Goal: Task Accomplishment & Management: Manage account settings

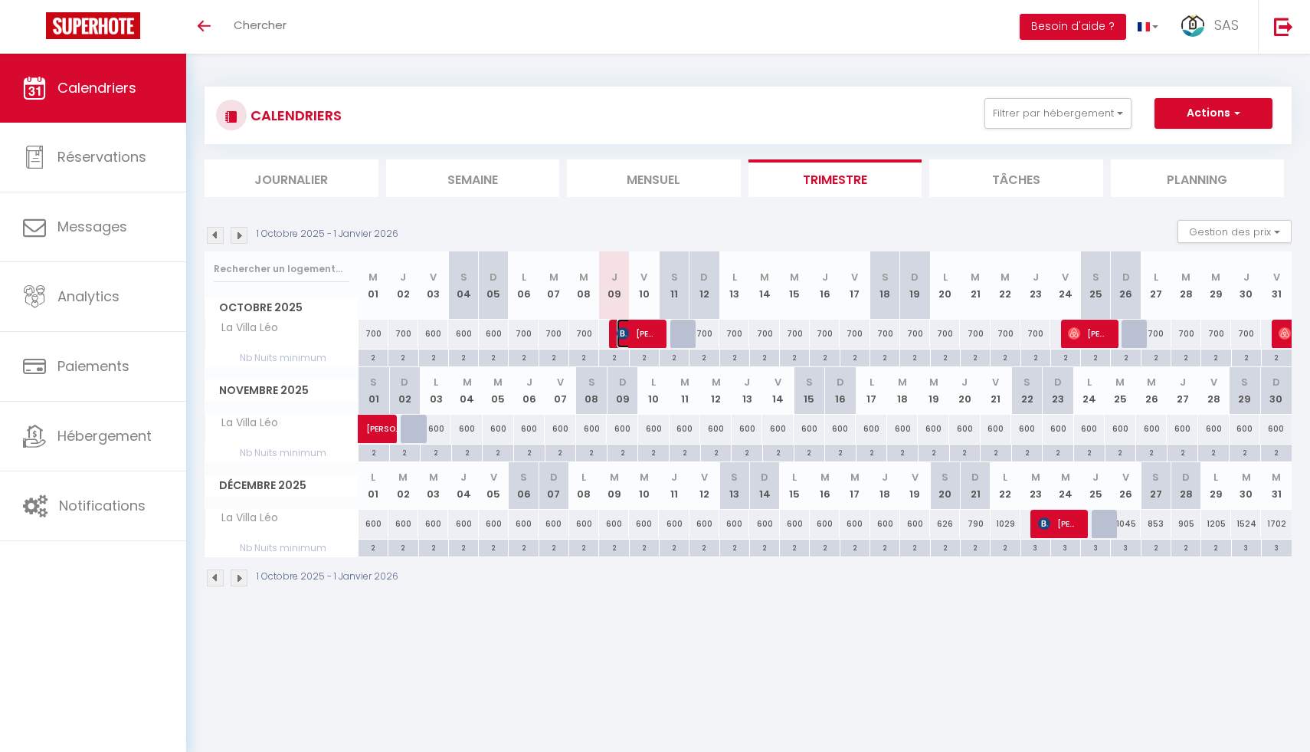
click at [634, 327] on span "[PERSON_NAME]" at bounding box center [637, 333] width 40 height 29
select select "OK"
select select "KO"
select select "0"
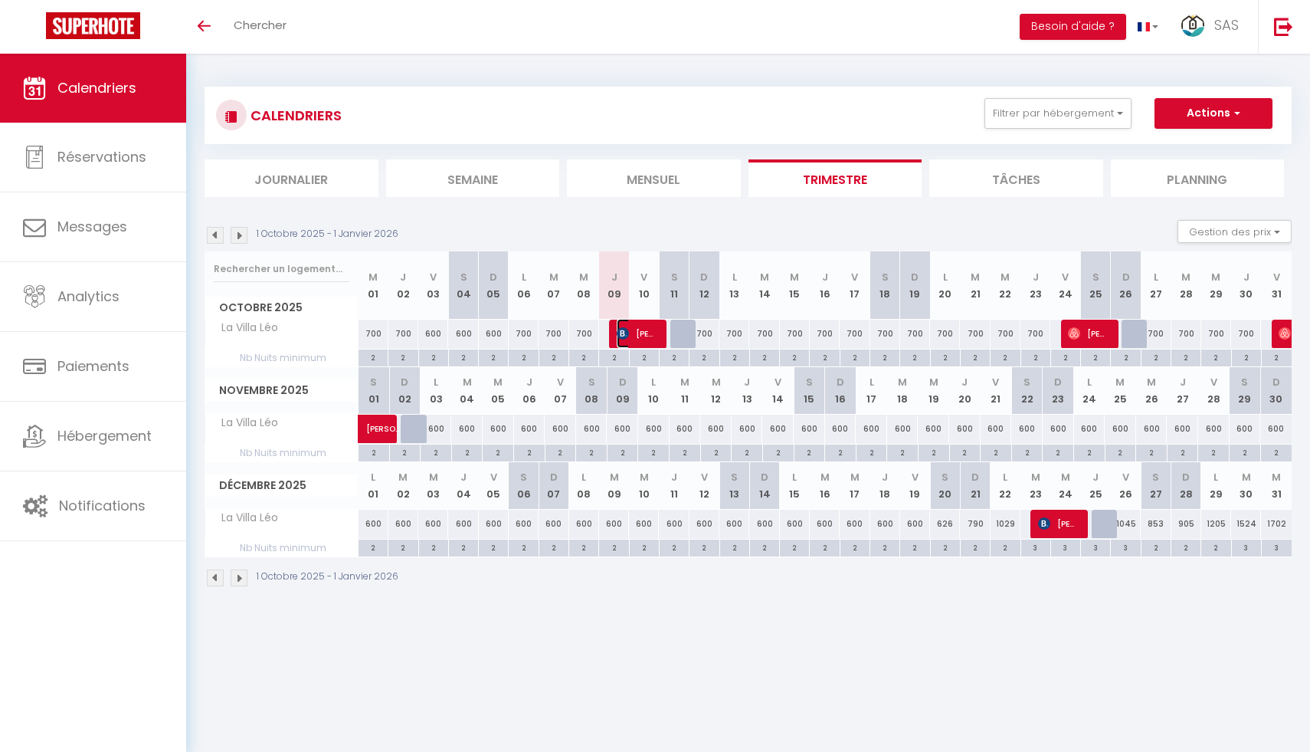
select select "1"
select select
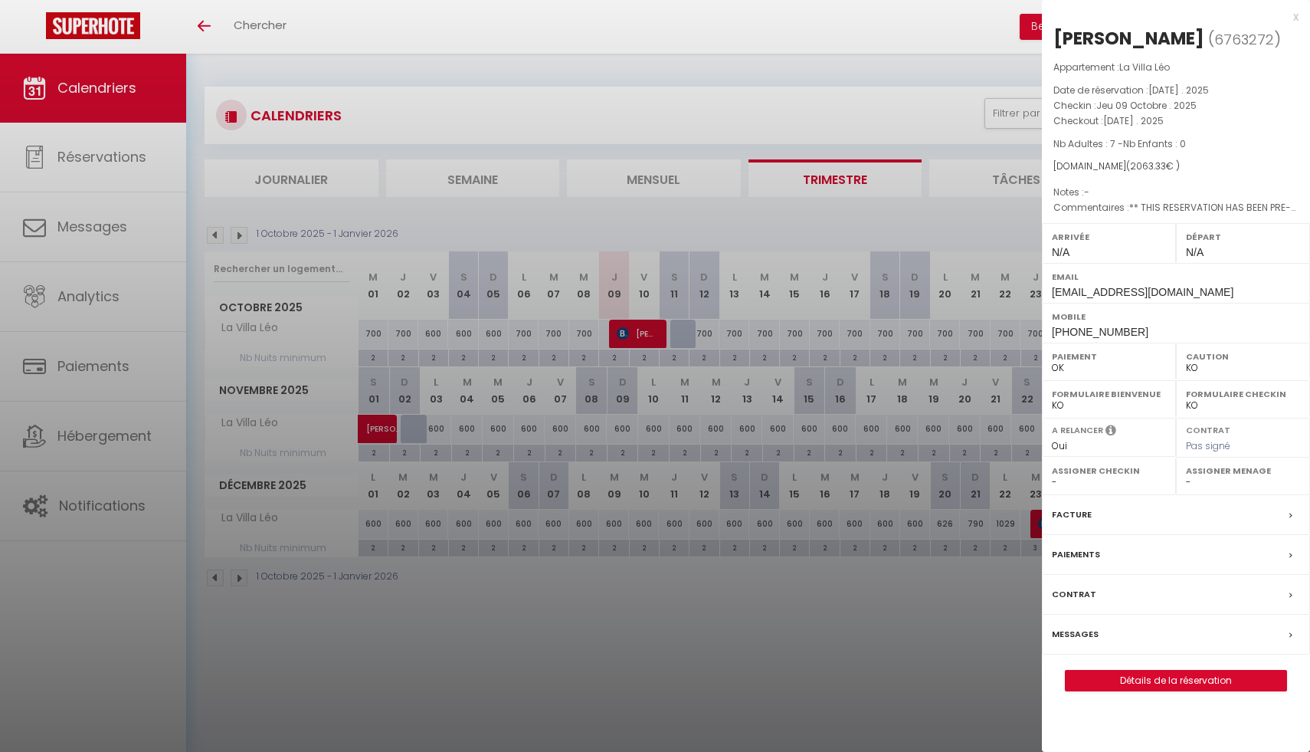
click at [1086, 634] on label "Messages" at bounding box center [1075, 634] width 47 height 16
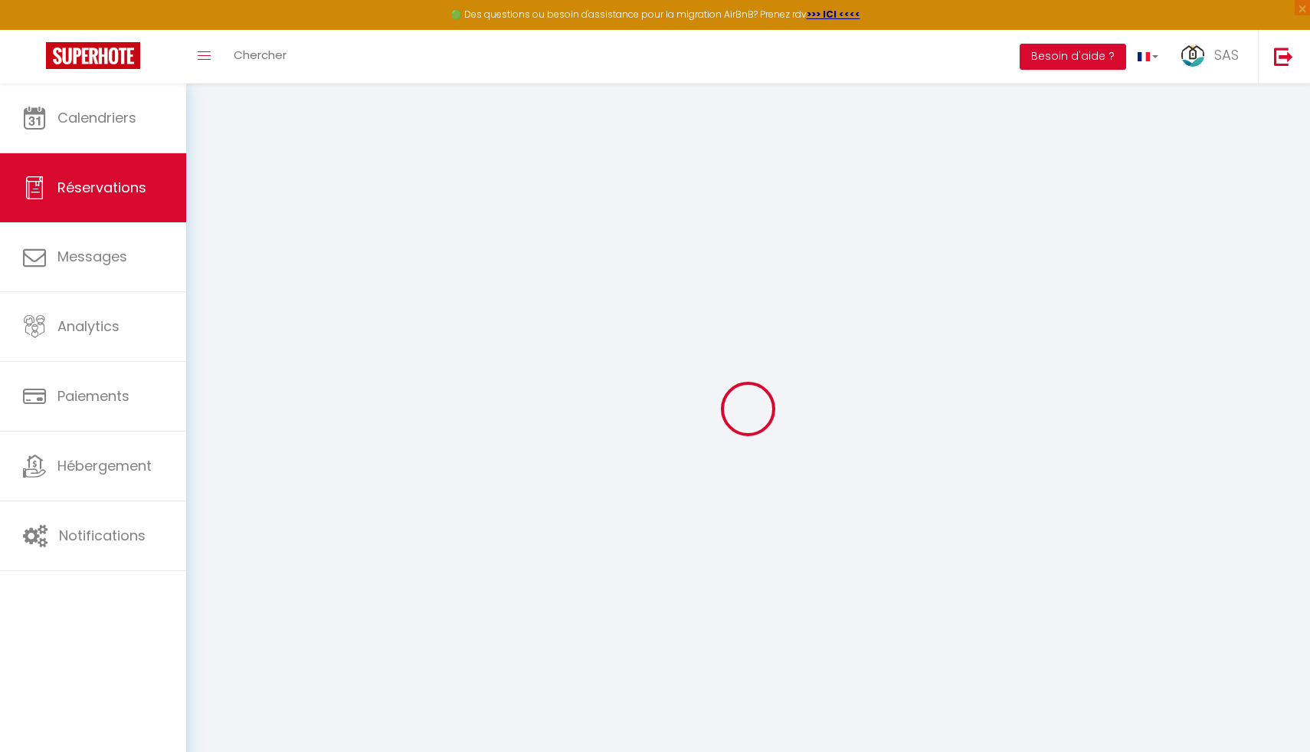
type input "Cantillon"
type input "[PERSON_NAME]"
type input "[EMAIL_ADDRESS][DOMAIN_NAME]"
type input "[PHONE_NUMBER]"
type input "[STREET_ADDRESS]"
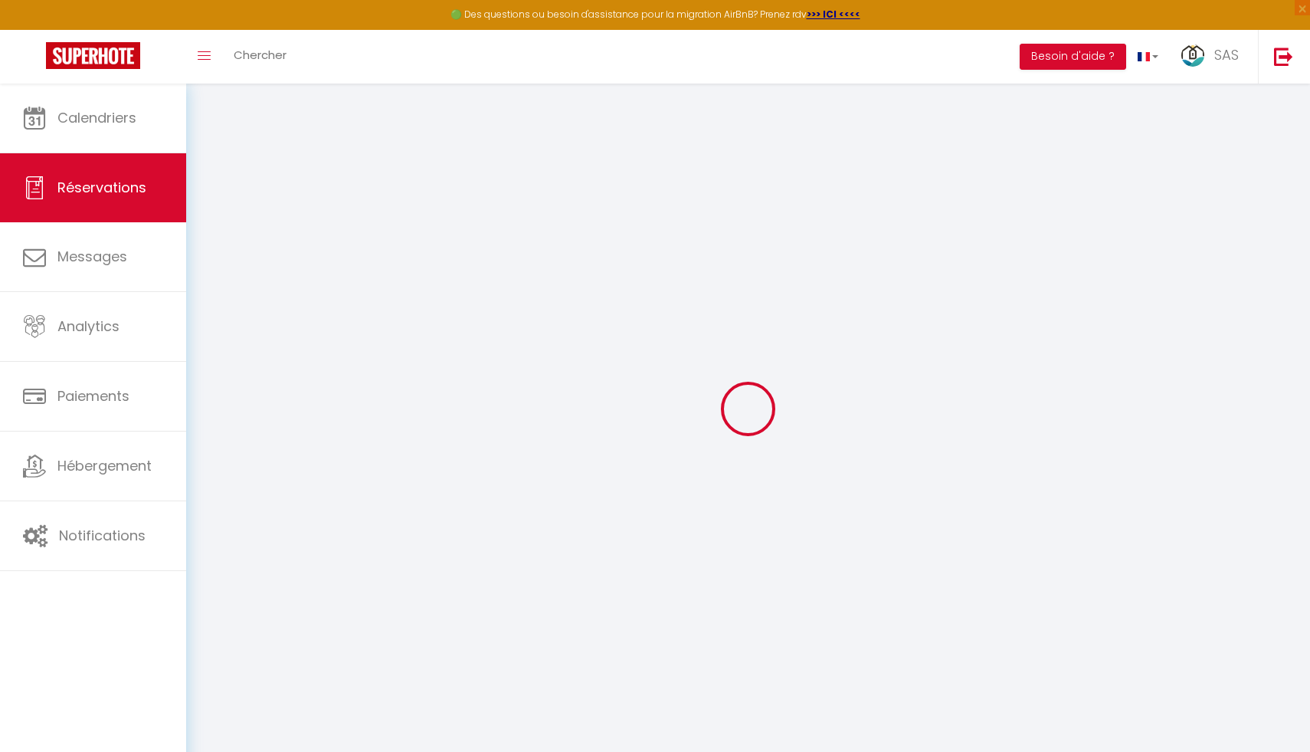
type input "Boissy-aux-Cailles"
select select "FR"
type input "18.33"
type input "304.25"
type input "28.89"
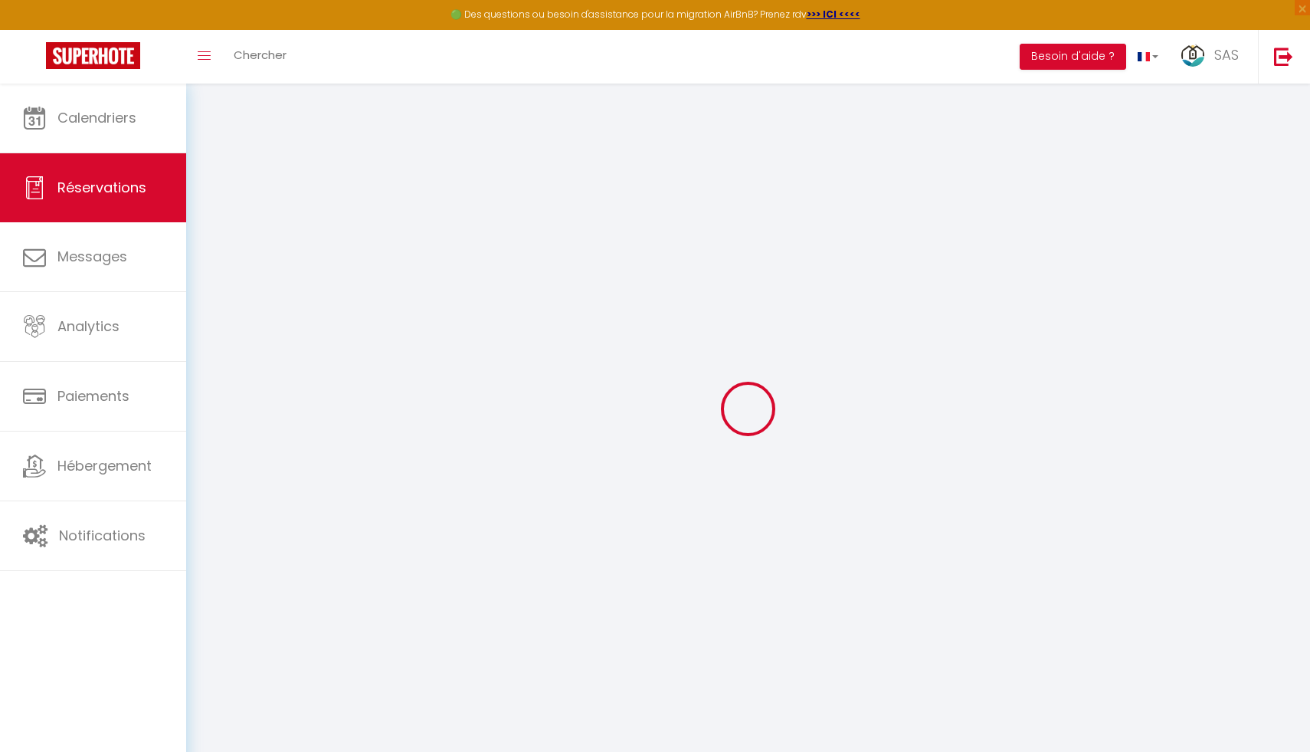
select select "64133"
select select "1"
select select
type input "7"
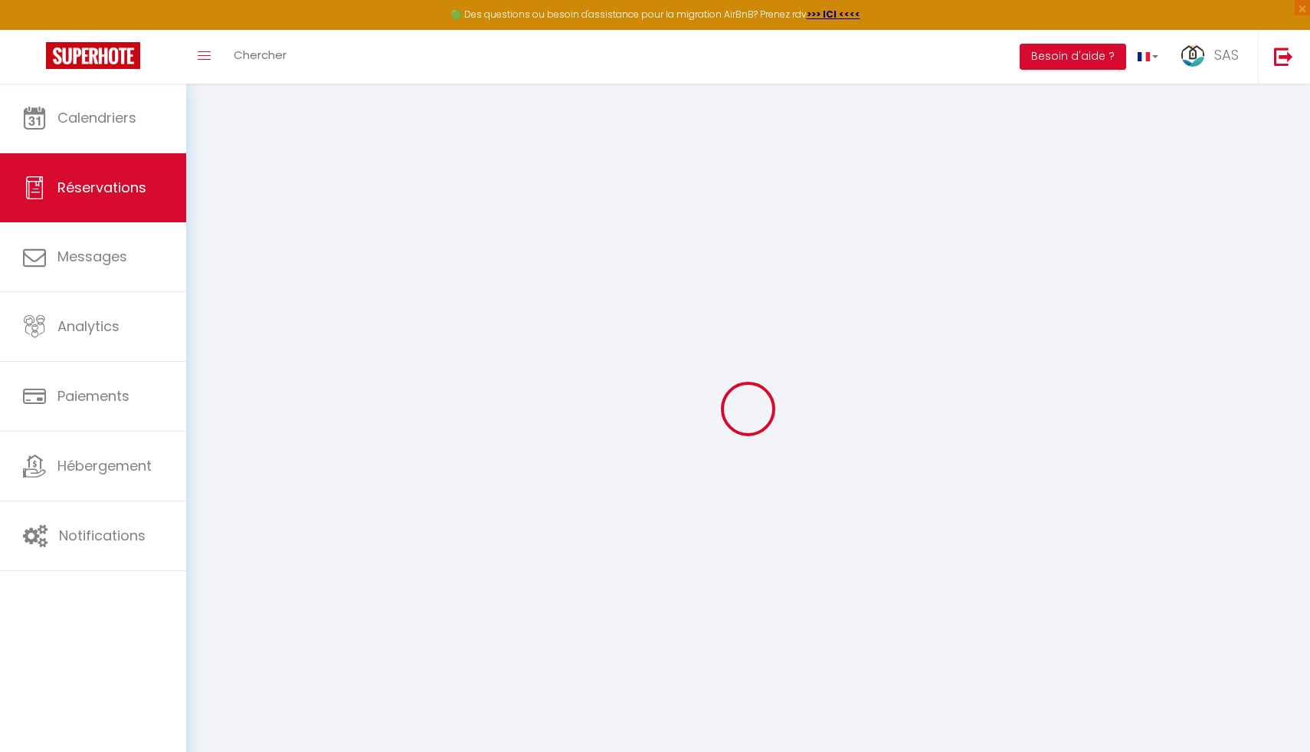
select select "12"
select select
type input "1680"
checkbox input "false"
type input "0"
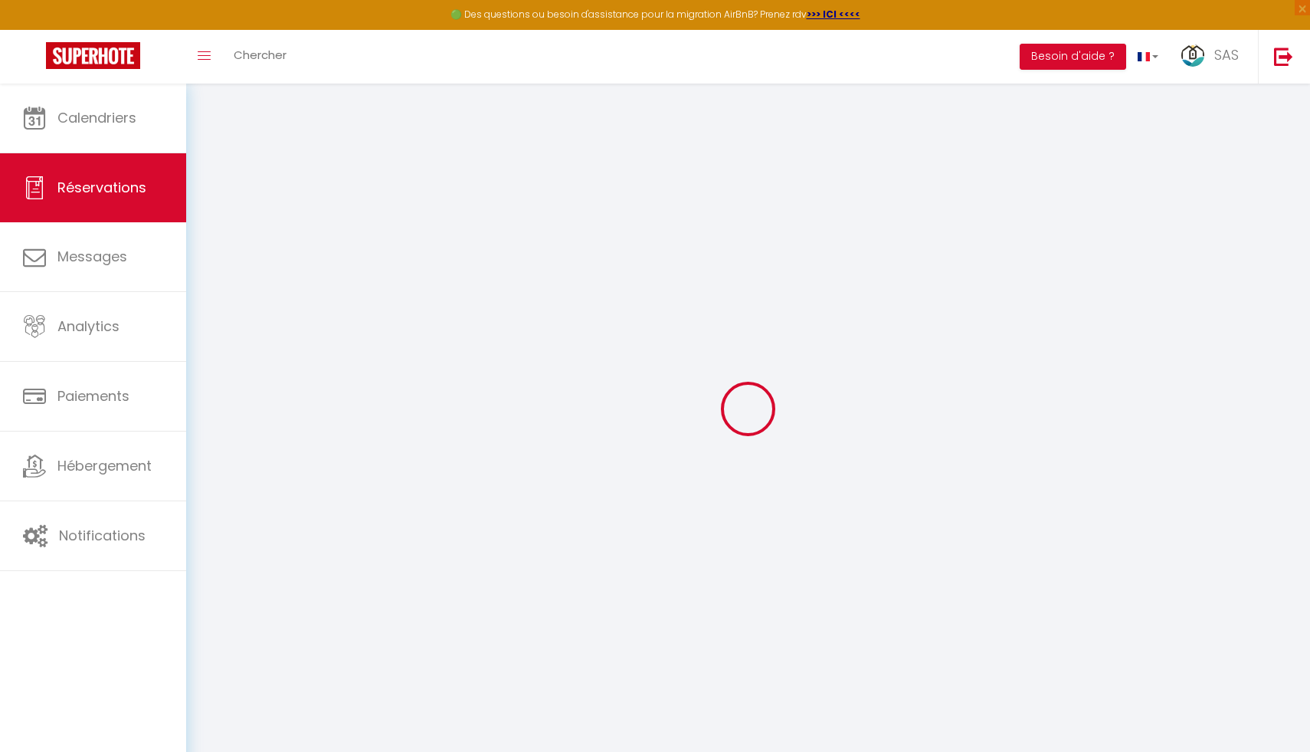
select select "2"
type input "0"
select select
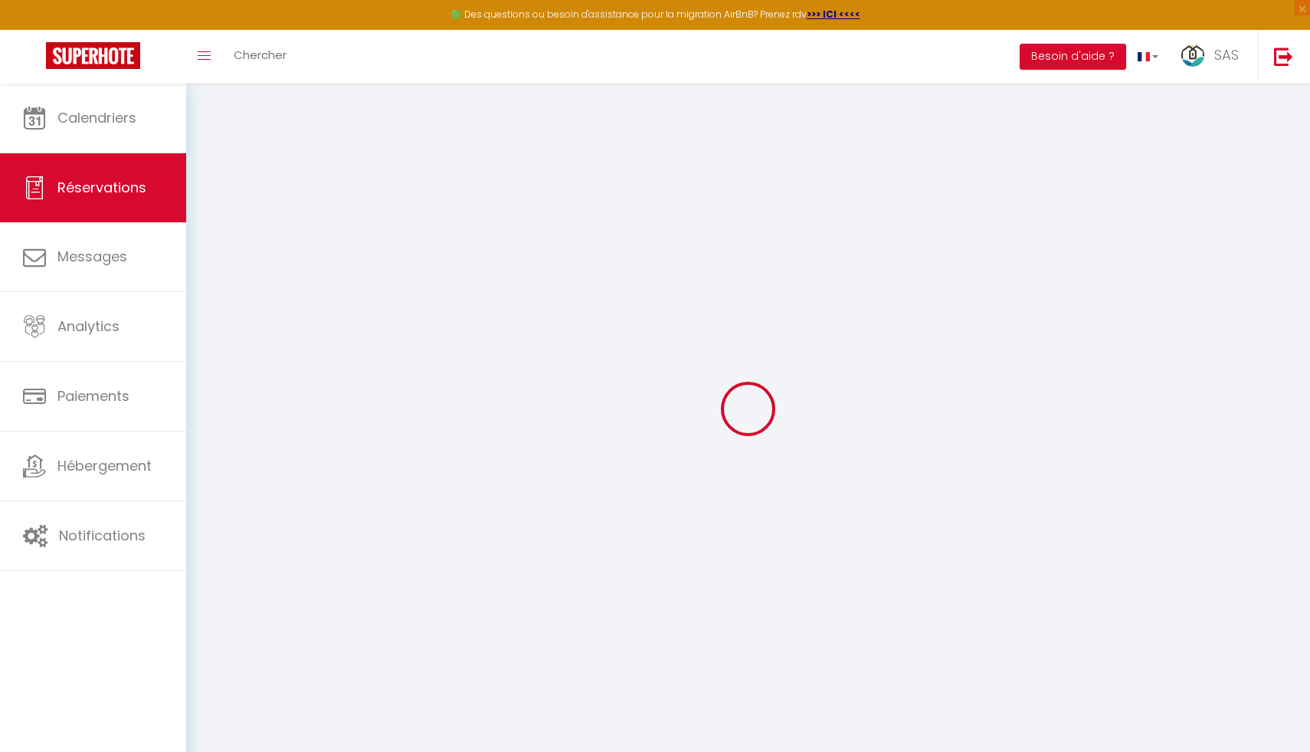
select select
select select "14"
checkbox input "false"
select select
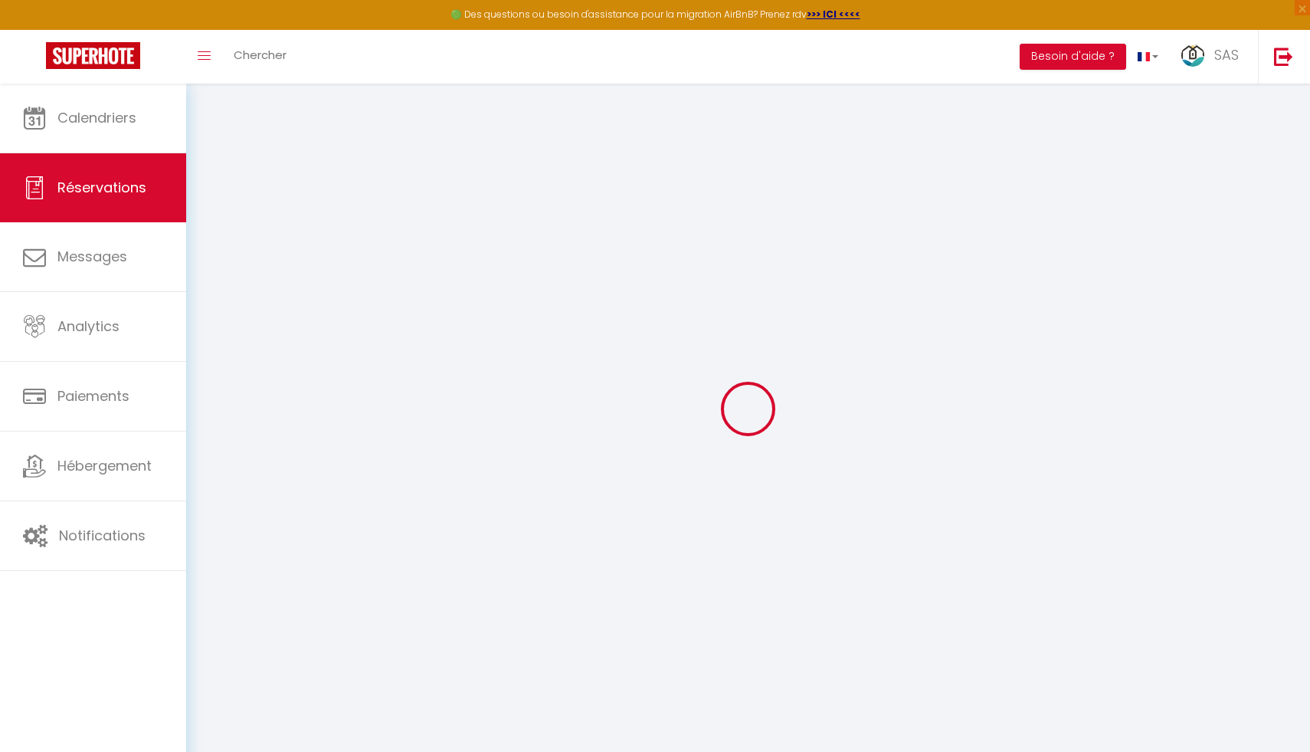
checkbox input "false"
select select
checkbox input "false"
type textarea "** THIS RESERVATION HAS BEEN PRE-PAID ** Reservation has a cancellation grace p…"
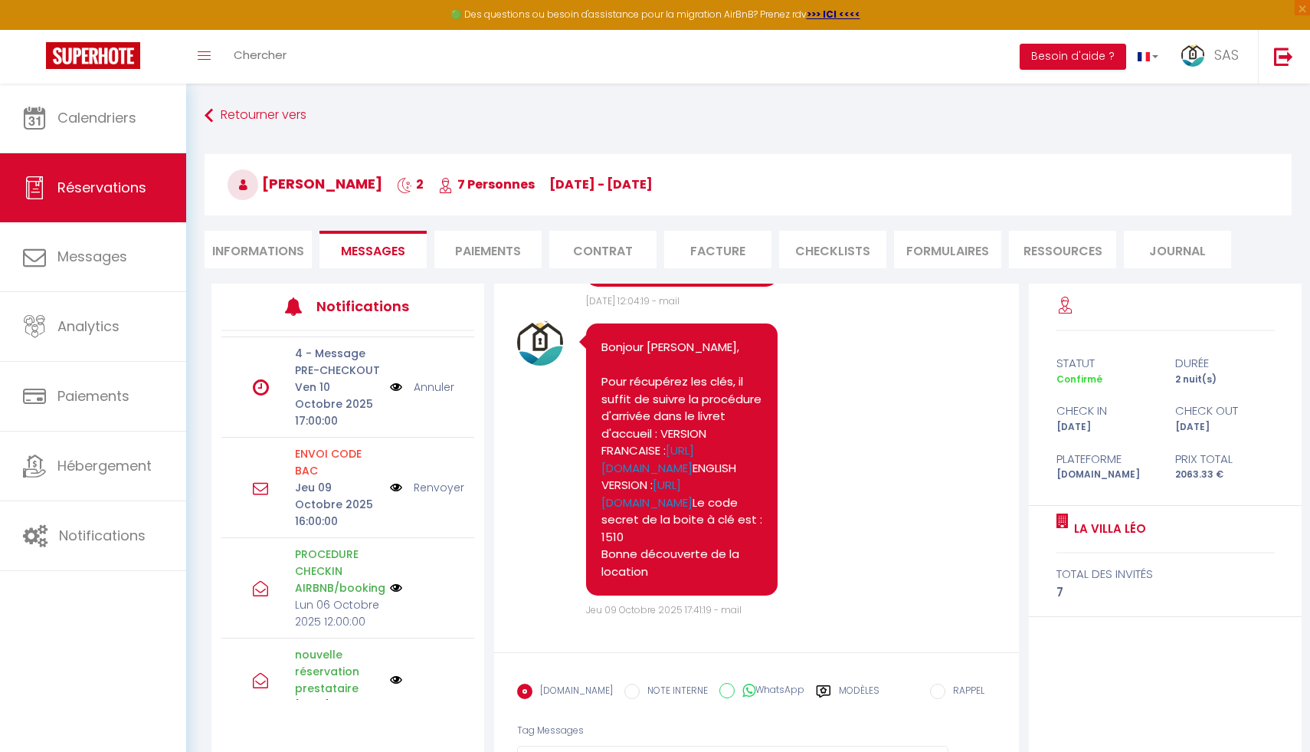
scroll to position [200, 0]
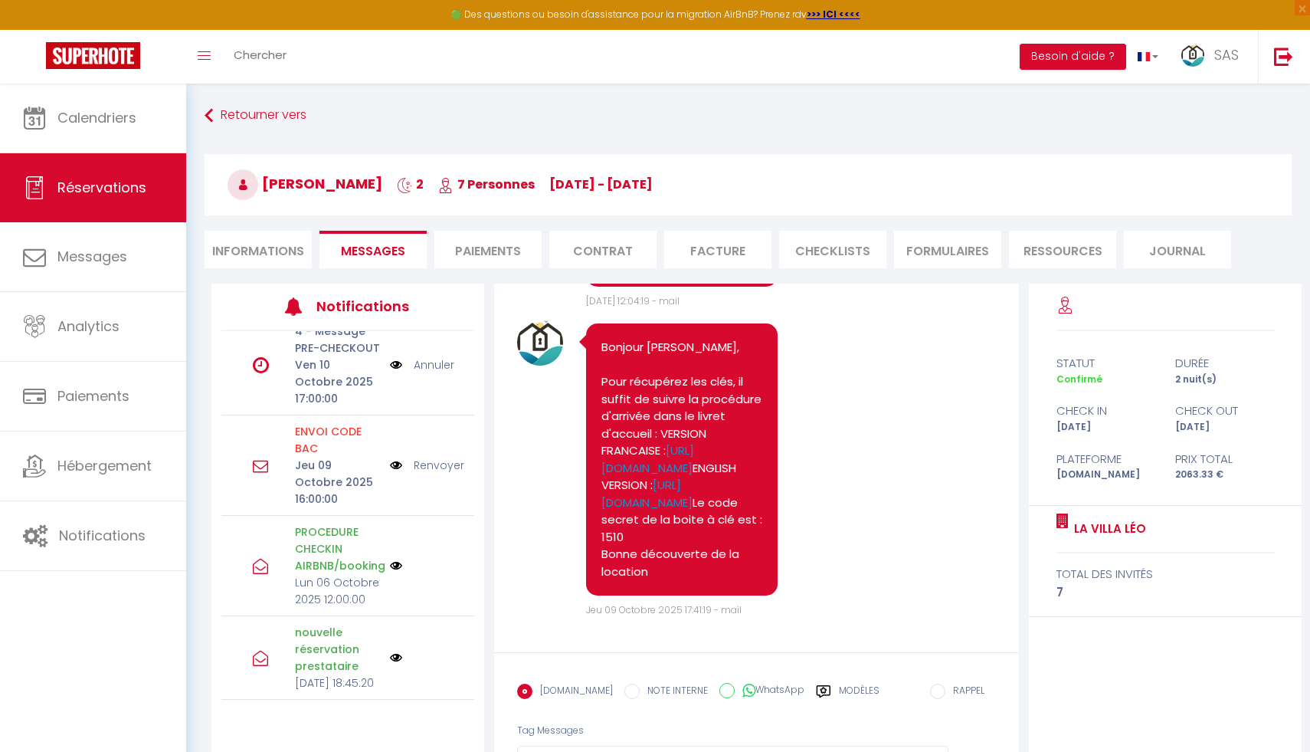
click at [443, 457] on link "Renvoyer" at bounding box center [439, 465] width 51 height 17
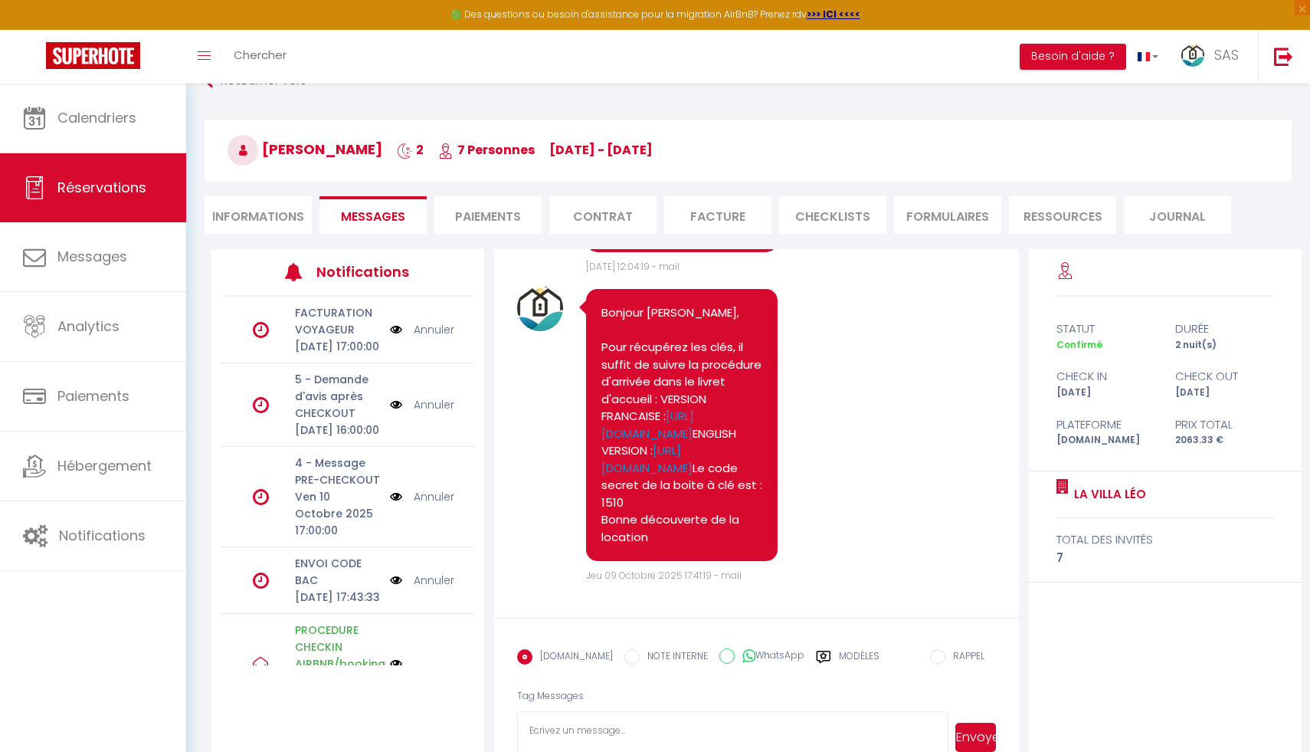
scroll to position [31, 0]
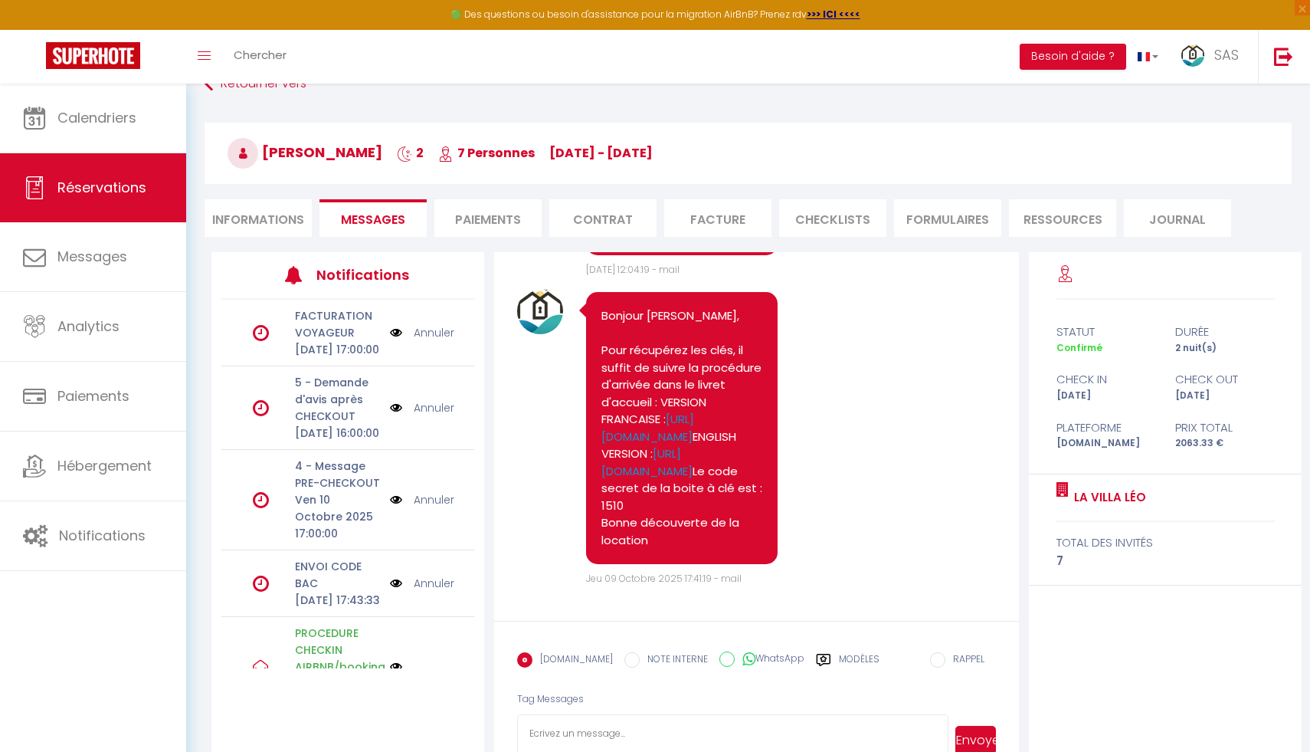
click at [247, 212] on li "Informations" at bounding box center [258, 218] width 107 height 38
select select
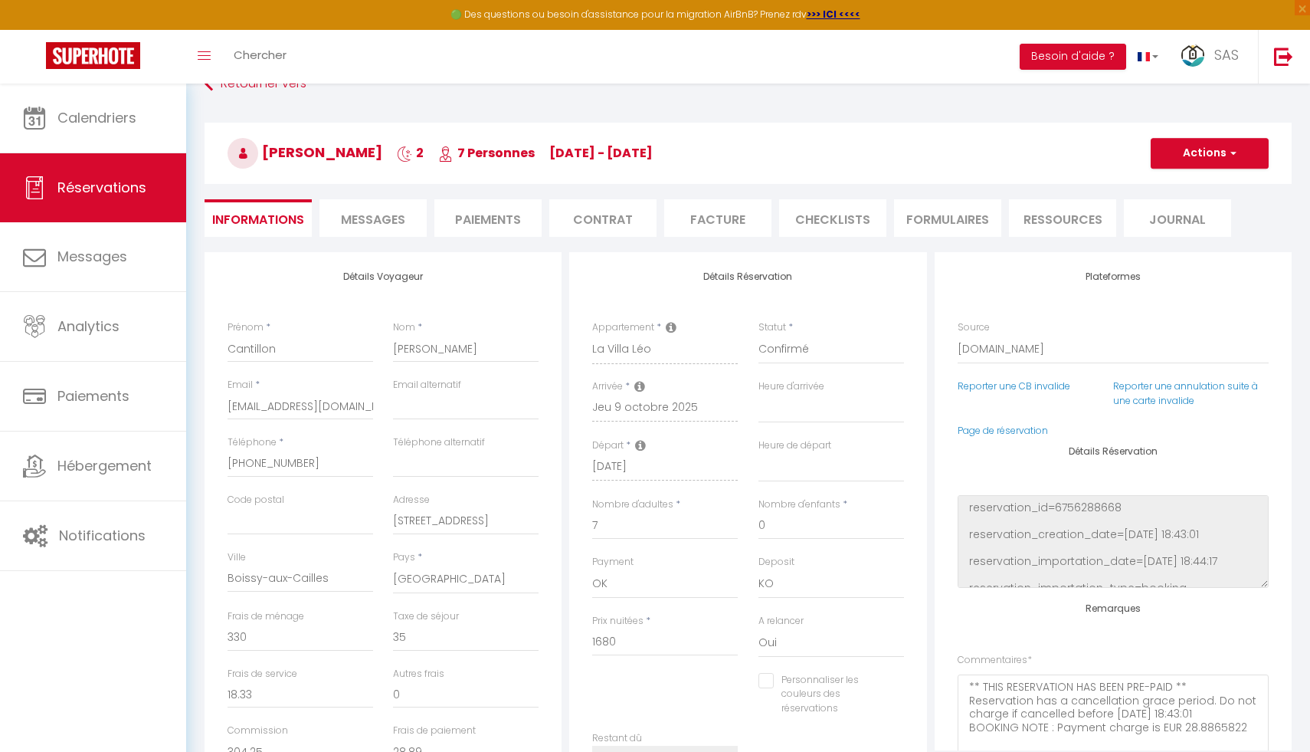
click at [198, 165] on div "[PERSON_NAME] 2 7 Personnes [DATE] - [DATE] Actions Enregistrer Dupliquer Suppr…" at bounding box center [748, 151] width 1107 height 82
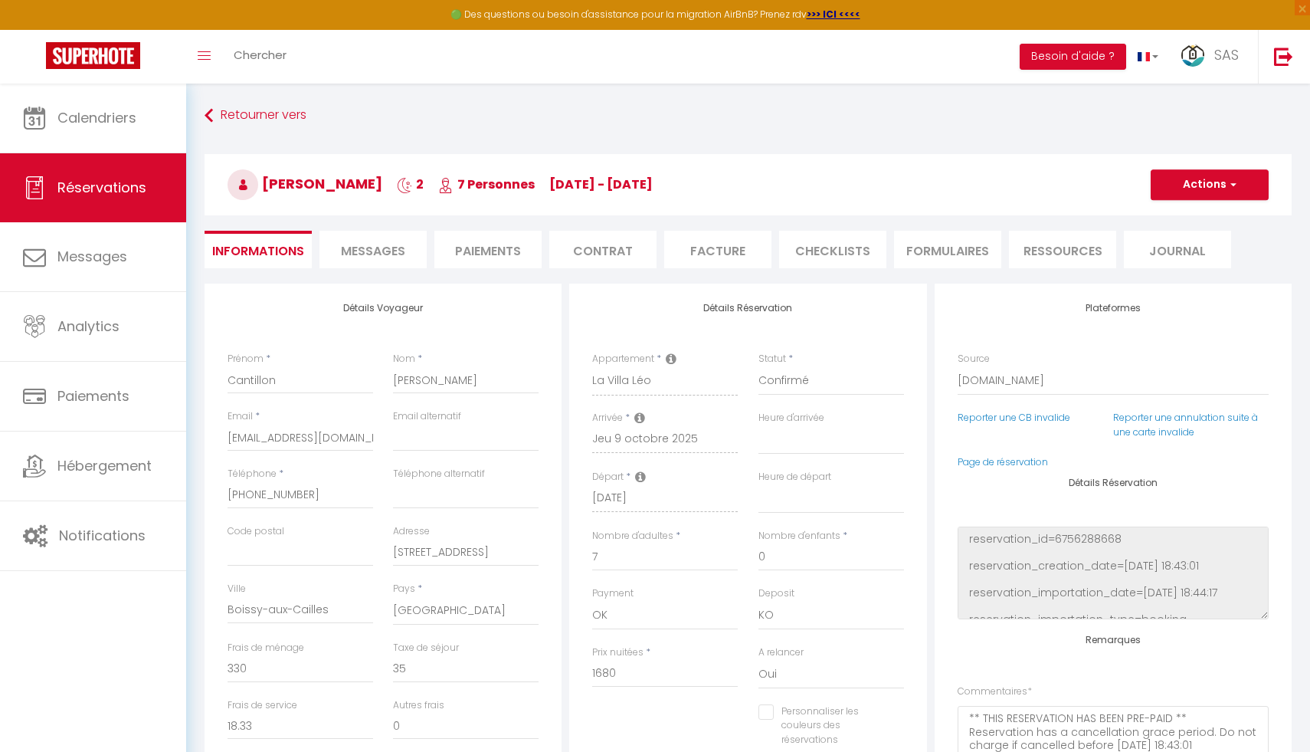
click at [606, 247] on li "Contrat" at bounding box center [602, 250] width 107 height 38
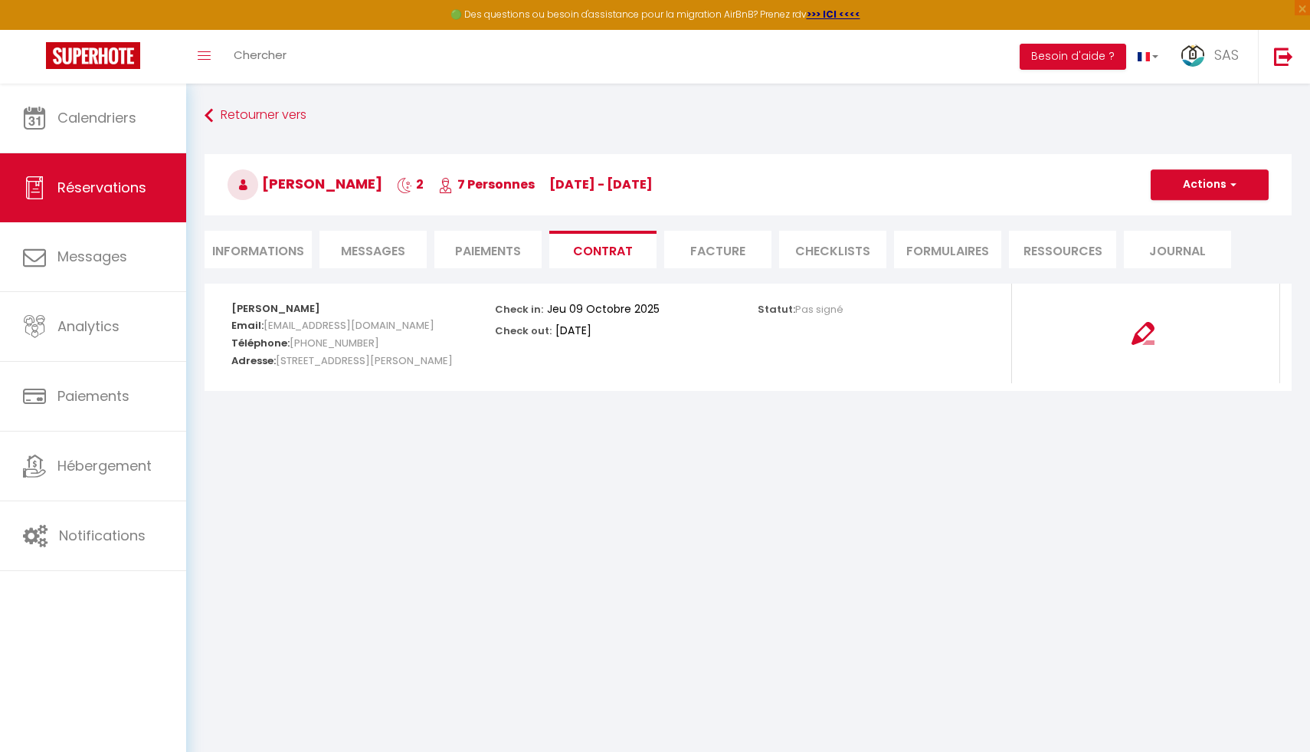
click at [475, 241] on li "Paiements" at bounding box center [487, 250] width 107 height 38
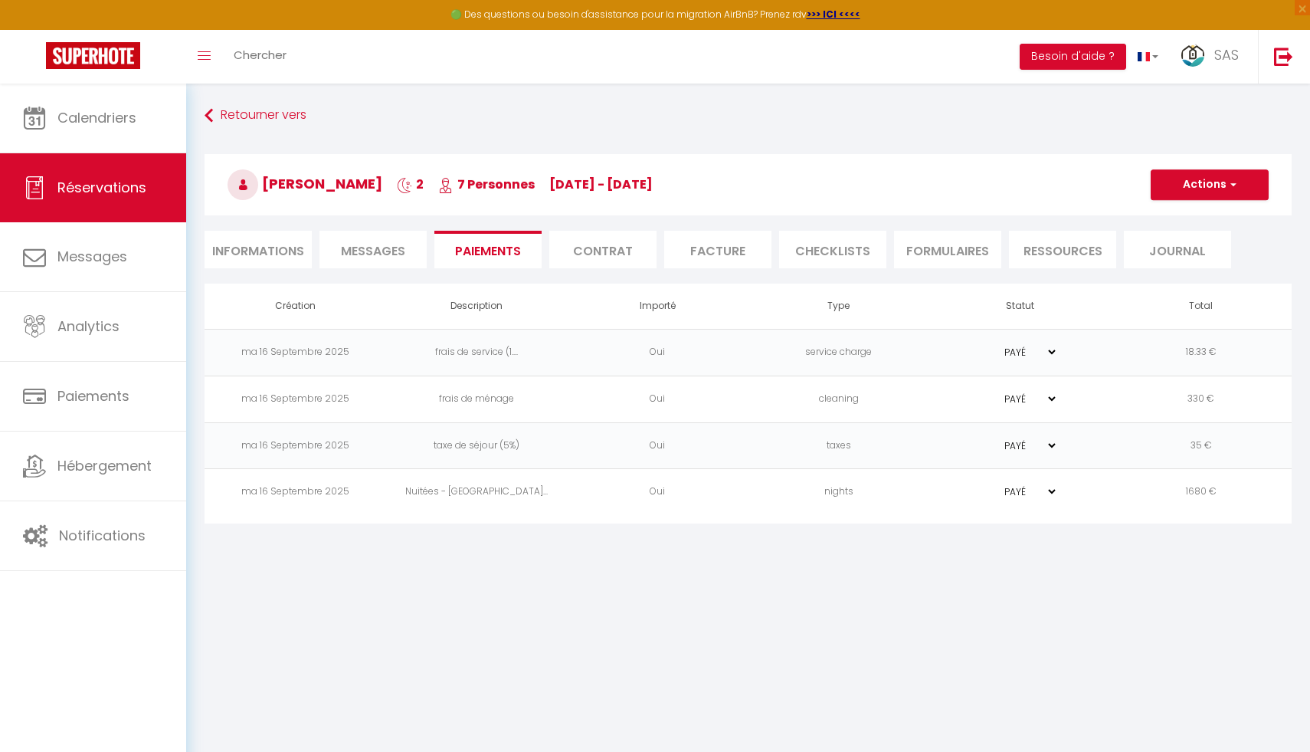
click at [257, 251] on li "Informations" at bounding box center [258, 250] width 107 height 38
select select
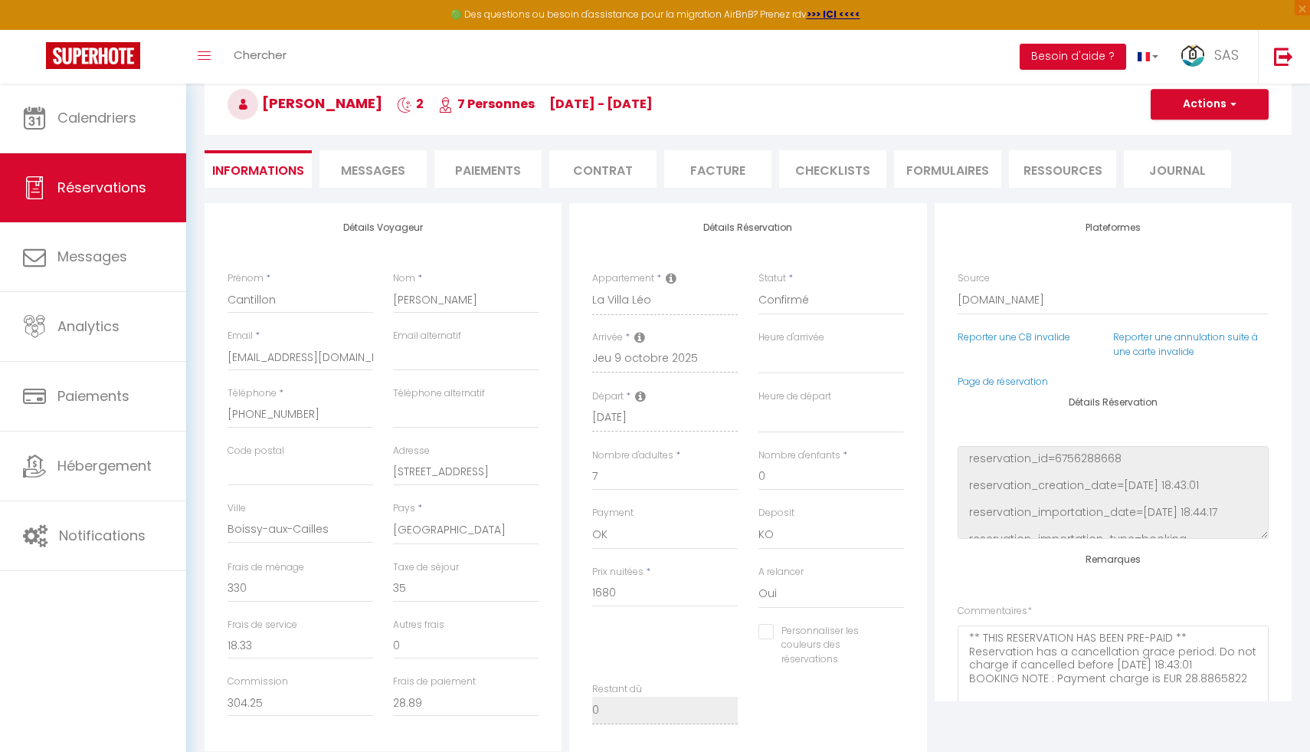
select select
checkbox input "false"
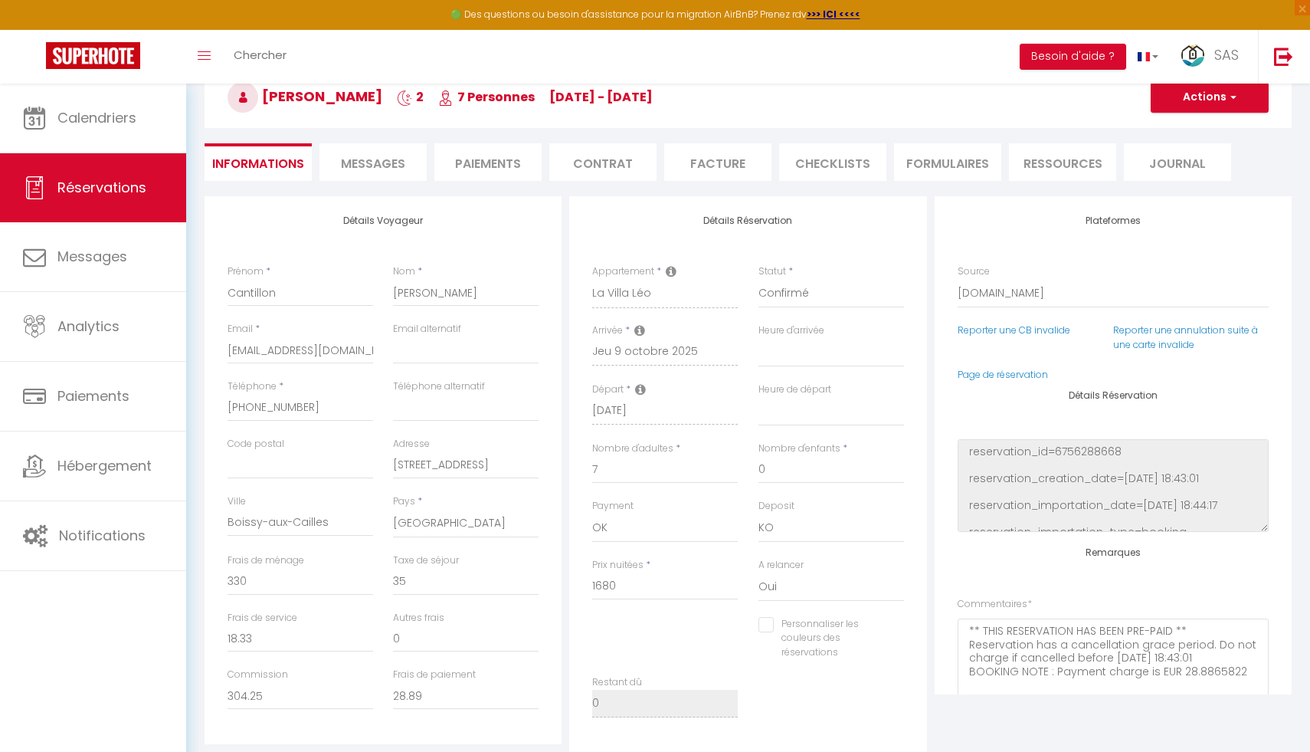
click at [375, 170] on span "Messages" at bounding box center [373, 164] width 64 height 18
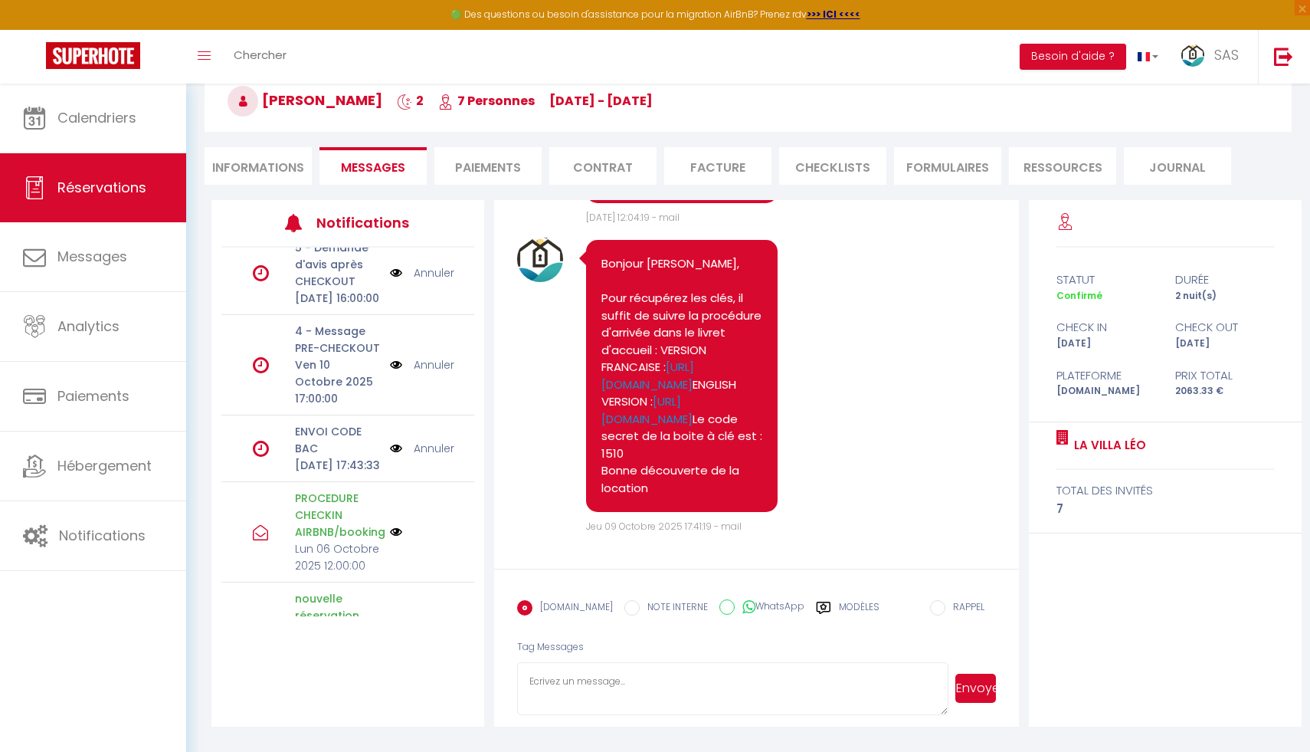
scroll to position [200, 0]
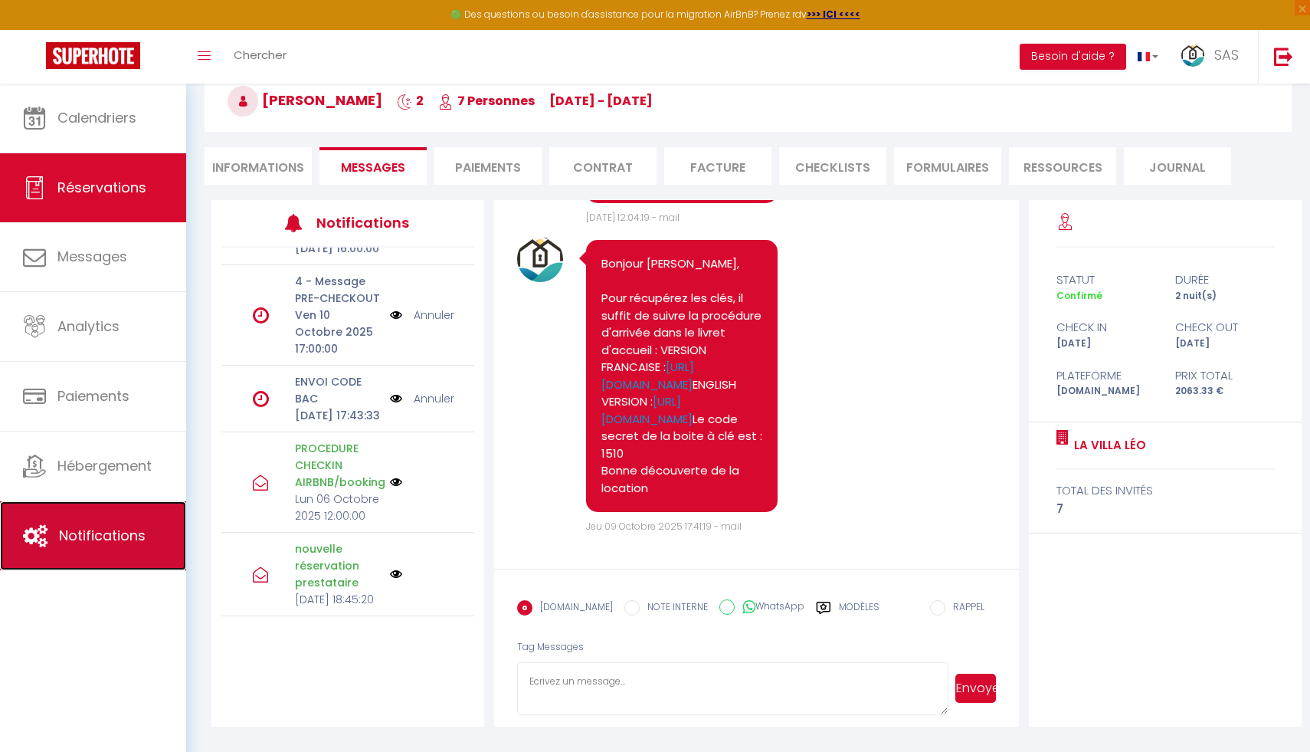
click at [90, 539] on span "Notifications" at bounding box center [102, 535] width 87 height 19
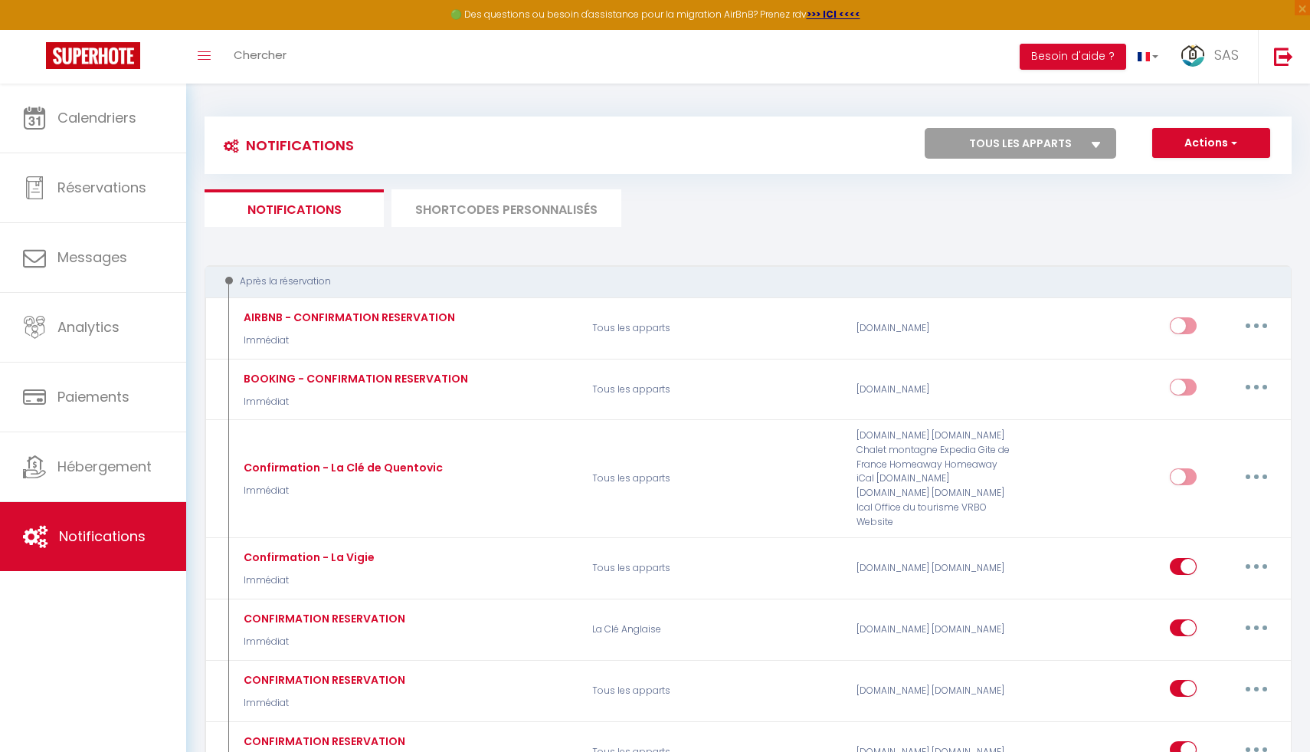
click at [1042, 137] on select "Tous les apparts L'Universel Le Cosy La Clé Anglaise Le Coloré La Caravelle Le …" at bounding box center [1021, 143] width 192 height 31
select select "64133"
click at [925, 128] on select "Tous les apparts L'Universel Le Cosy La Clé Anglaise Le Coloré La Caravelle Le …" at bounding box center [1021, 143] width 192 height 31
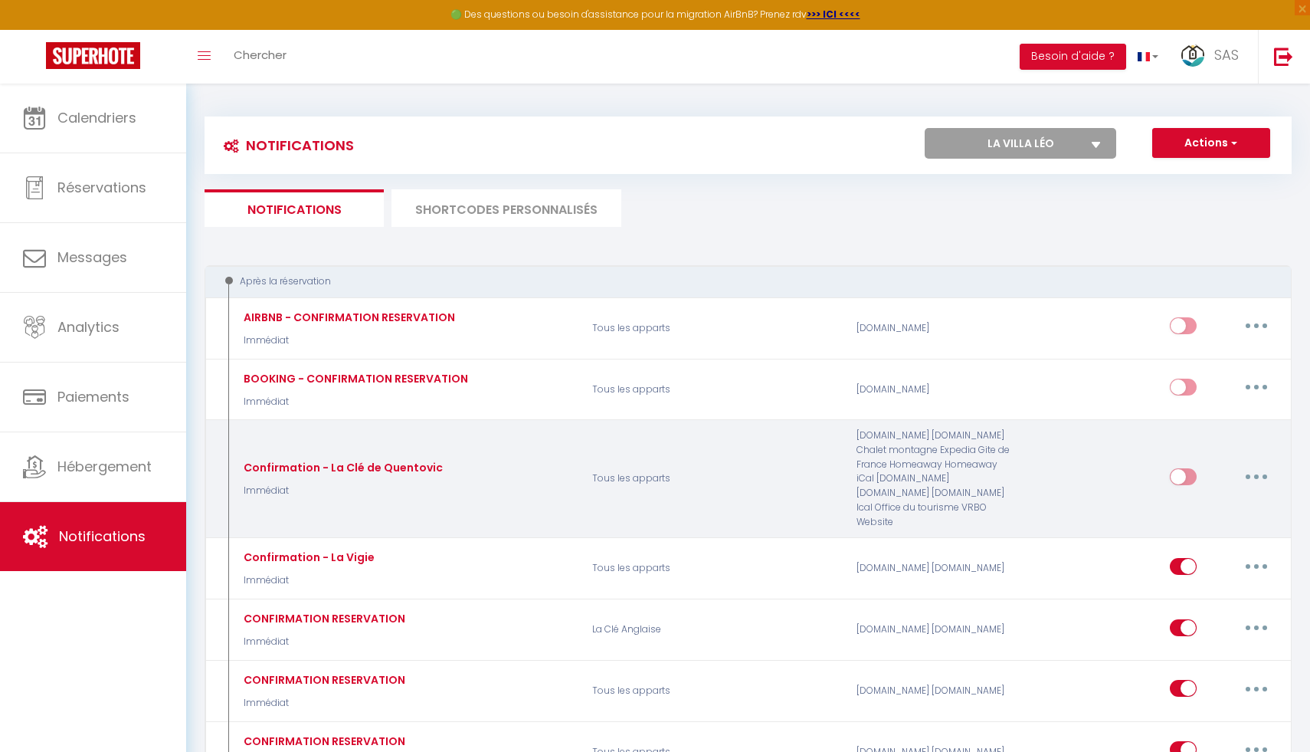
checkbox input "true"
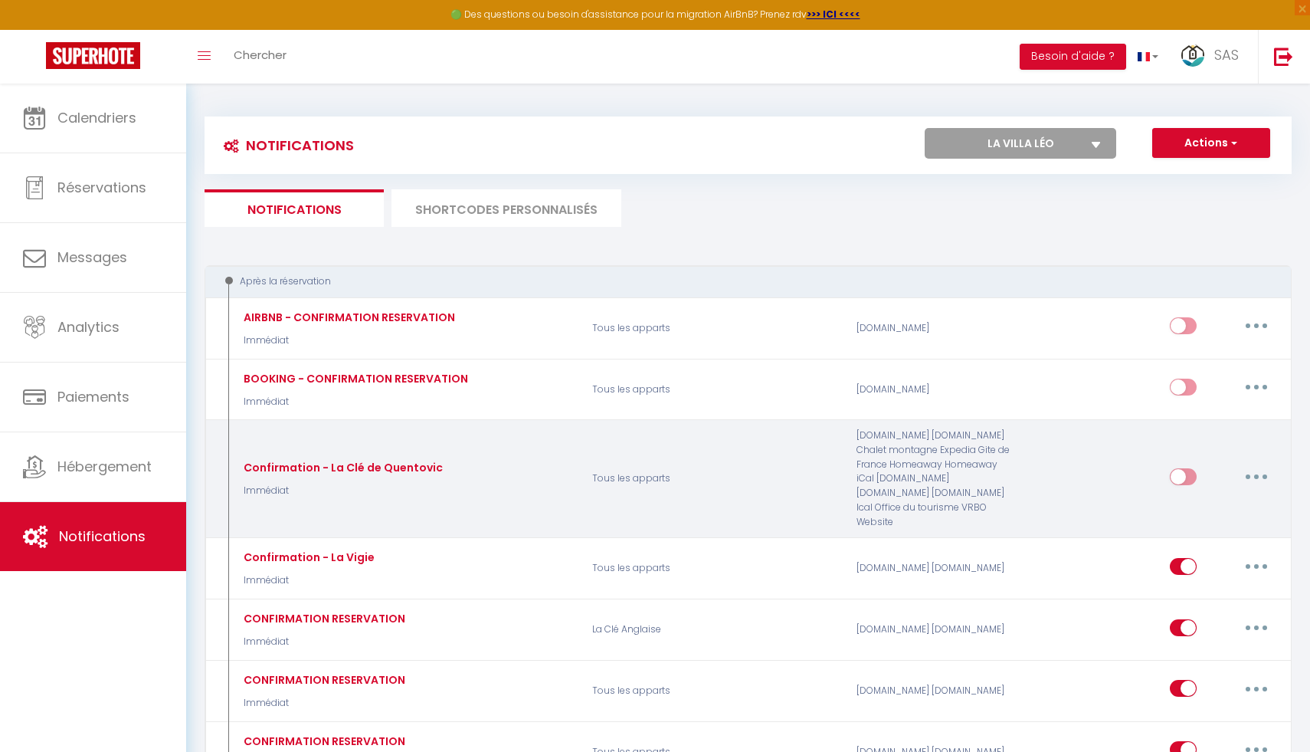
checkbox input "true"
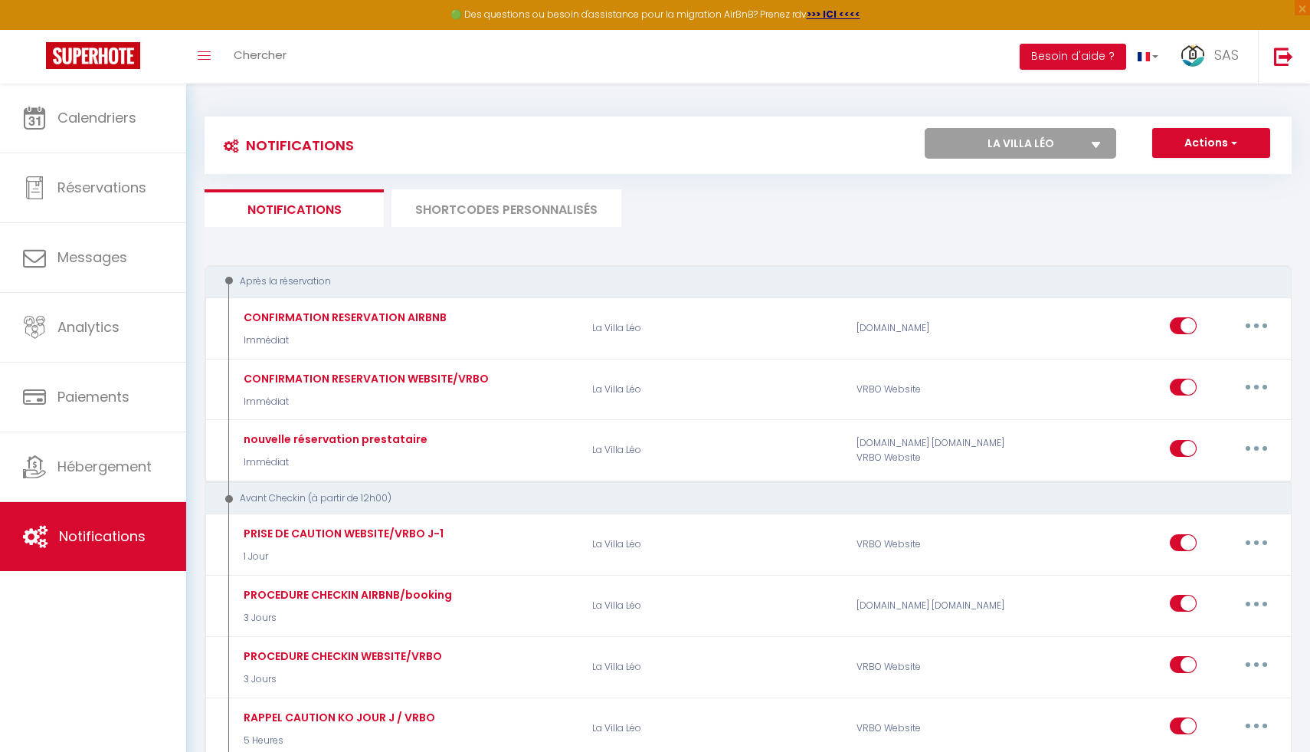
click at [739, 224] on ul "Notifications SHORTCODES PERSONNALISÉS" at bounding box center [748, 208] width 1087 height 38
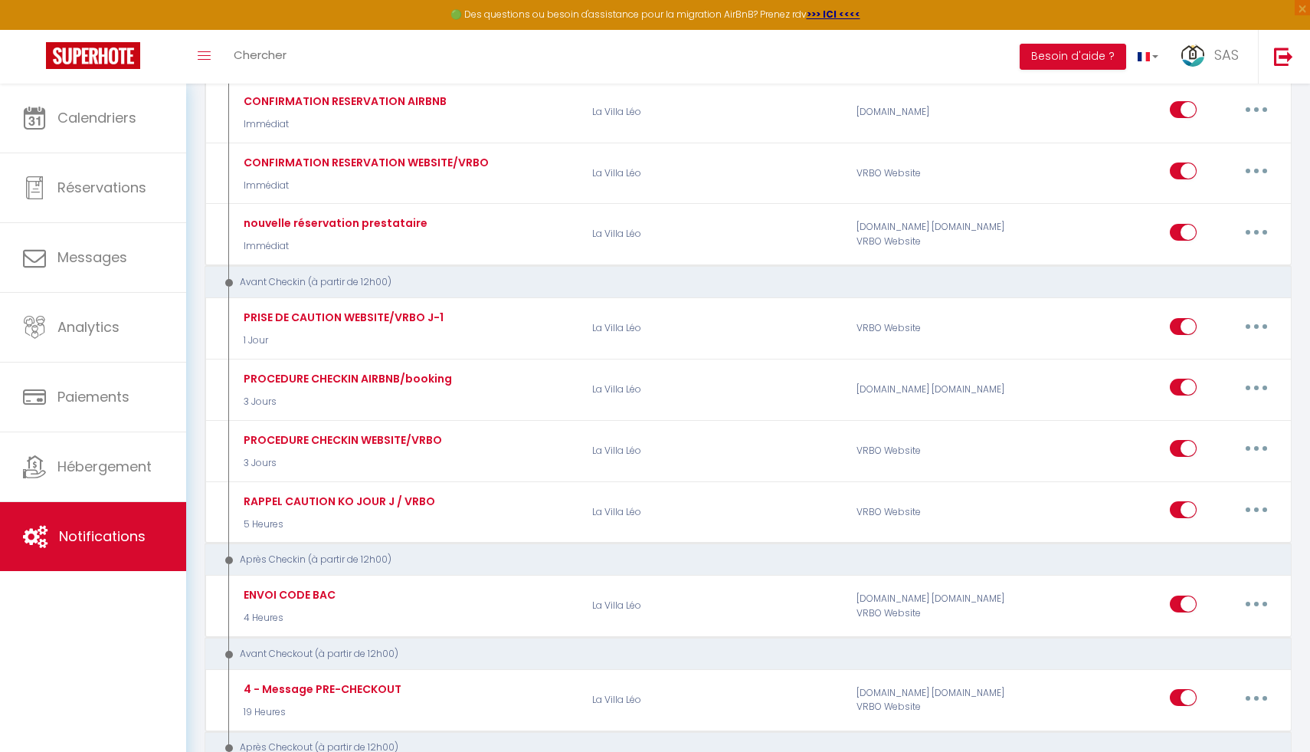
scroll to position [70, 0]
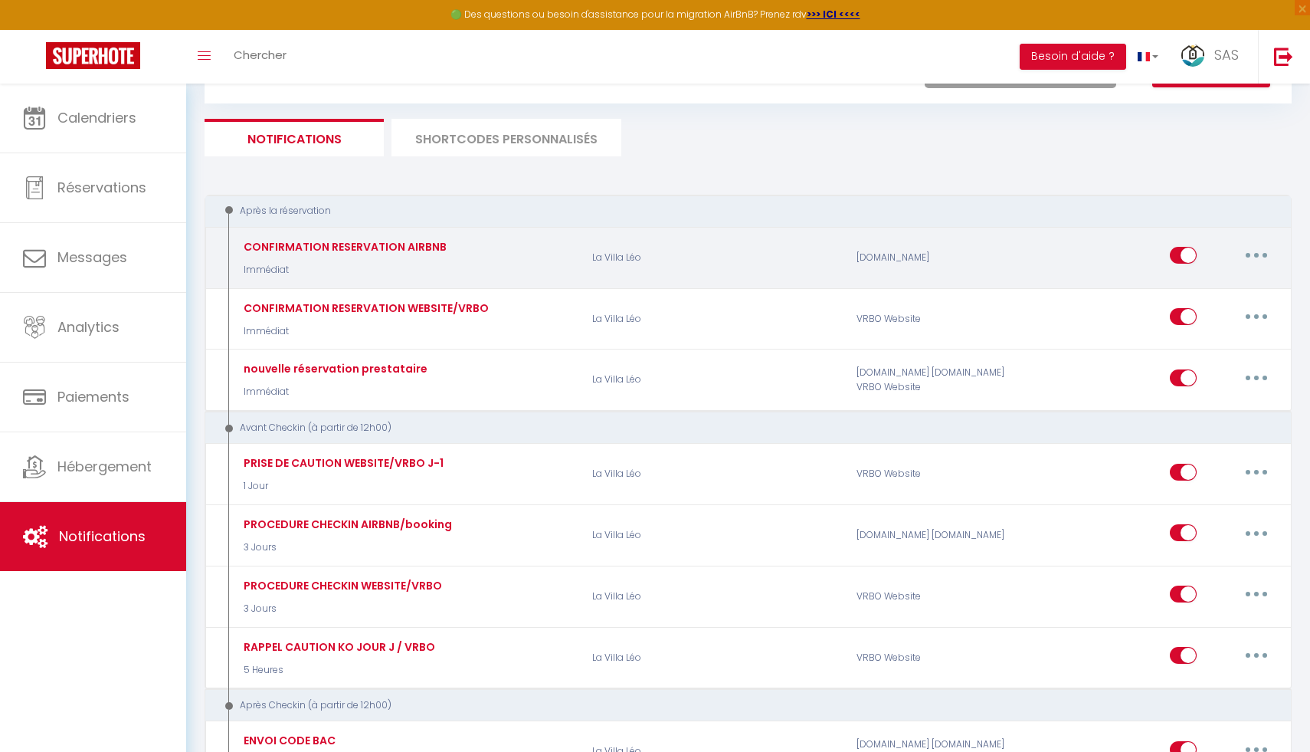
click at [1258, 248] on button "button" at bounding box center [1256, 255] width 43 height 25
click at [1192, 311] on link "Dupliquer" at bounding box center [1216, 318] width 113 height 26
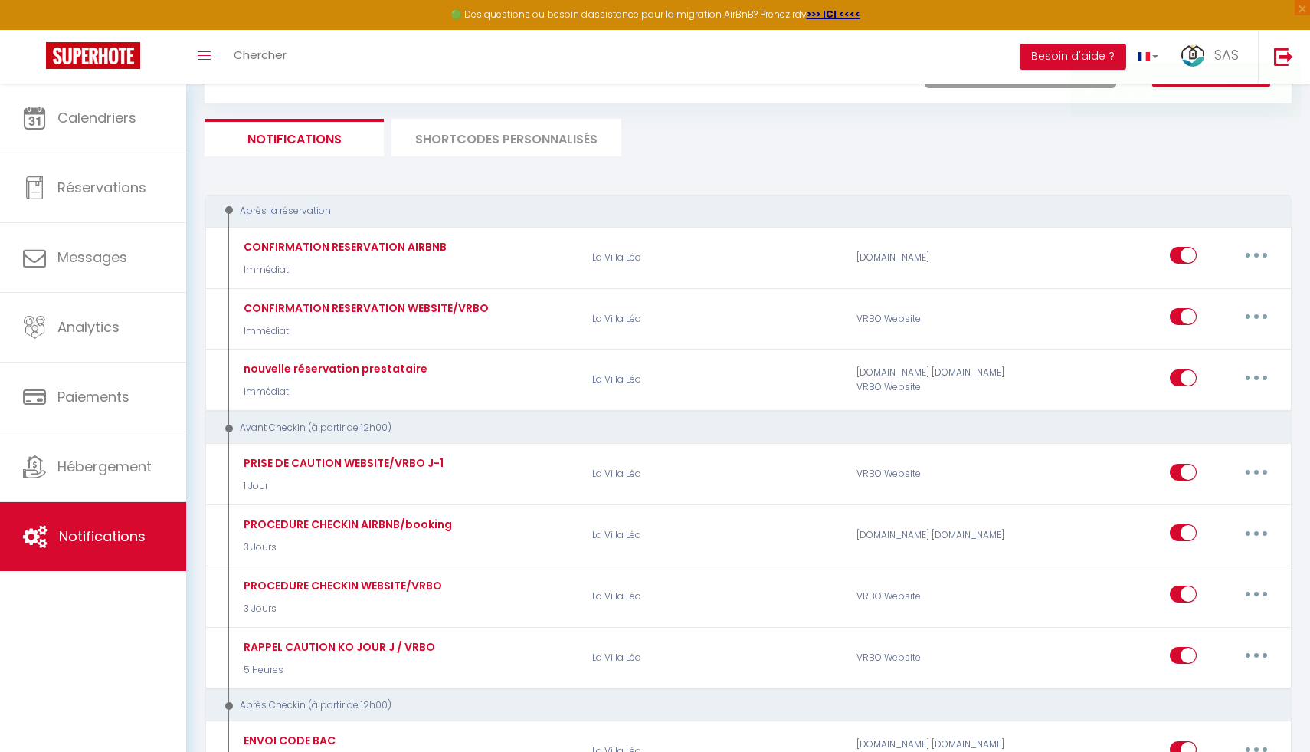
checkbox input "false"
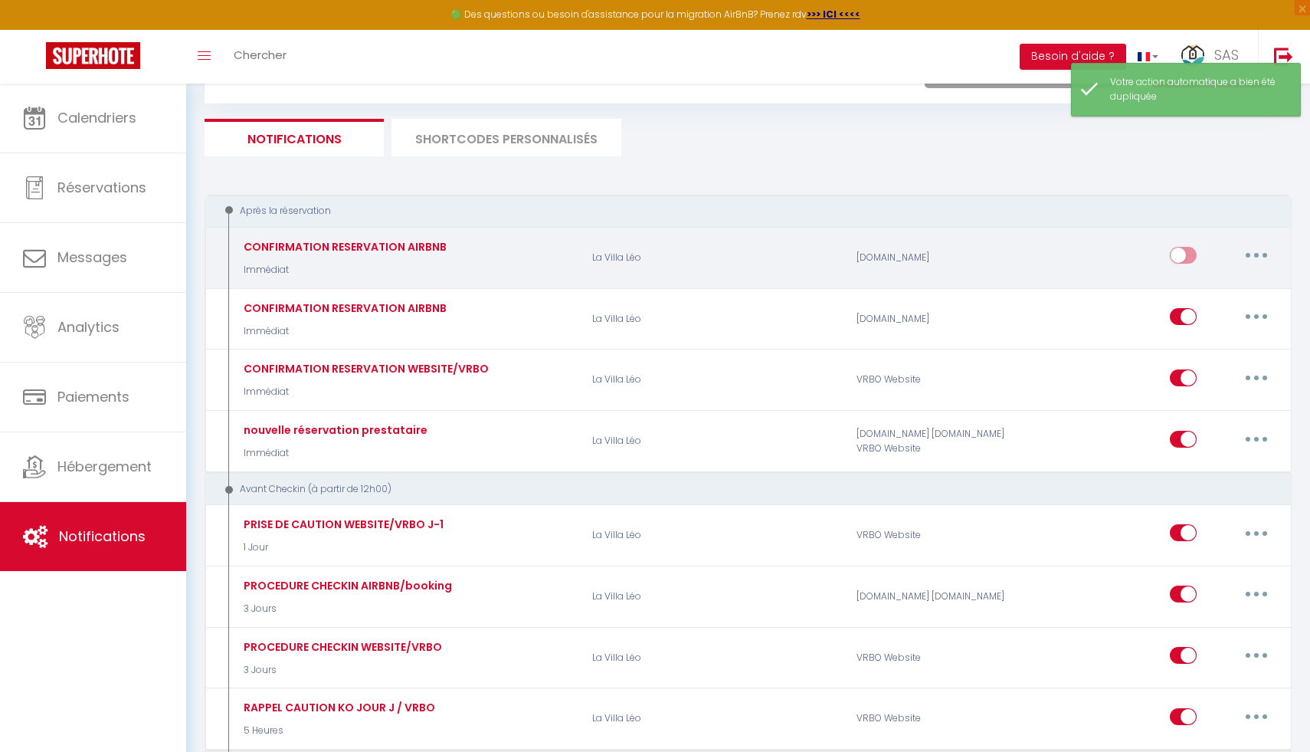
click at [1244, 257] on button "button" at bounding box center [1256, 255] width 43 height 25
click at [1197, 292] on link "Editer" at bounding box center [1216, 290] width 113 height 26
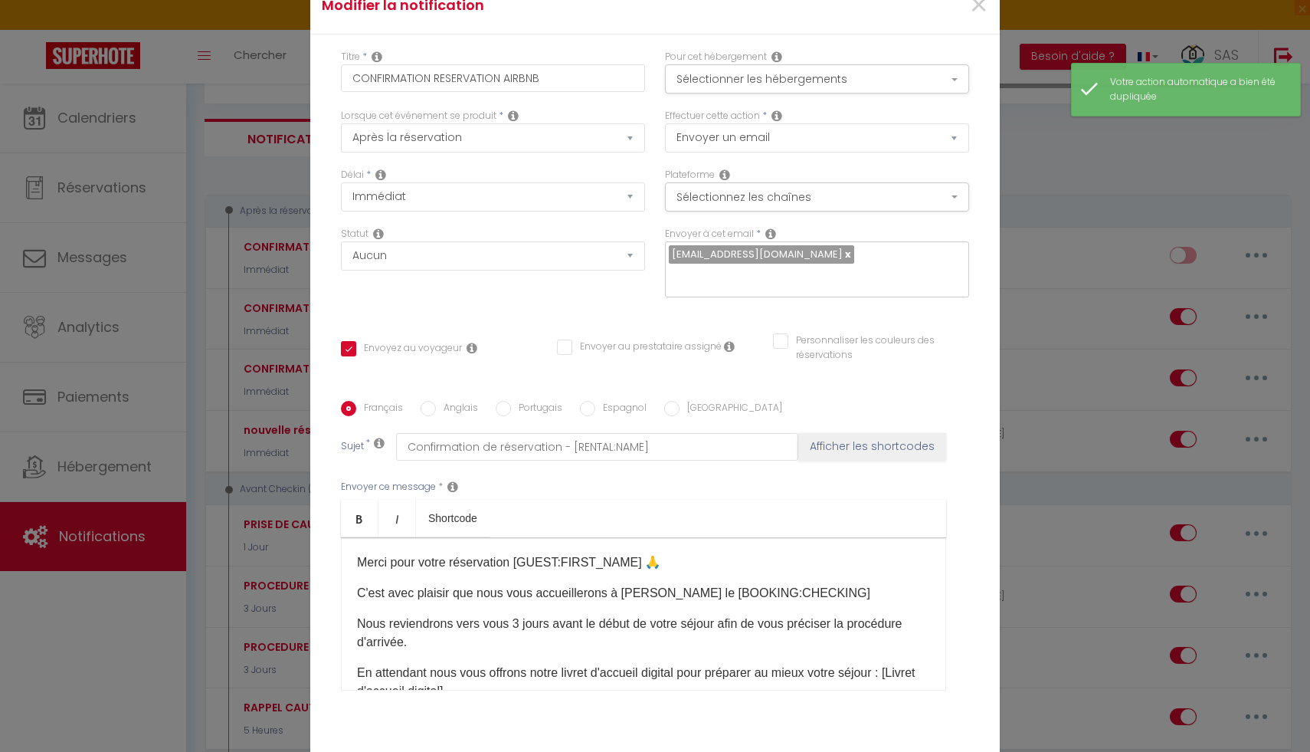
click at [989, 20] on div "×" at bounding box center [883, 6] width 229 height 34
click at [980, 18] on span "×" at bounding box center [978, 5] width 19 height 46
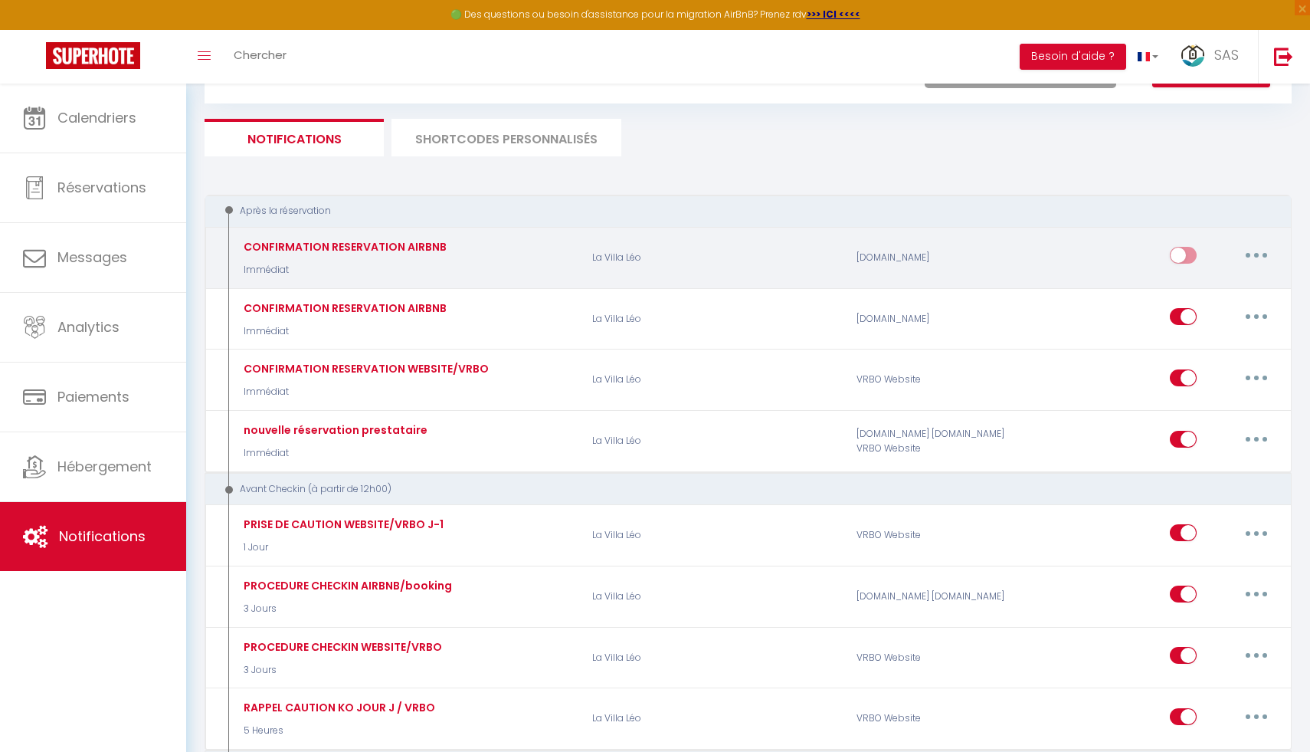
click at [1257, 251] on button "button" at bounding box center [1256, 255] width 43 height 25
click at [1204, 289] on link "Editer" at bounding box center [1216, 290] width 113 height 26
checkbox input "true"
checkbox input "false"
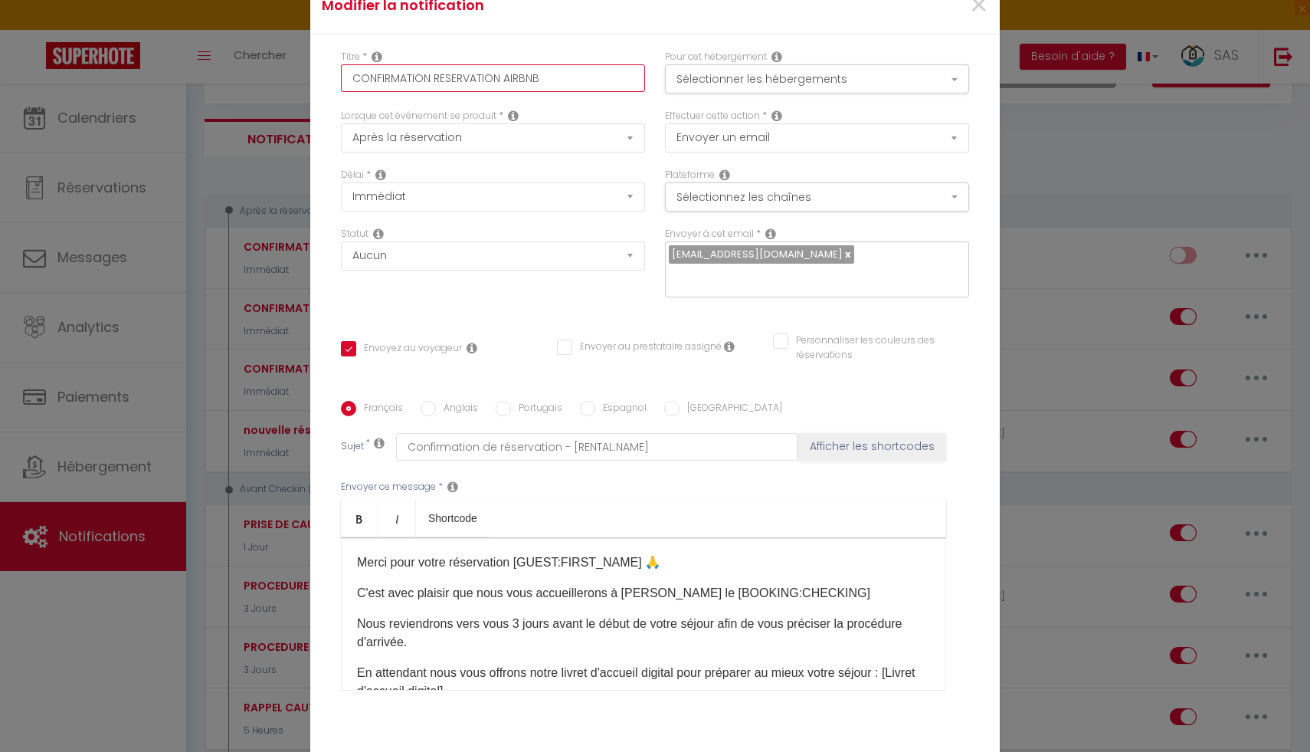
click at [545, 90] on input "CONFIRMATION RESERVATION AIRBNB" at bounding box center [493, 78] width 304 height 28
type input "CONFIRMATION RESERVATION AIRBN"
checkbox input "true"
checkbox input "false"
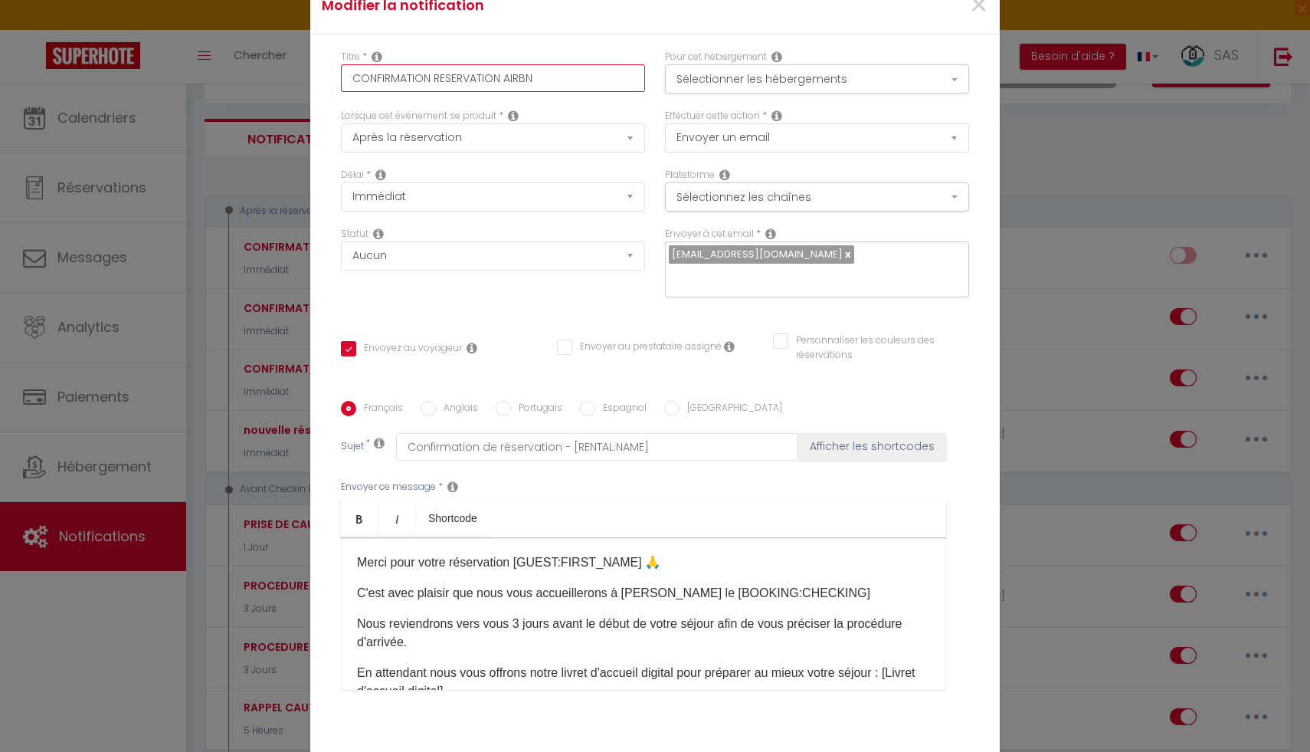
type input "CONFIRMATION RESERVATION AIRB"
checkbox input "true"
checkbox input "false"
type input "CONFIRMATION RESERVATION AIR"
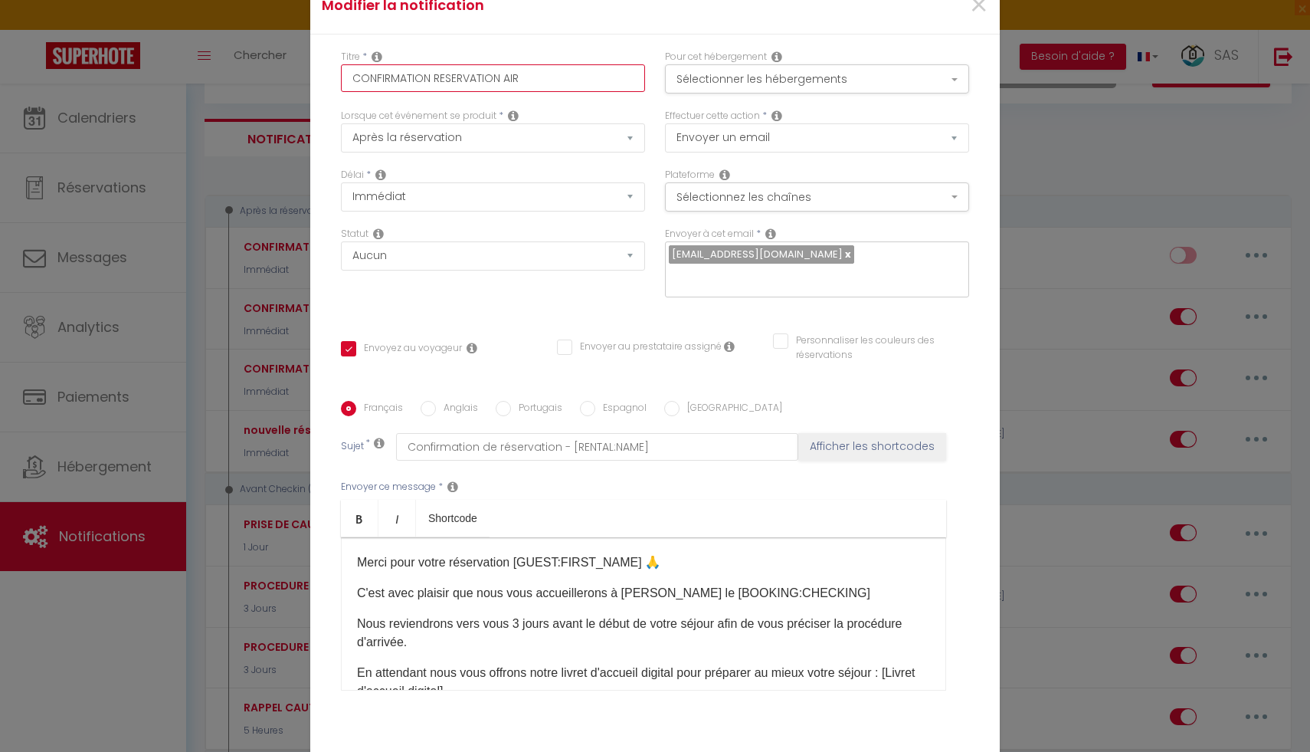
checkbox input "true"
checkbox input "false"
type input "CONFIRMATION RESERVATION AI"
checkbox input "true"
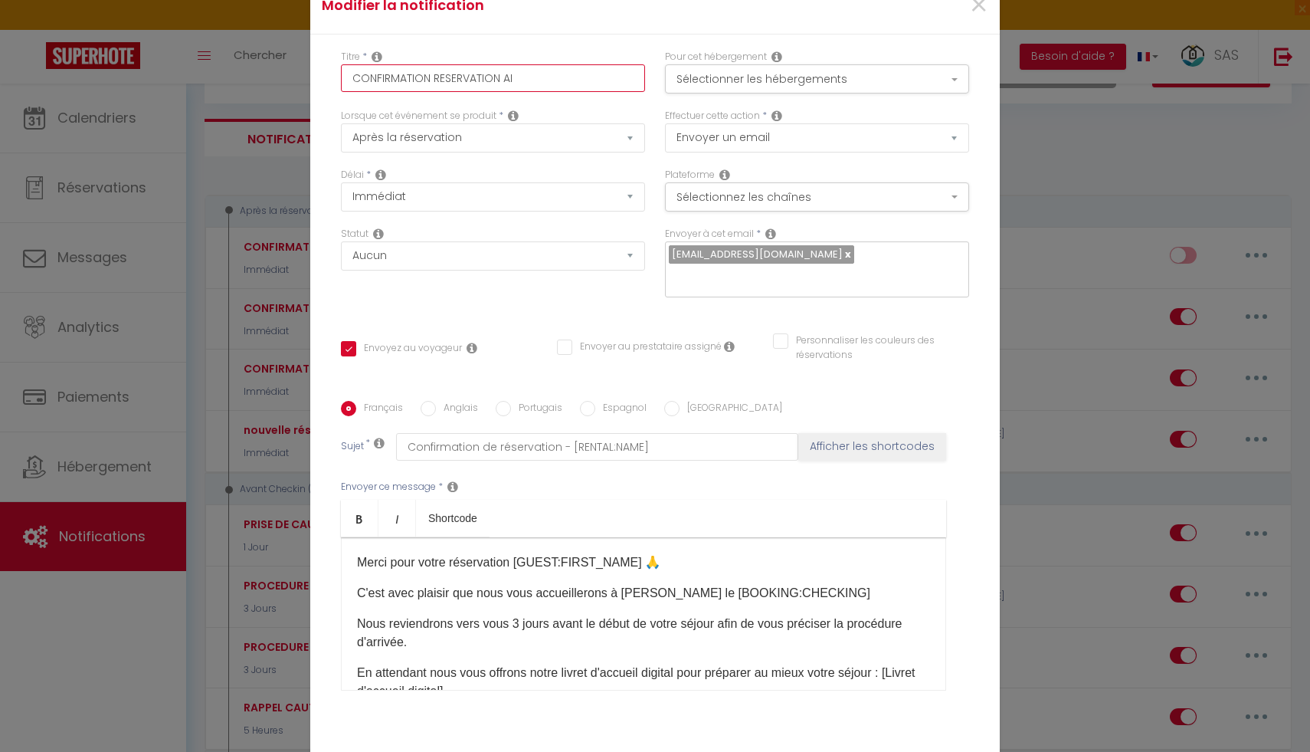
checkbox input "false"
type input "CONFIRMATION RESERVATION A"
checkbox input "true"
checkbox input "false"
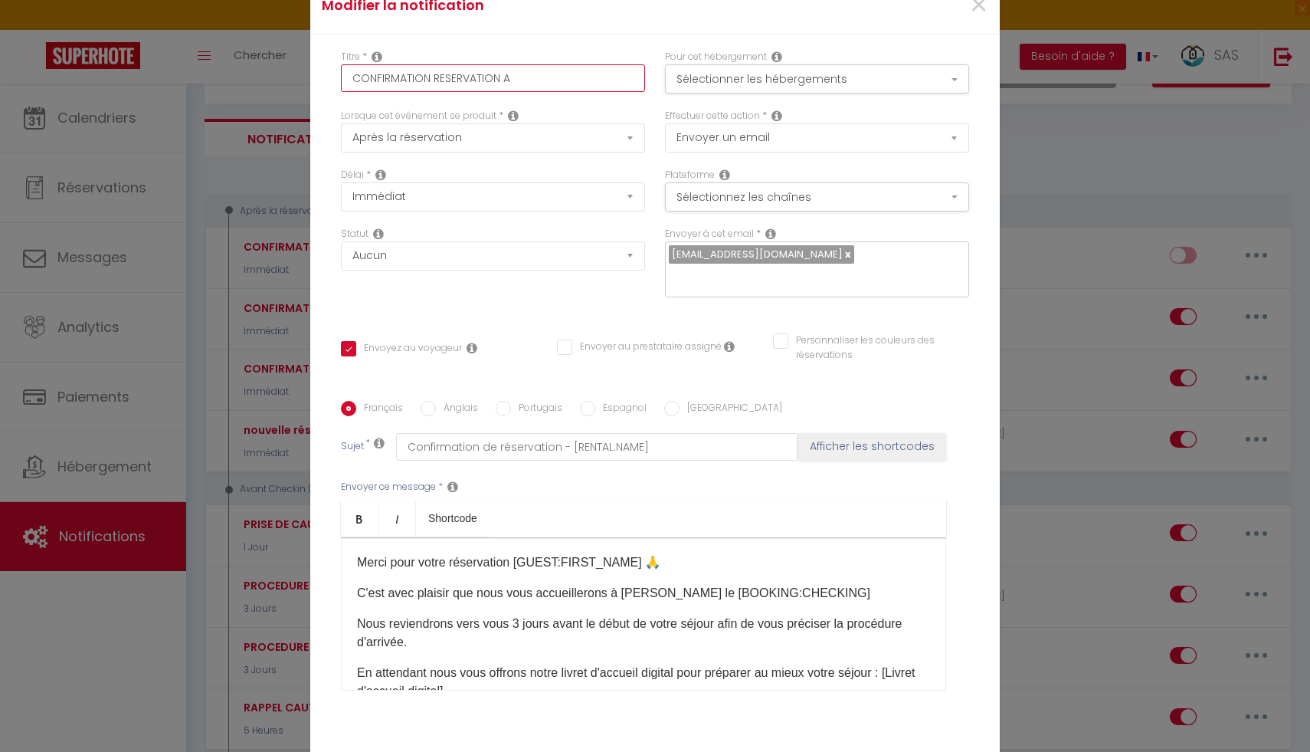
checkbox input "false"
type input "CONFIRMATION RESERVATION"
checkbox input "true"
checkbox input "false"
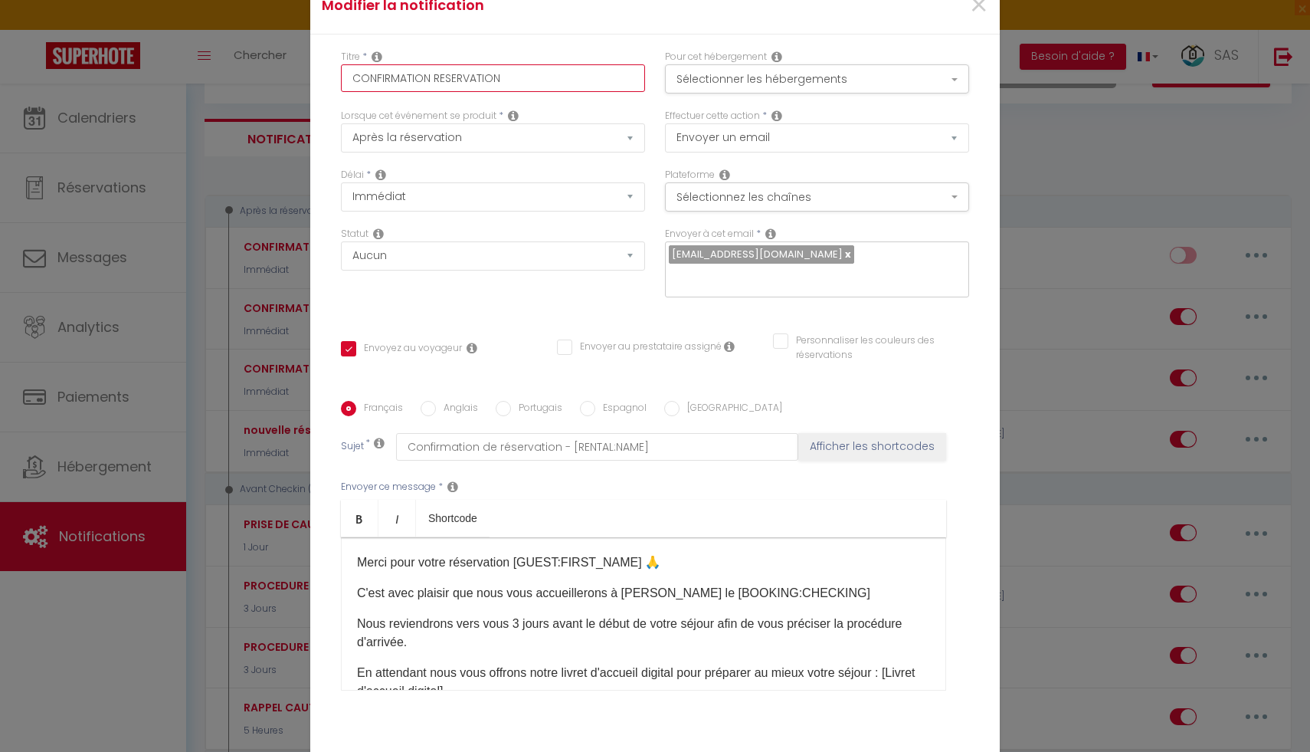
type input "CONFIRMATION RESERVATION B"
checkbox input "true"
checkbox input "false"
type input "CONFIRMATION RESERVATION BO"
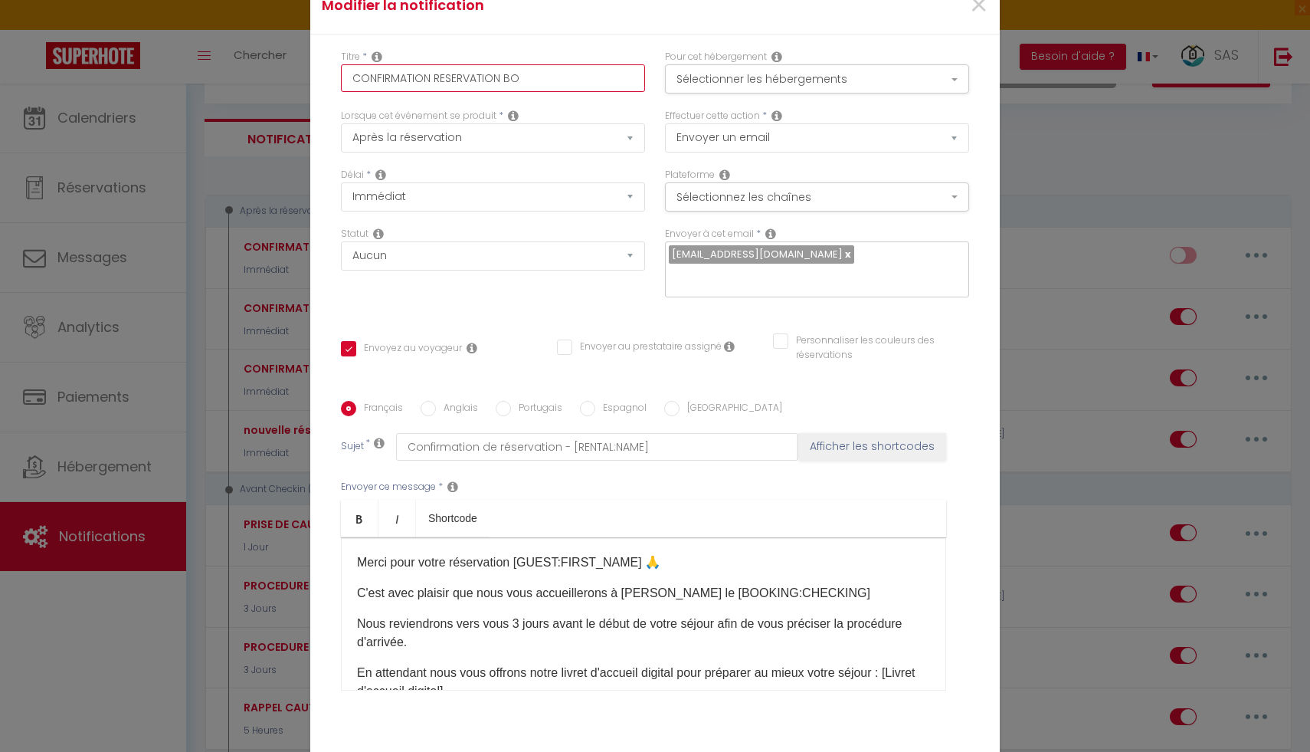
checkbox input "true"
checkbox input "false"
type input "CONFIRMATION RESERVATION BOO"
checkbox input "true"
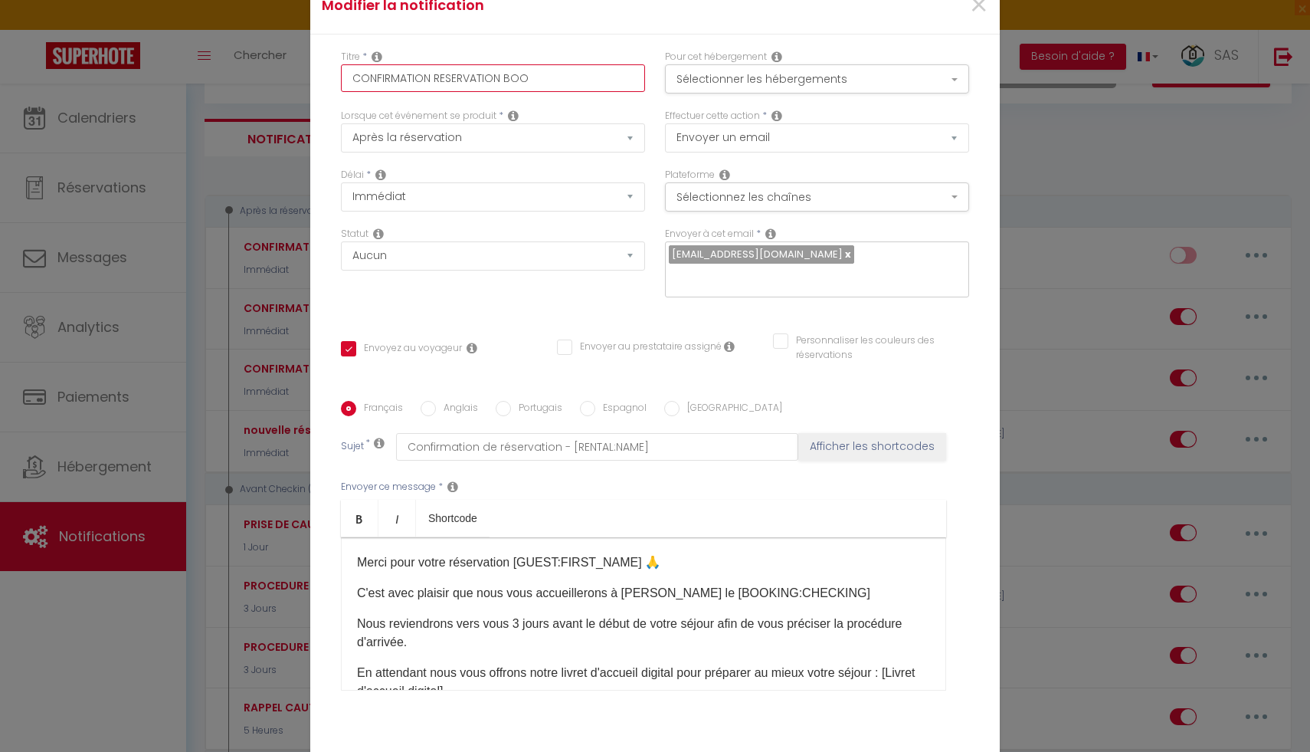
checkbox input "false"
type input "CONFIRMATION RESERVATION BOOK"
checkbox input "true"
checkbox input "false"
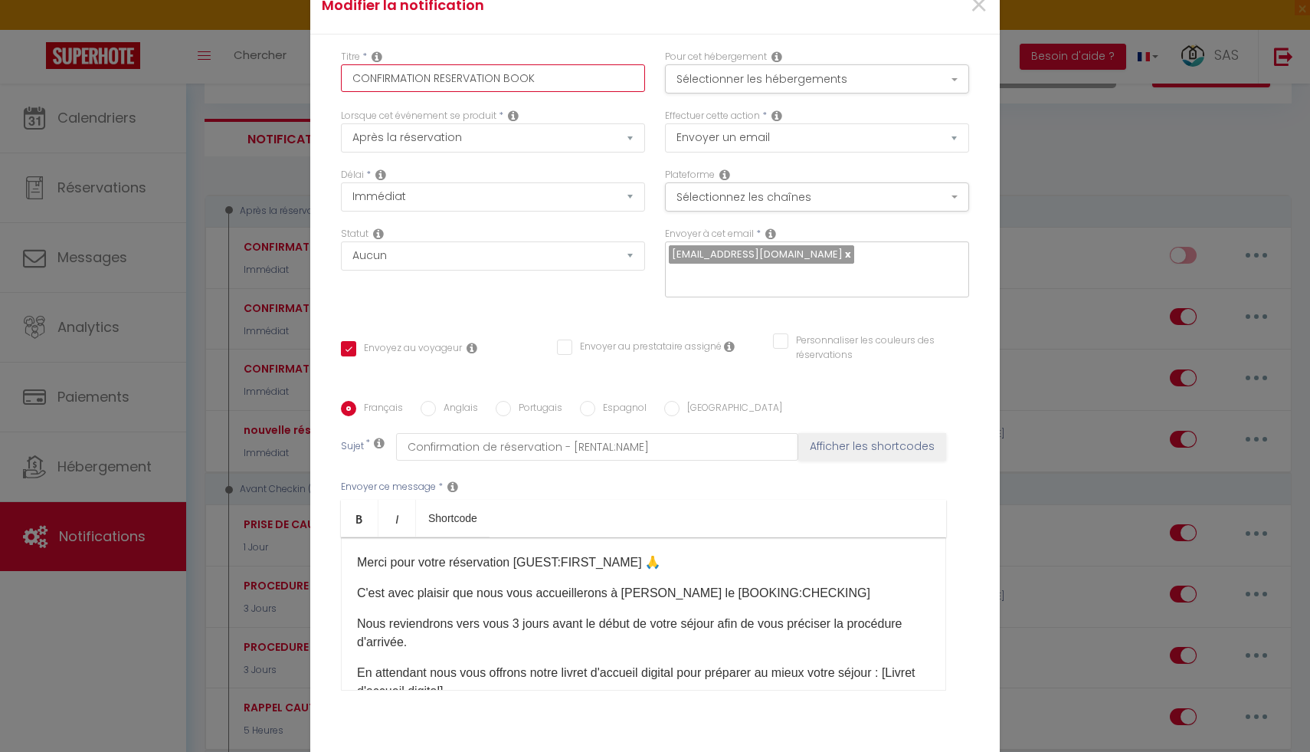
checkbox input "false"
type input "CONFIRMATION RESERVATION BOOKI"
checkbox input "true"
checkbox input "false"
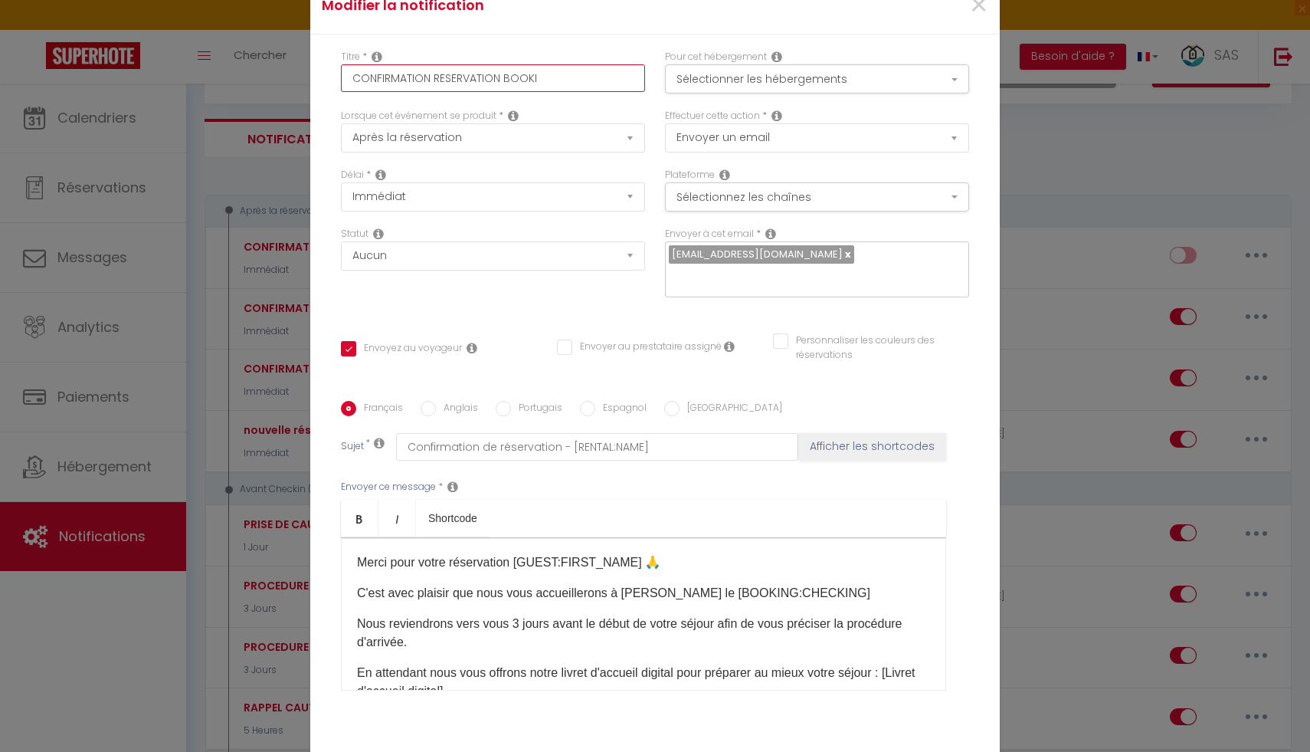
type input "CONFIRMATION RESERVATION BOOKIN"
checkbox input "true"
checkbox input "false"
type input "CONFIRMATION RESERVATION BOOKING"
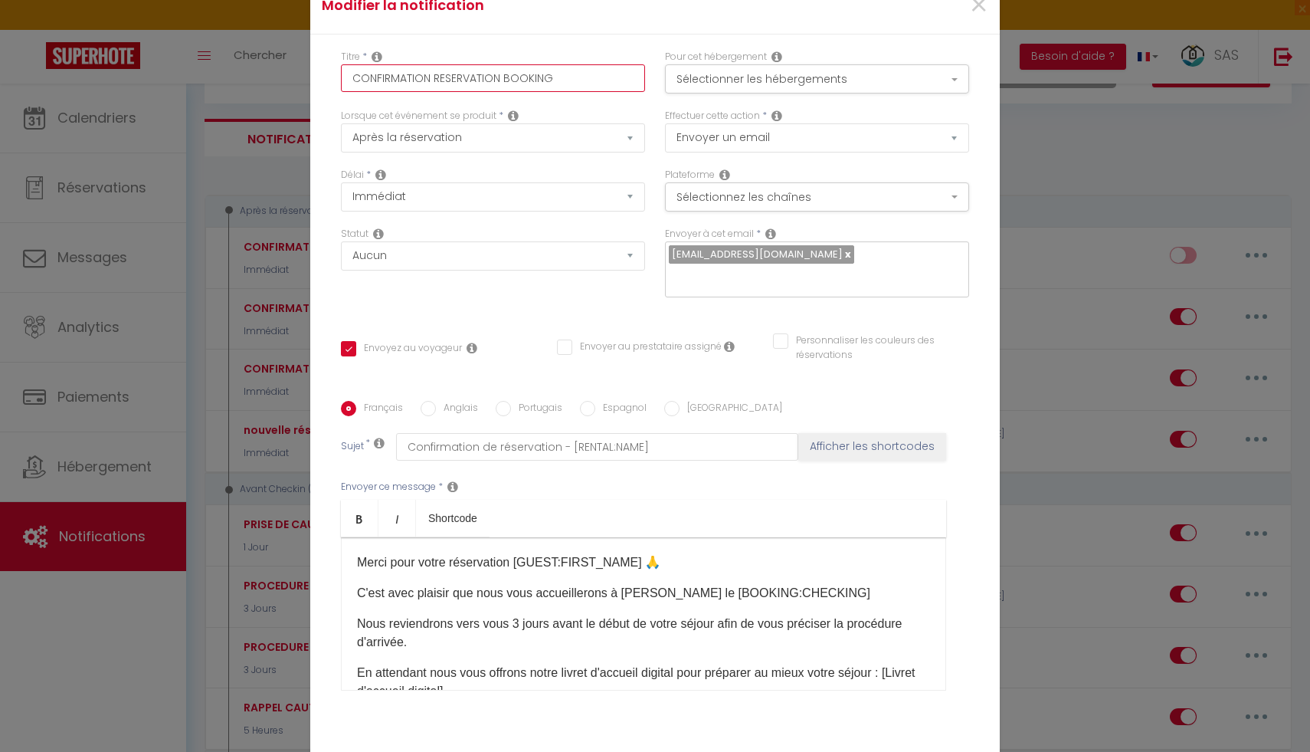
checkbox input "true"
checkbox input "false"
type input "CONFIRMATION RESERVATION BOOKING"
click at [631, 16] on h4 "Modifier la notification" at bounding box center [540, 5] width 437 height 21
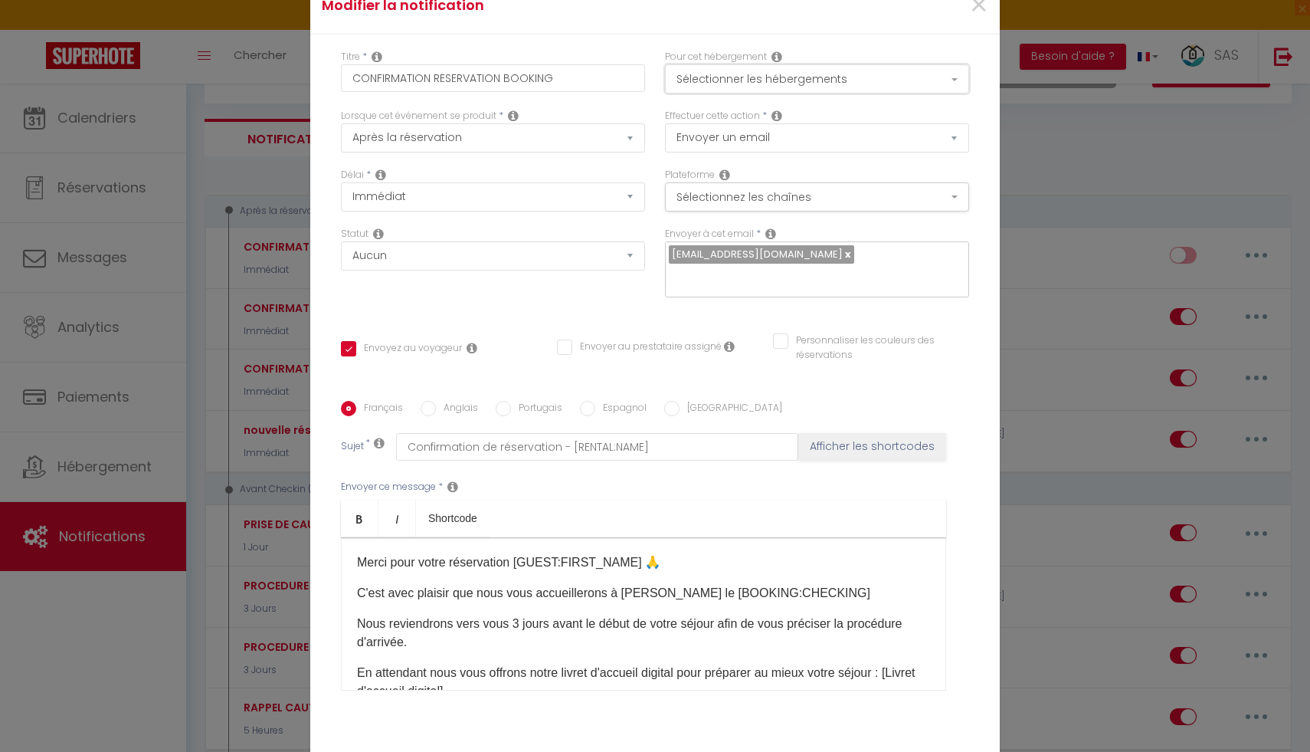
click at [725, 93] on button "Sélectionner les hébergements" at bounding box center [817, 78] width 304 height 29
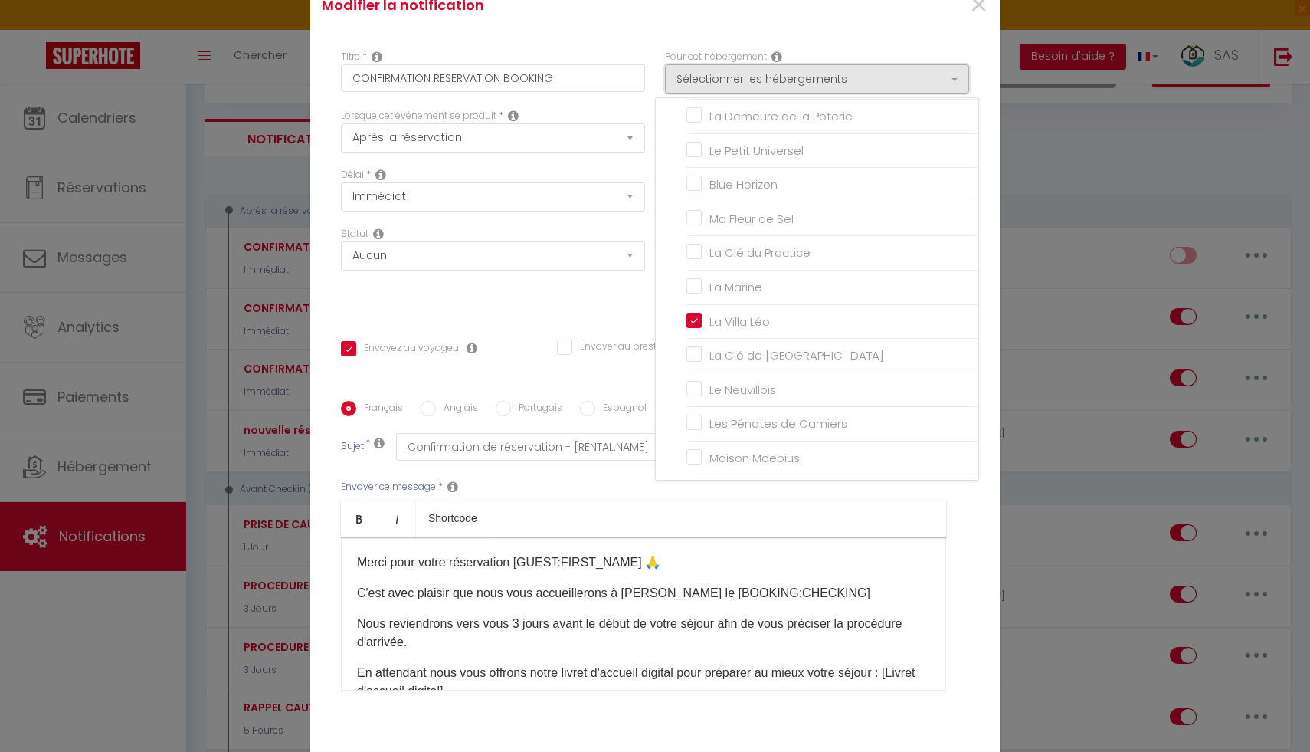
scroll to position [401, 0]
click at [583, 296] on div "Statut Aucun Si la réservation est payée Si réservation non payée Si la caution…" at bounding box center [493, 270] width 324 height 87
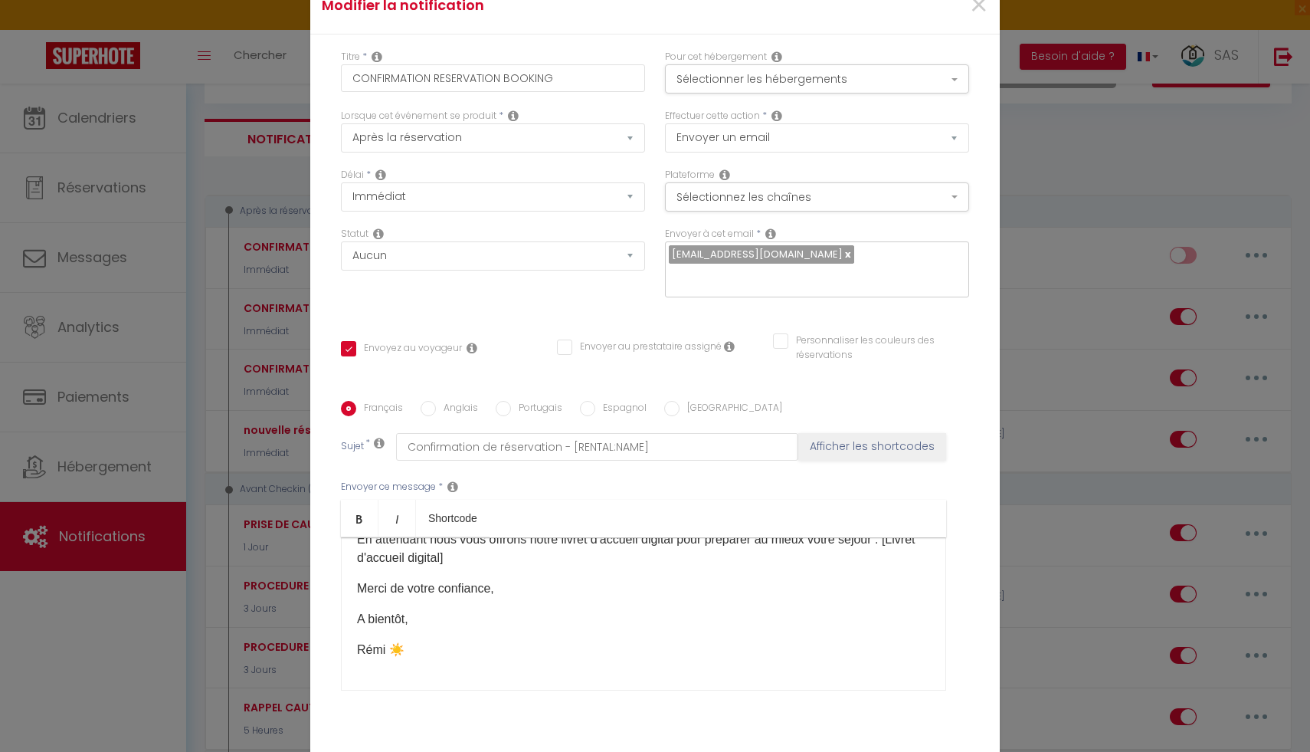
scroll to position [91, 0]
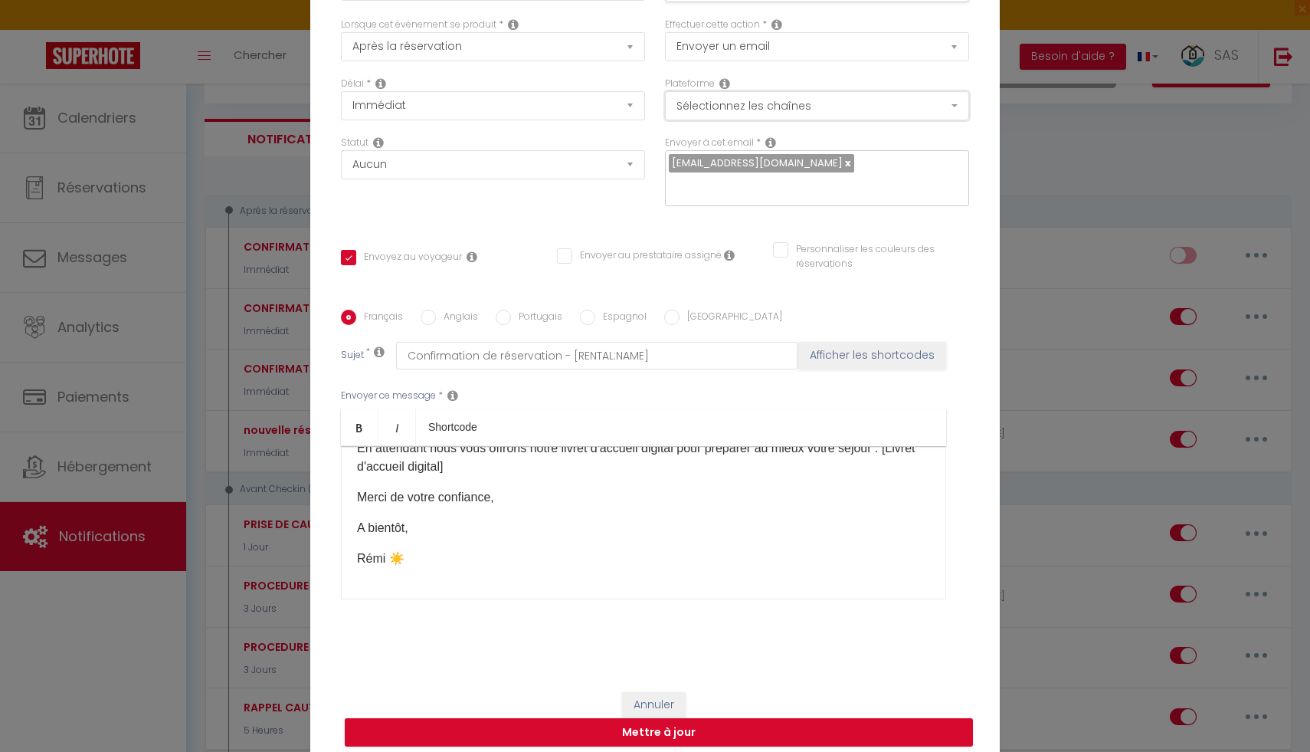
click at [722, 120] on button "Sélectionnez les chaînes" at bounding box center [817, 105] width 304 height 29
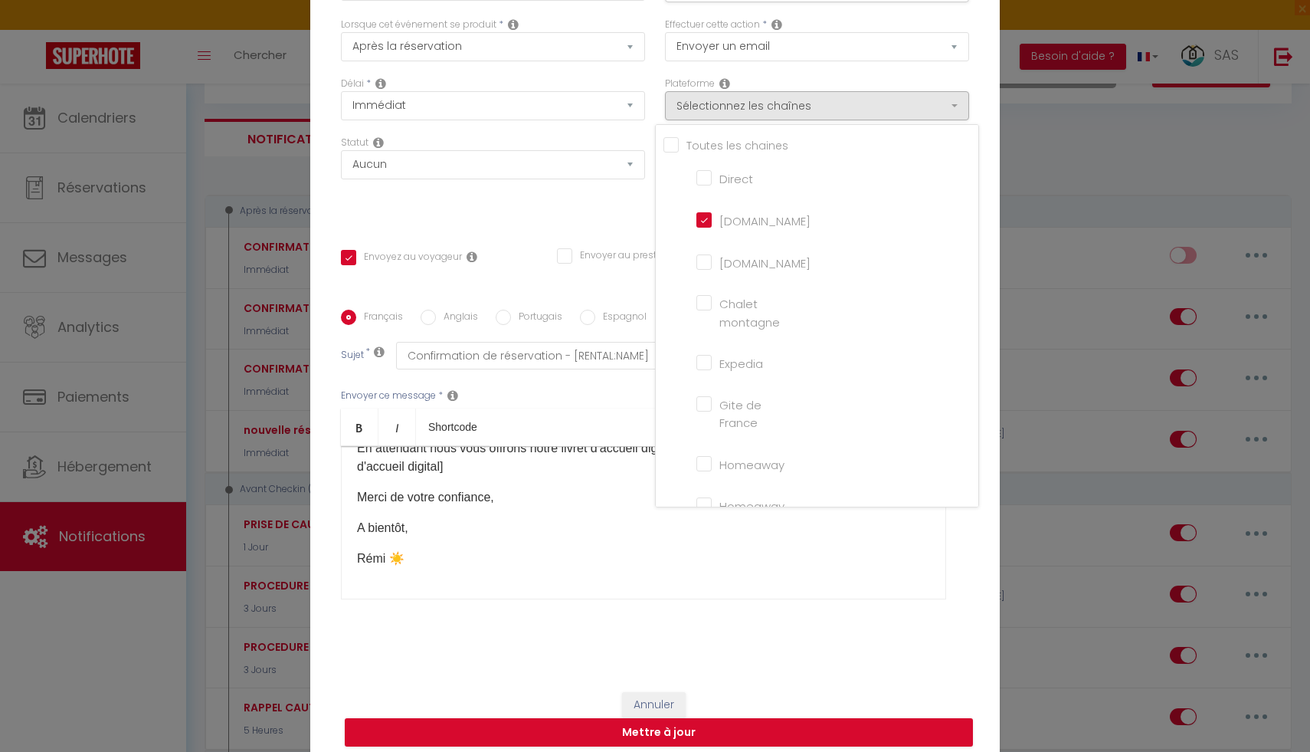
click at [706, 223] on input "[DOMAIN_NAME]" at bounding box center [739, 218] width 87 height 15
checkbox input "false"
checkbox input "true"
checkbox input "false"
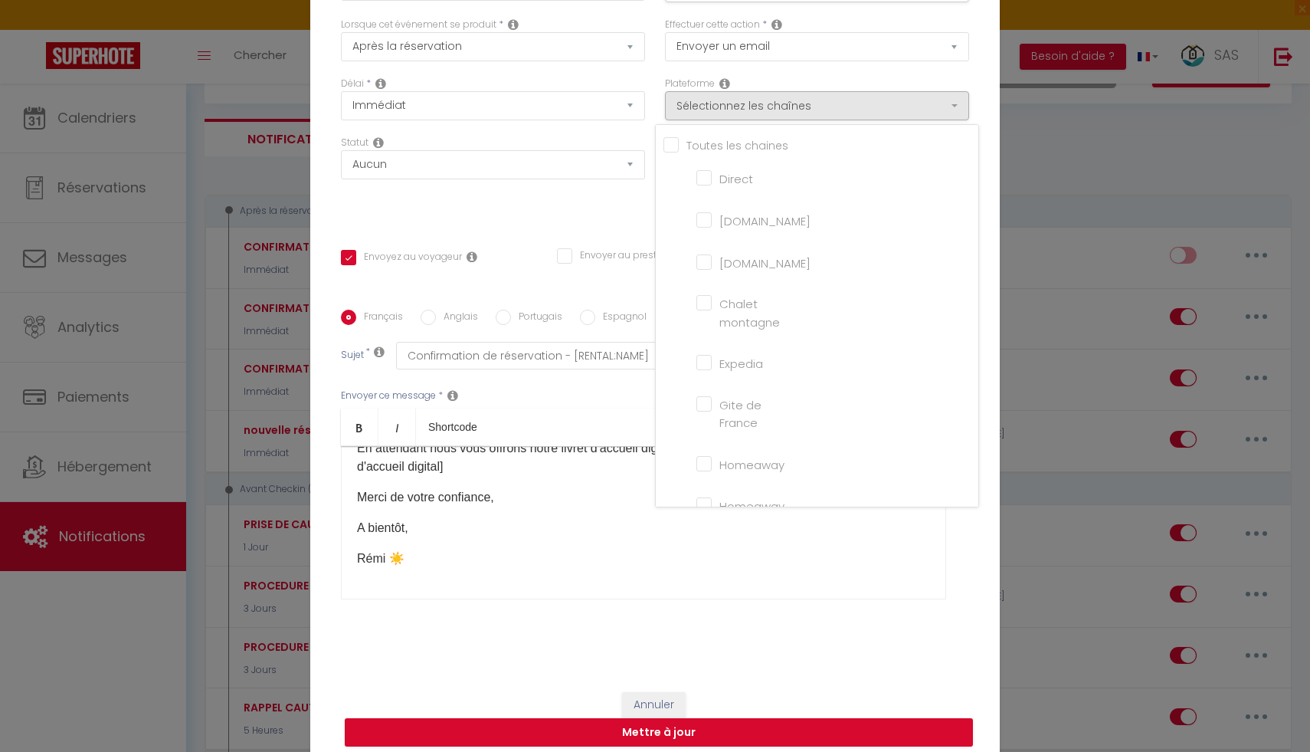
click at [709, 268] on input "[DOMAIN_NAME]" at bounding box center [739, 260] width 87 height 15
checkbox input "true"
checkbox input "false"
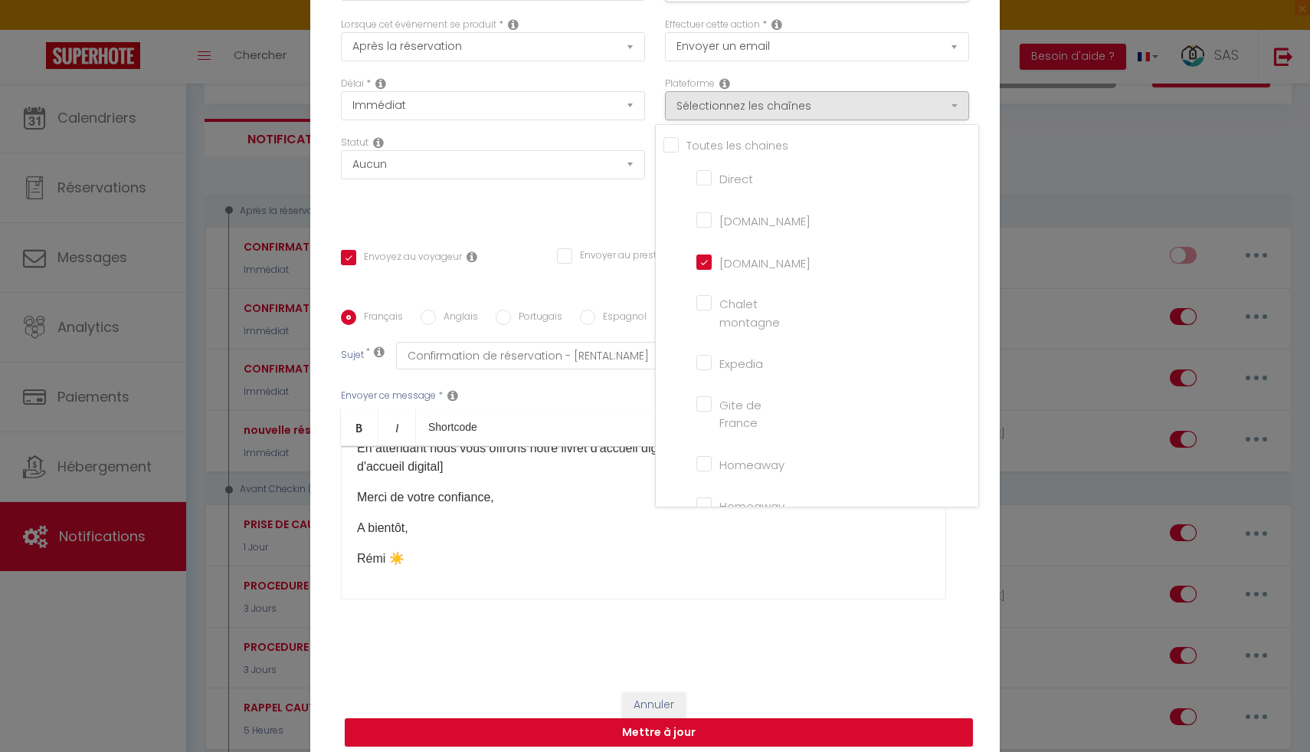
click at [650, 242] on div "Envoyez au voyageur Envoyer au prestataire assigné Personnaliser les couleurs d…" at bounding box center [655, 264] width 648 height 44
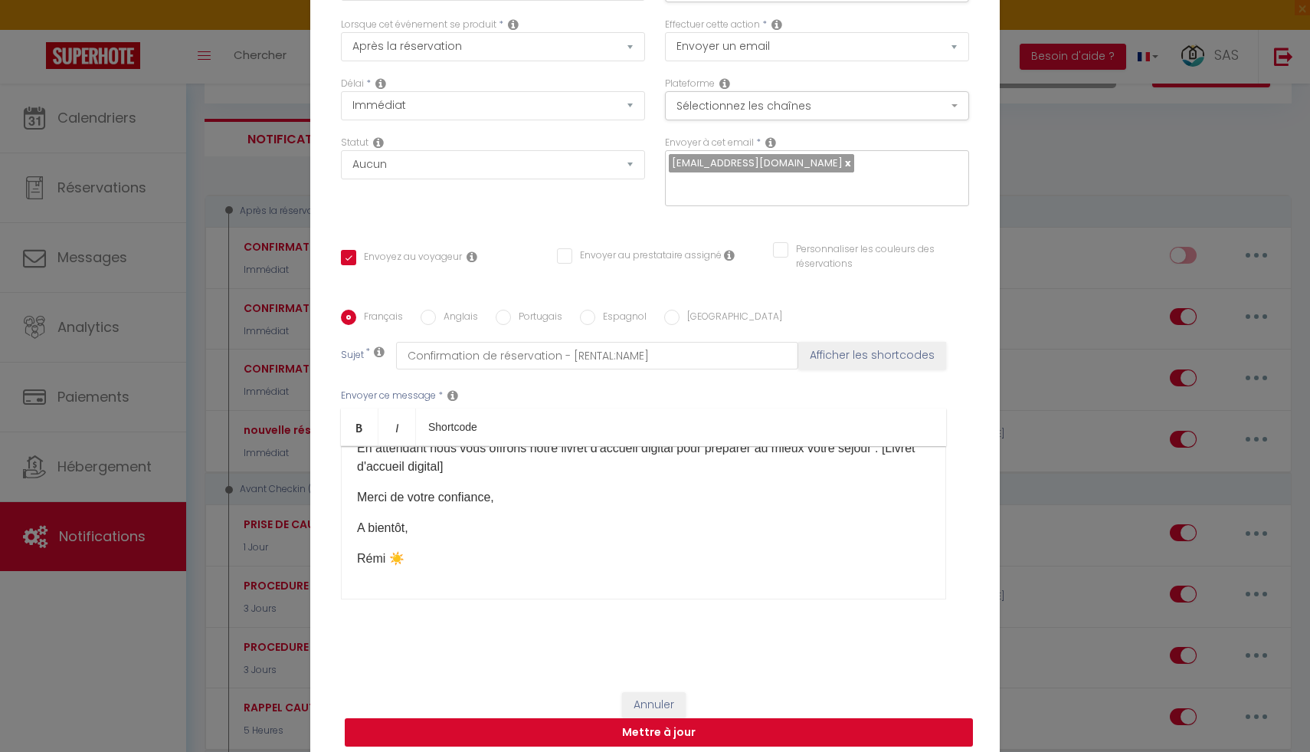
click at [680, 718] on button "Mettre à jour" at bounding box center [659, 732] width 628 height 29
checkbox input "true"
checkbox input "false"
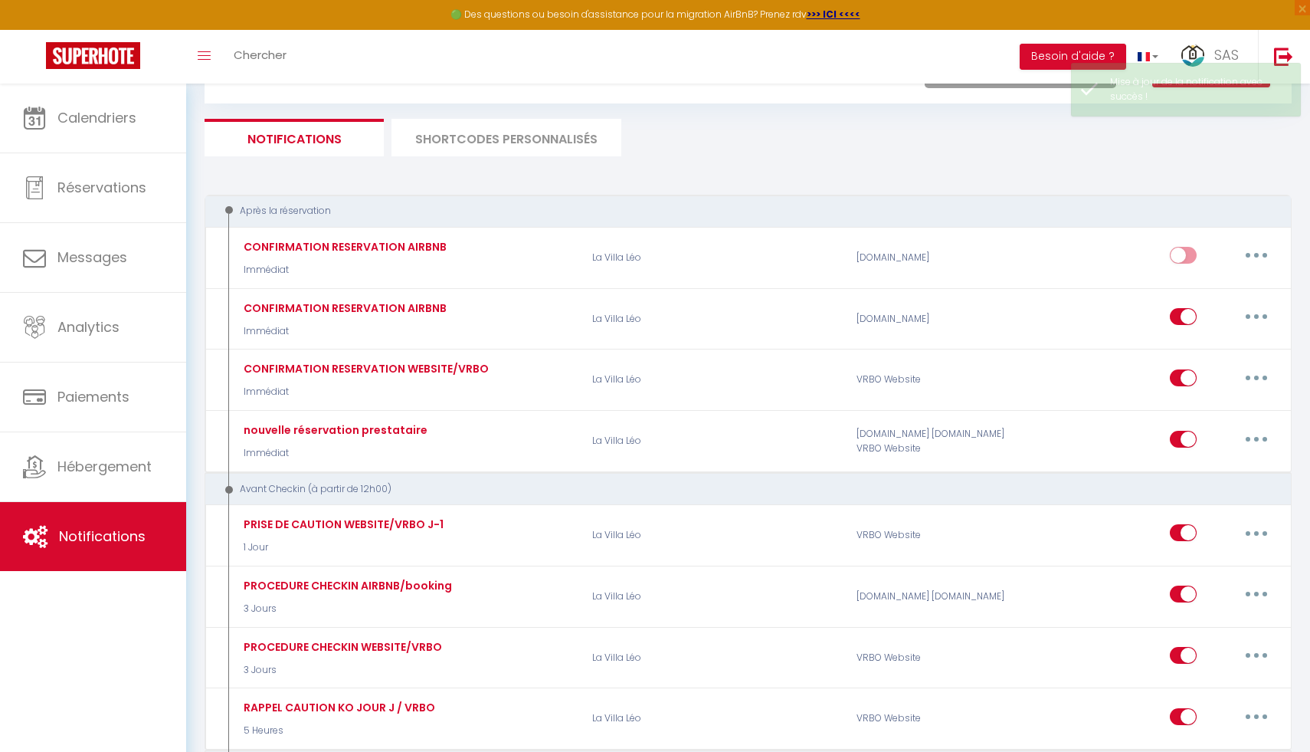
checkbox input "true"
checkbox input "false"
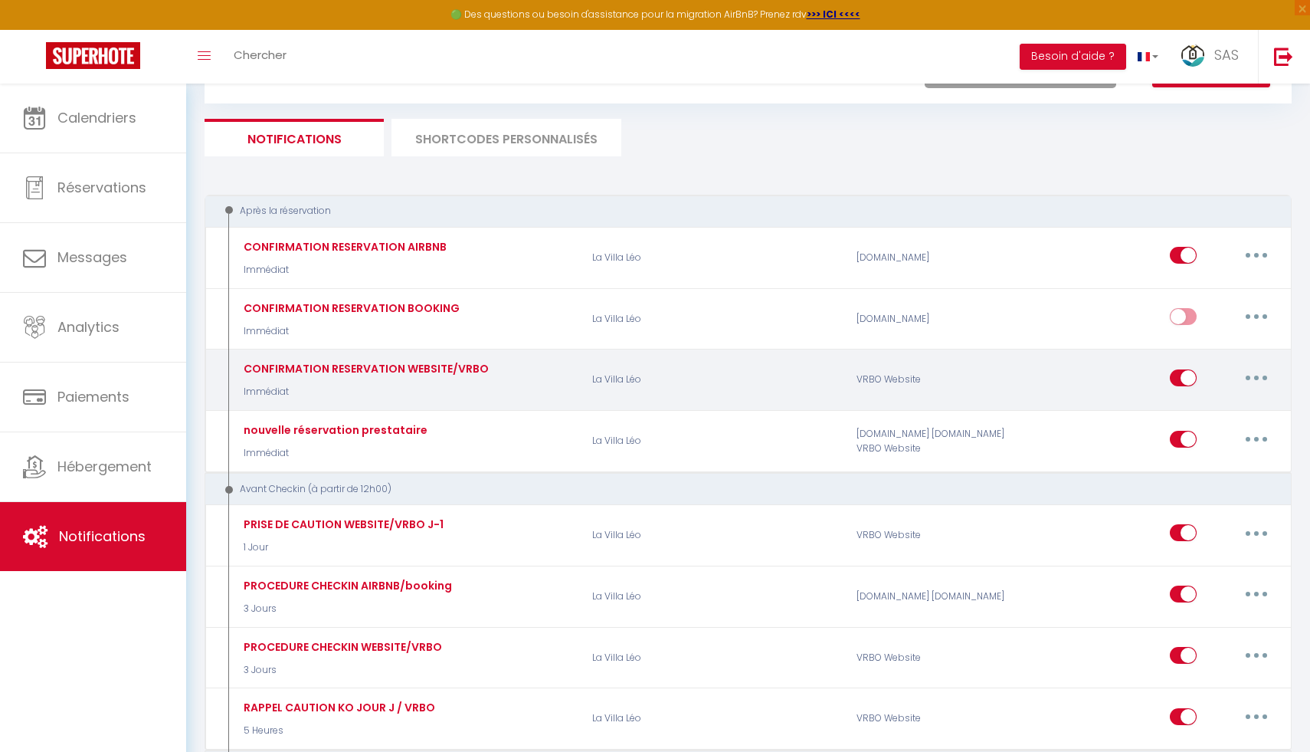
click at [1256, 378] on icon "button" at bounding box center [1256, 377] width 5 height 5
click at [1209, 399] on link "Editer" at bounding box center [1216, 412] width 113 height 26
type input "CONFIRMATION RESERVATION WEBSITE/VRBO"
select select "Immédiat"
select select "if_booking_is_paid"
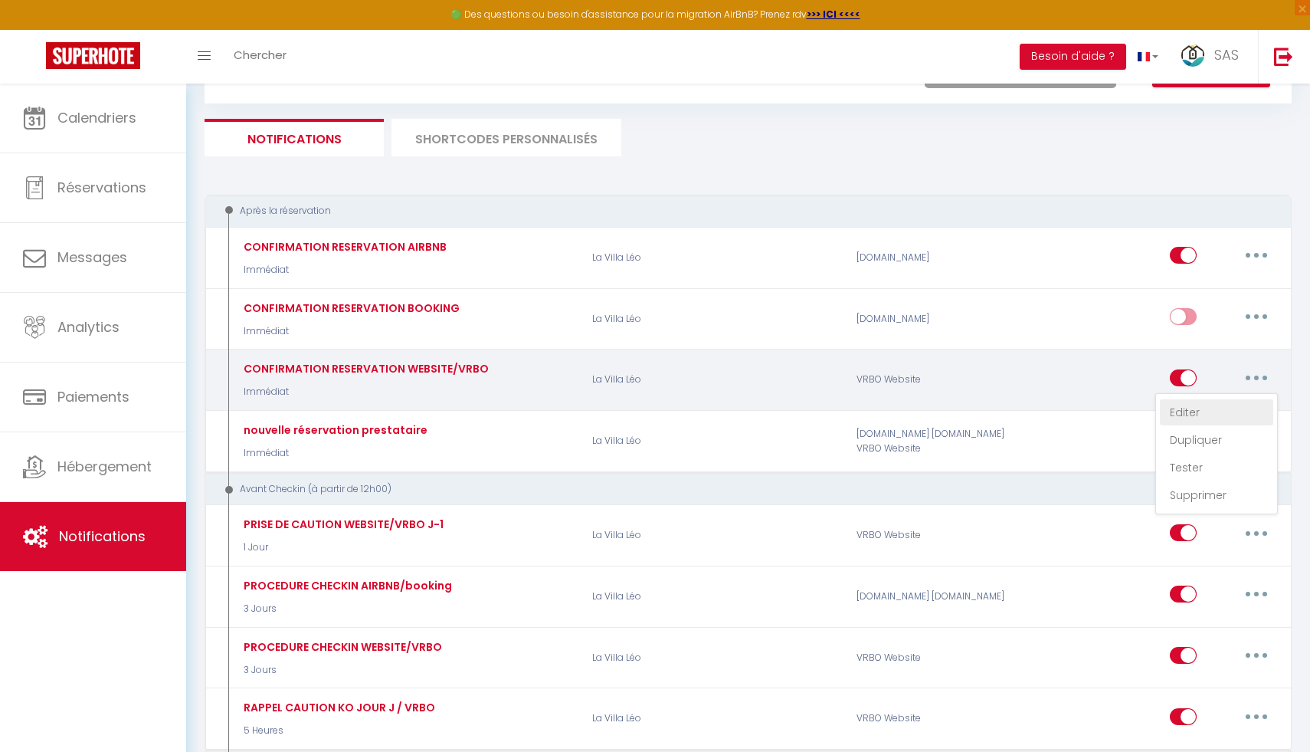
checkbox input "true"
checkbox input "false"
radio input "true"
type input "Confirmation de réservation - [RENTAL:NAME]"
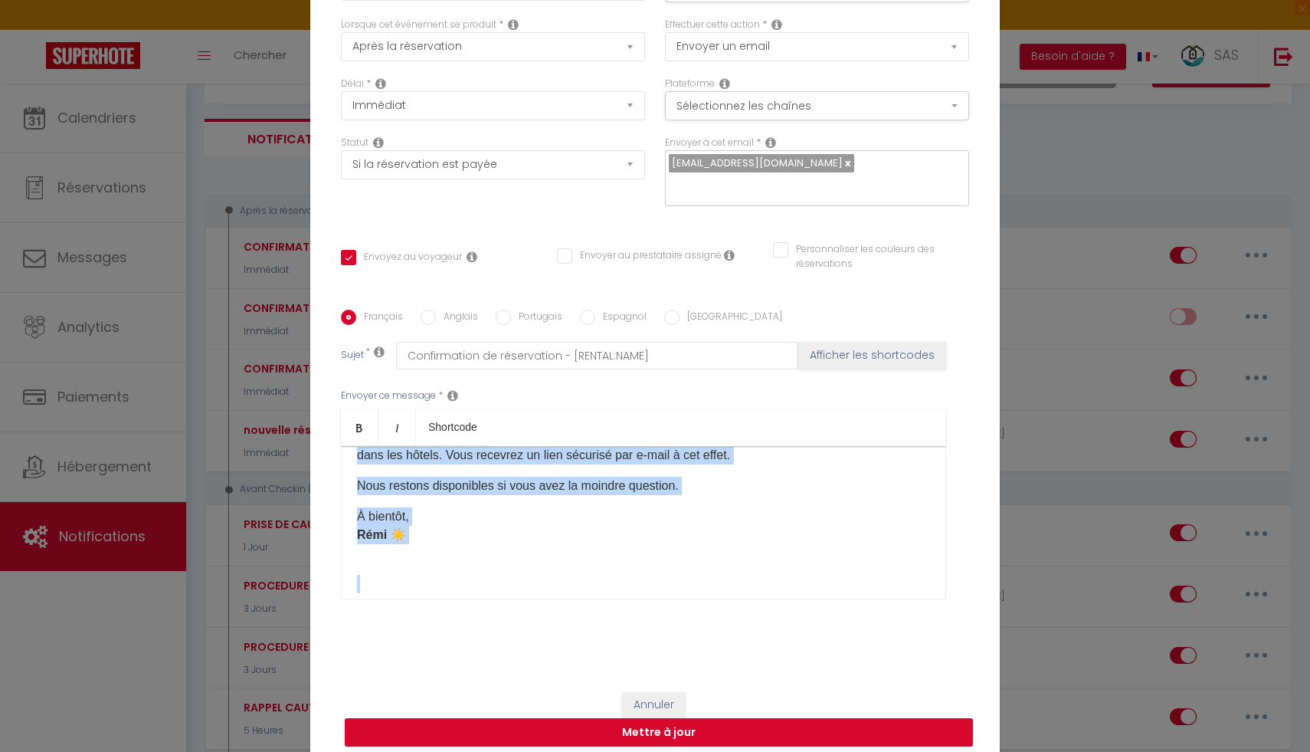
scroll to position [207, 0]
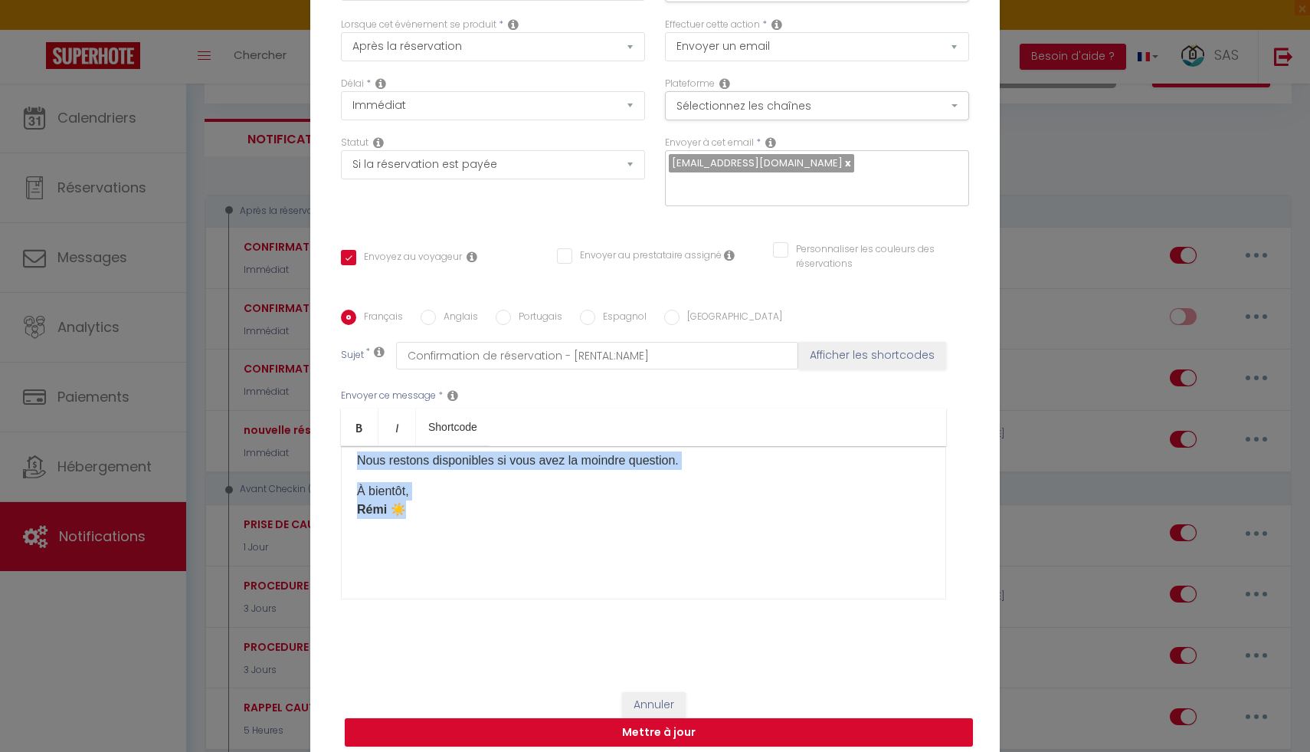
drag, startPoint x: 356, startPoint y: 532, endPoint x: 554, endPoint y: 496, distance: 200.9
click at [554, 496] on div "Bonjour [GUEST:FIRST_NAME], Merci pour votre réservation ! Nous sommes ravis de…" at bounding box center [643, 522] width 605 height 153
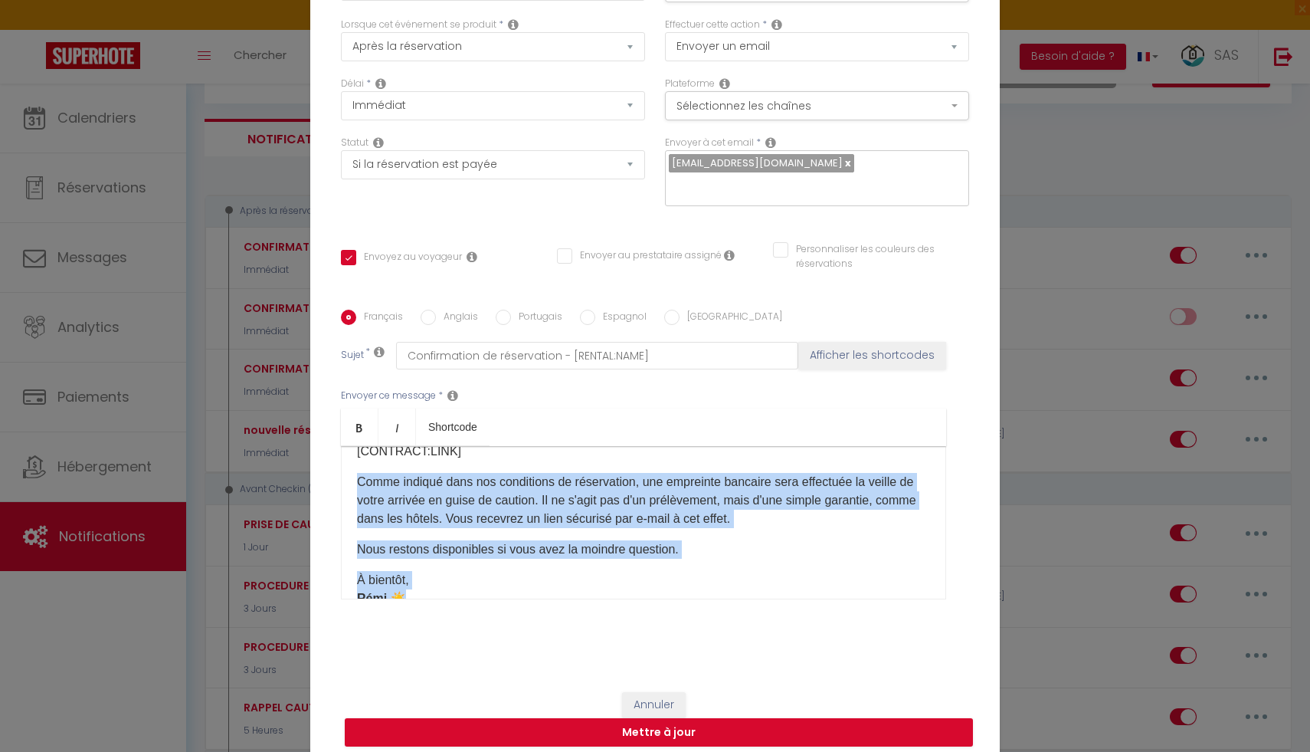
scroll to position [116, 0]
copy div "Comme indiqué dans nos conditions de réservation, une empreinte bancaire sera e…"
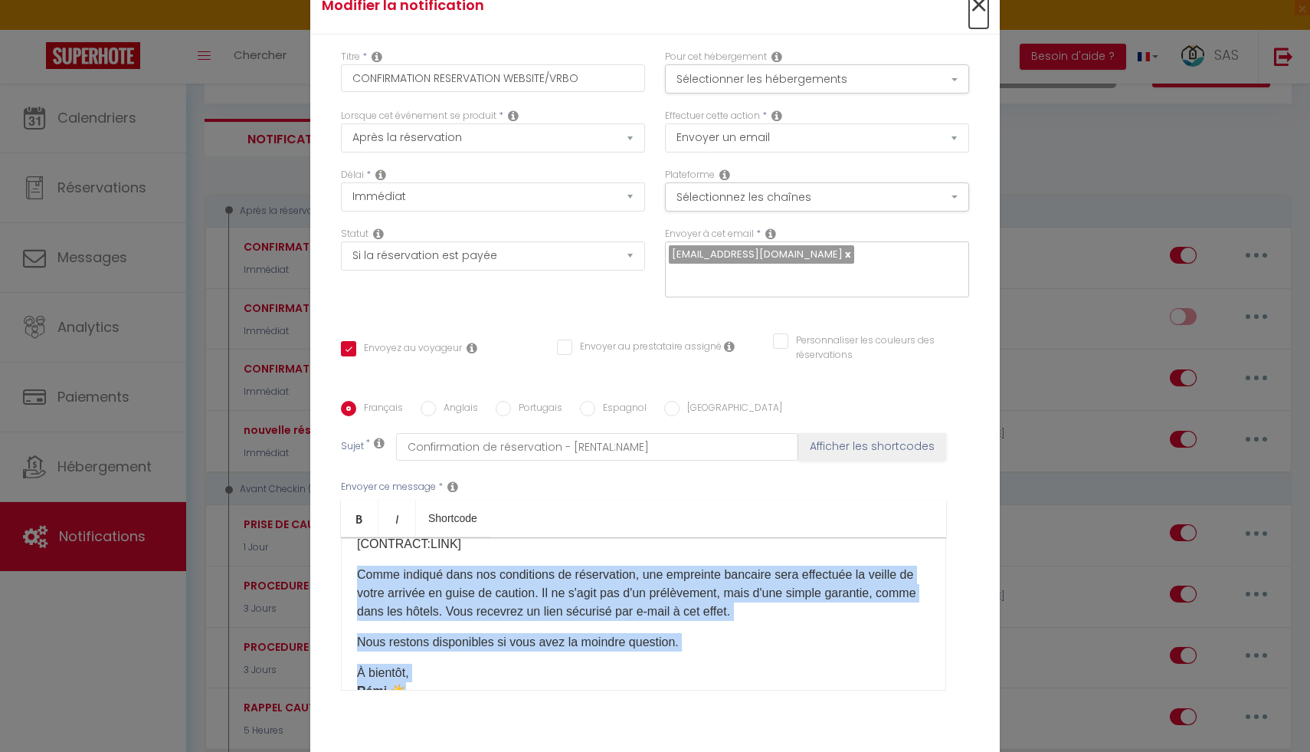
click at [977, 25] on span "×" at bounding box center [978, 5] width 19 height 46
type input "CONFIRMATION RESERVATION WEBSITE/VRBO"
checkbox input "true"
checkbox input "false"
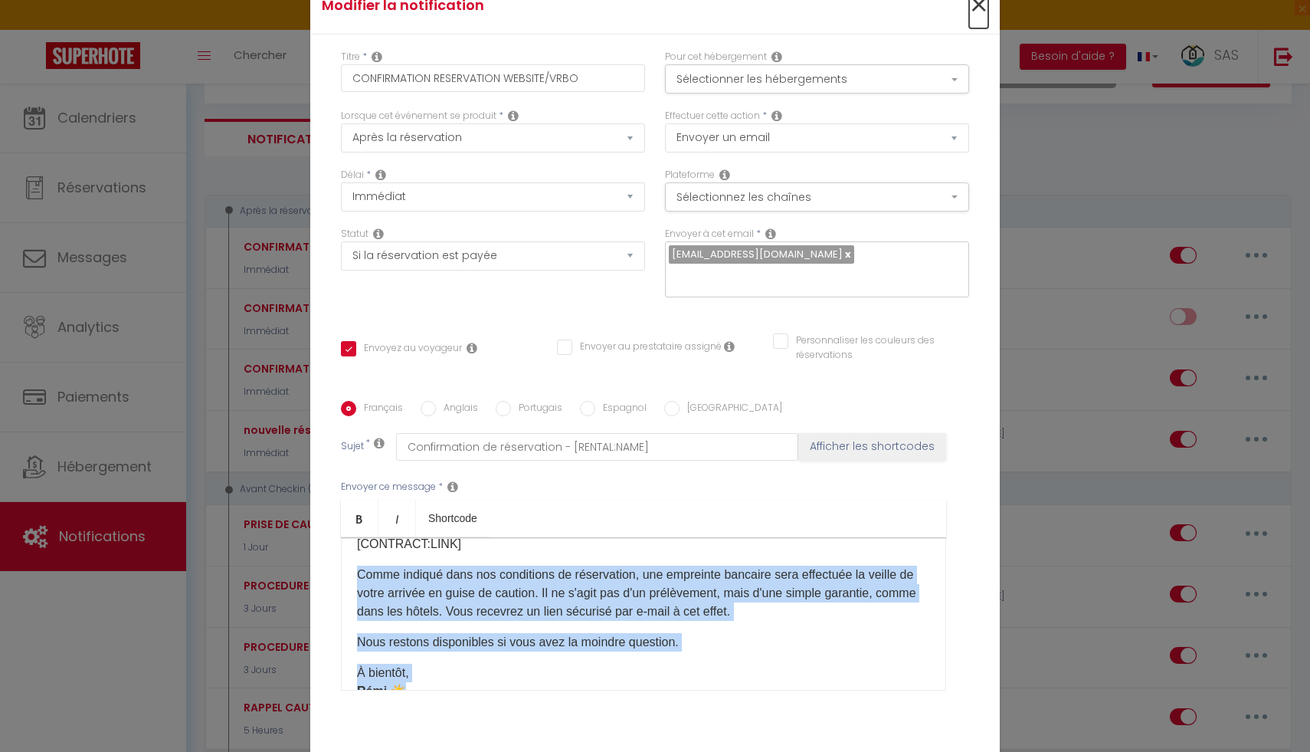
radio input "true"
type input "Confirmation de réservation - [RENTAL:NAME]"
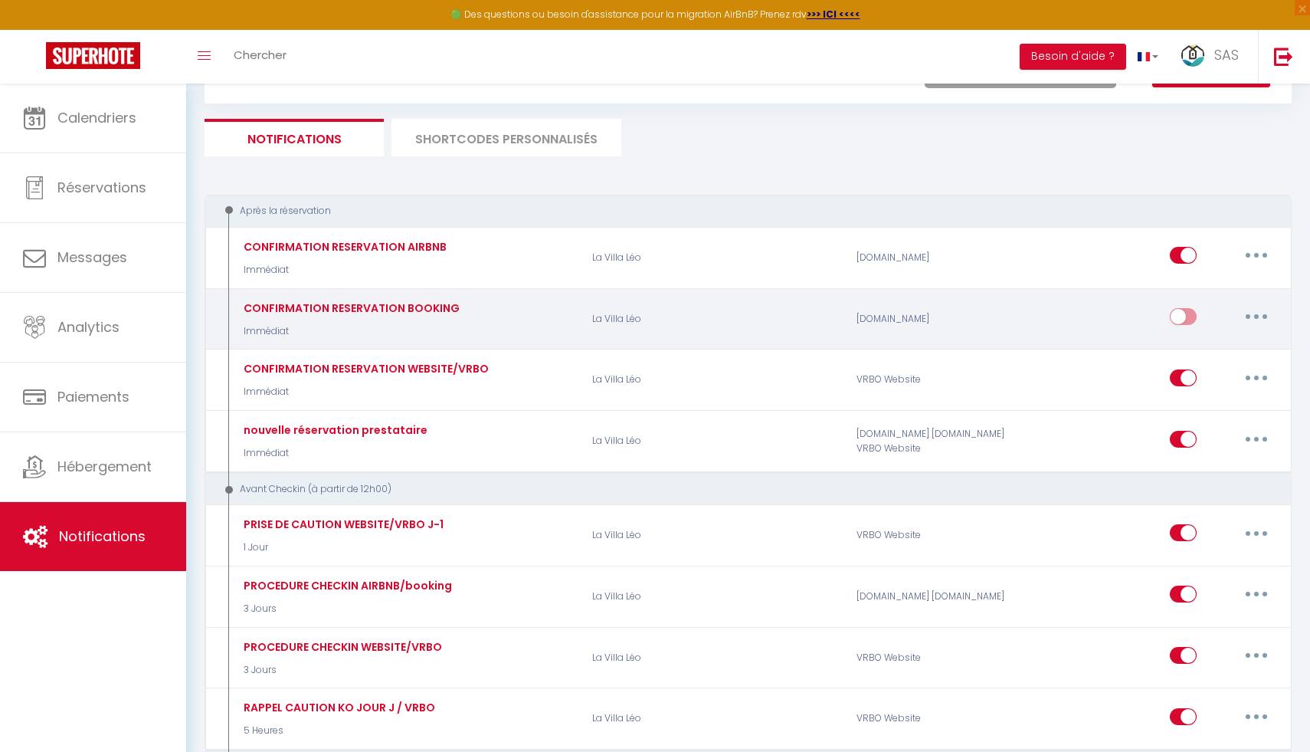
click at [1263, 318] on button "button" at bounding box center [1256, 316] width 43 height 25
click at [1216, 345] on link "Editer" at bounding box center [1216, 352] width 113 height 26
type input "CONFIRMATION RESERVATION BOOKING"
select select
checkbox input "true"
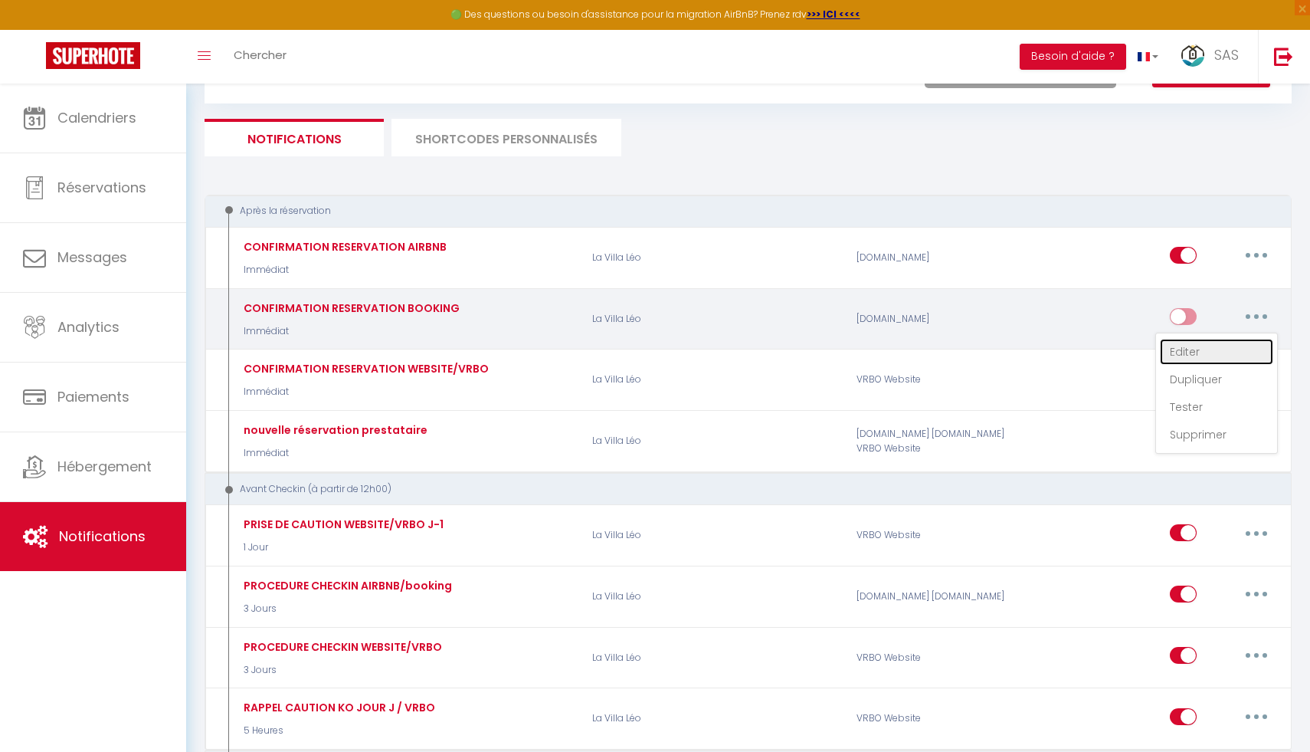
checkbox input "false"
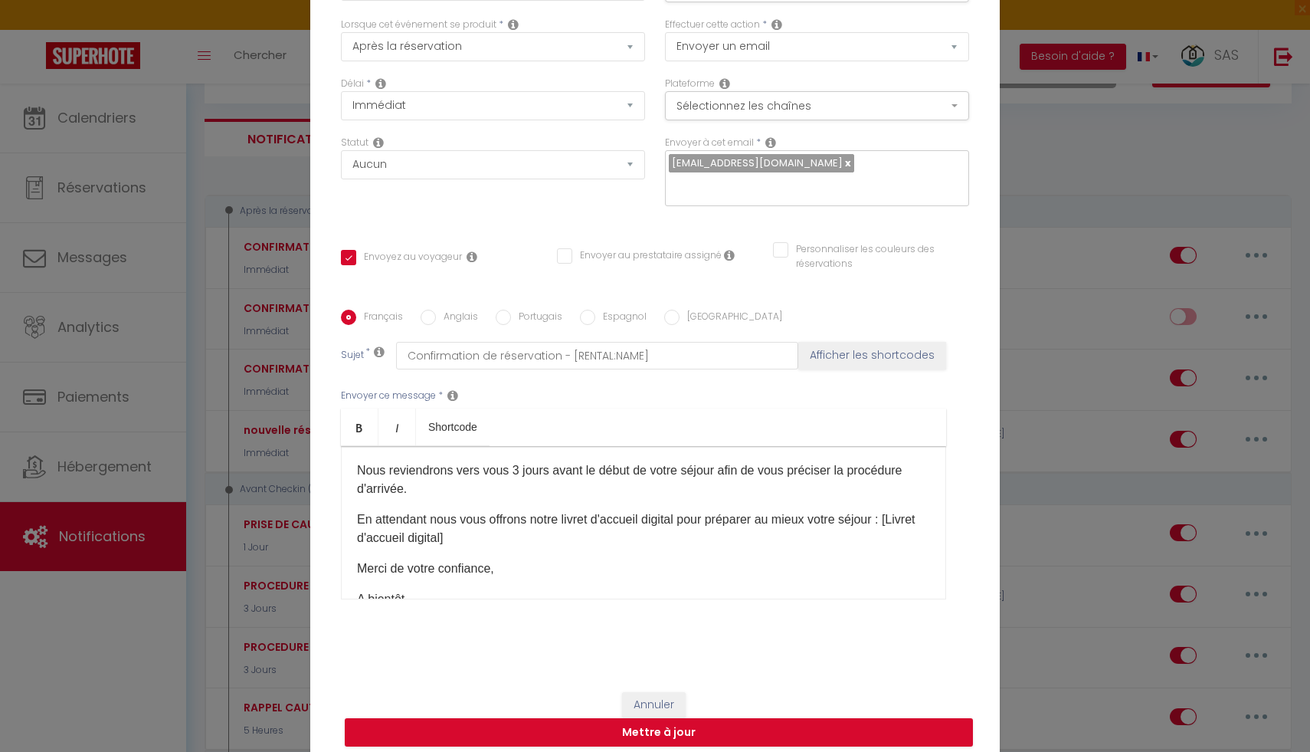
scroll to position [66, 0]
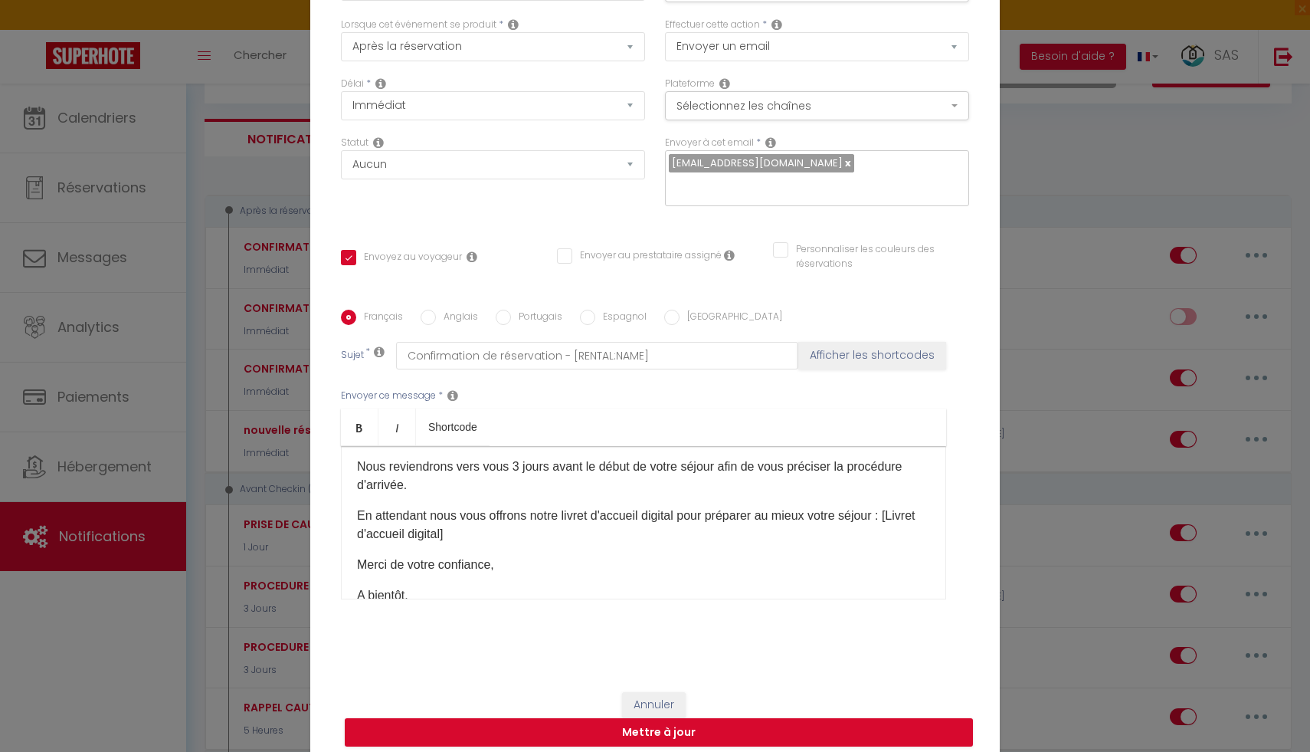
click at [512, 525] on p "En attendant nous vous offrons notre livret d'accueil digital pour préparer au …" at bounding box center [643, 524] width 573 height 37
click at [361, 562] on p "En attendant nous vous offrons notre livret d'accueil digital pour préparer au …" at bounding box center [643, 543] width 573 height 74
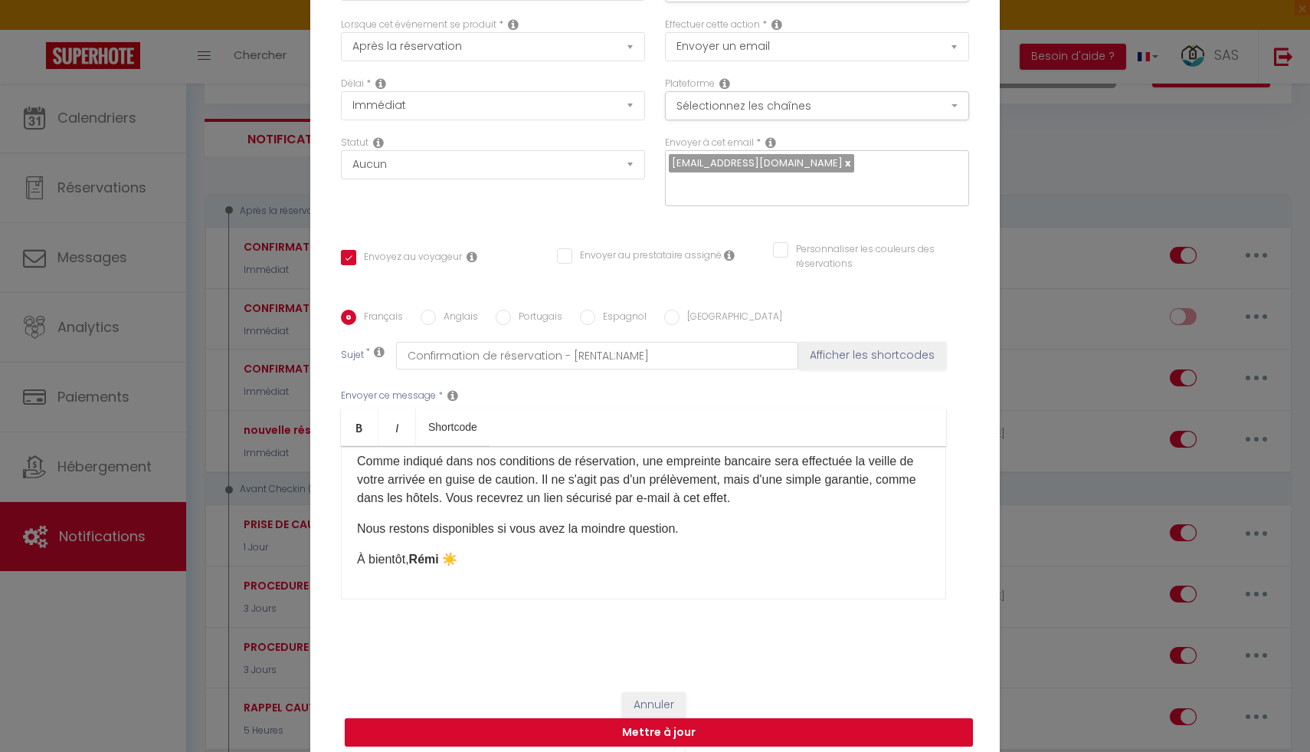
scroll to position [192, 0]
click at [517, 732] on button "Mettre à jour" at bounding box center [659, 732] width 628 height 29
checkbox input "true"
checkbox input "false"
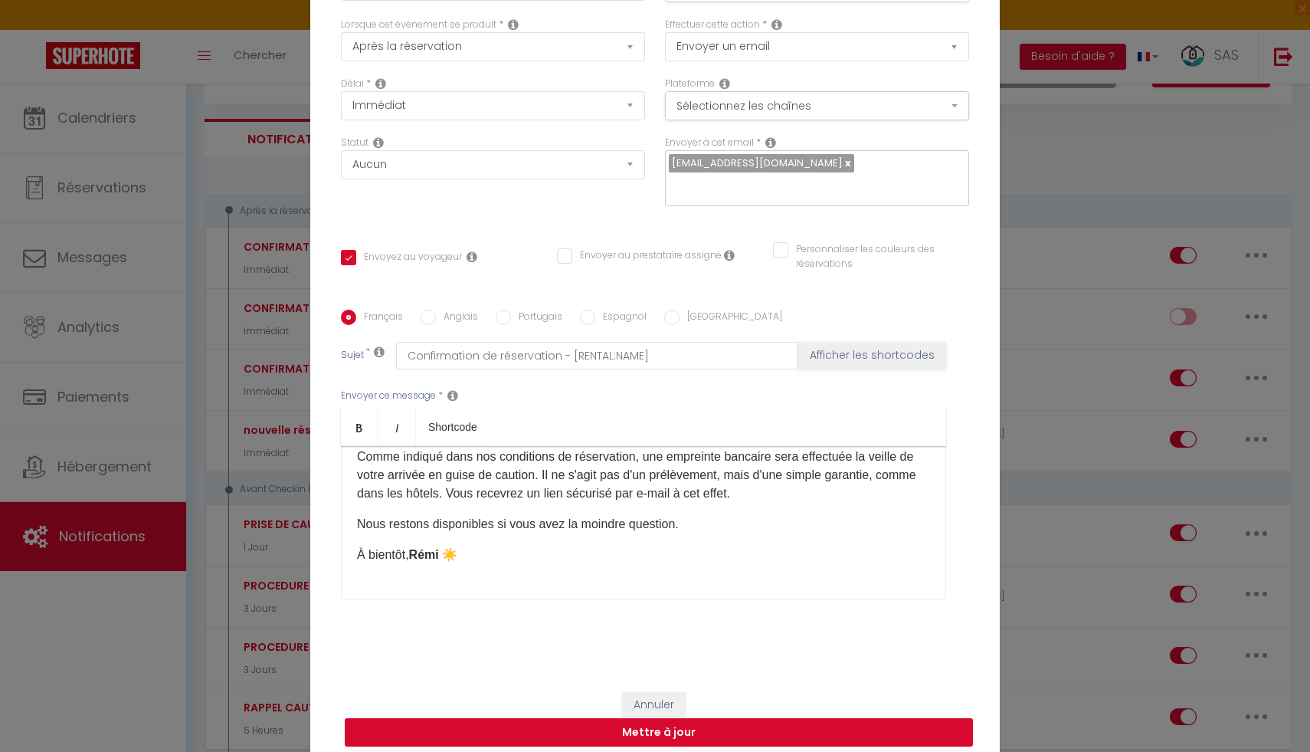
scroll to position [83, 0]
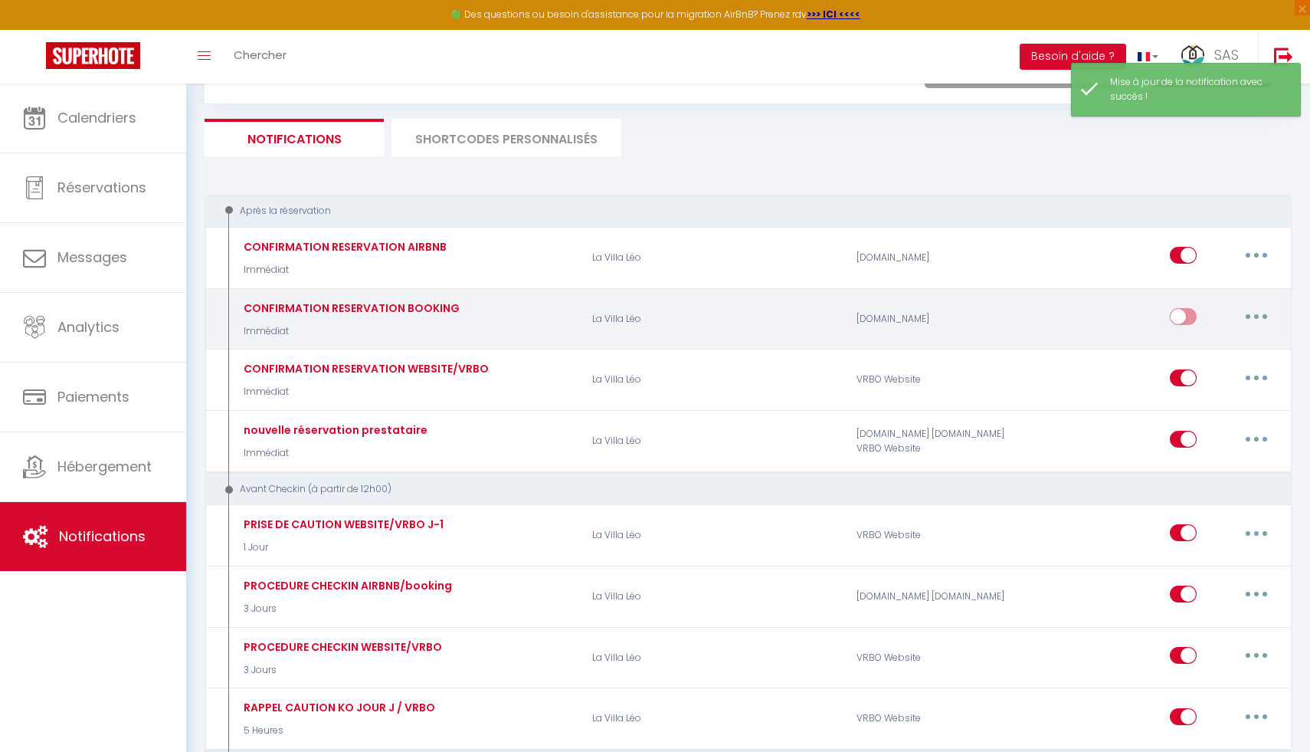
click at [1184, 317] on input "checkbox" at bounding box center [1183, 319] width 27 height 23
checkbox input "true"
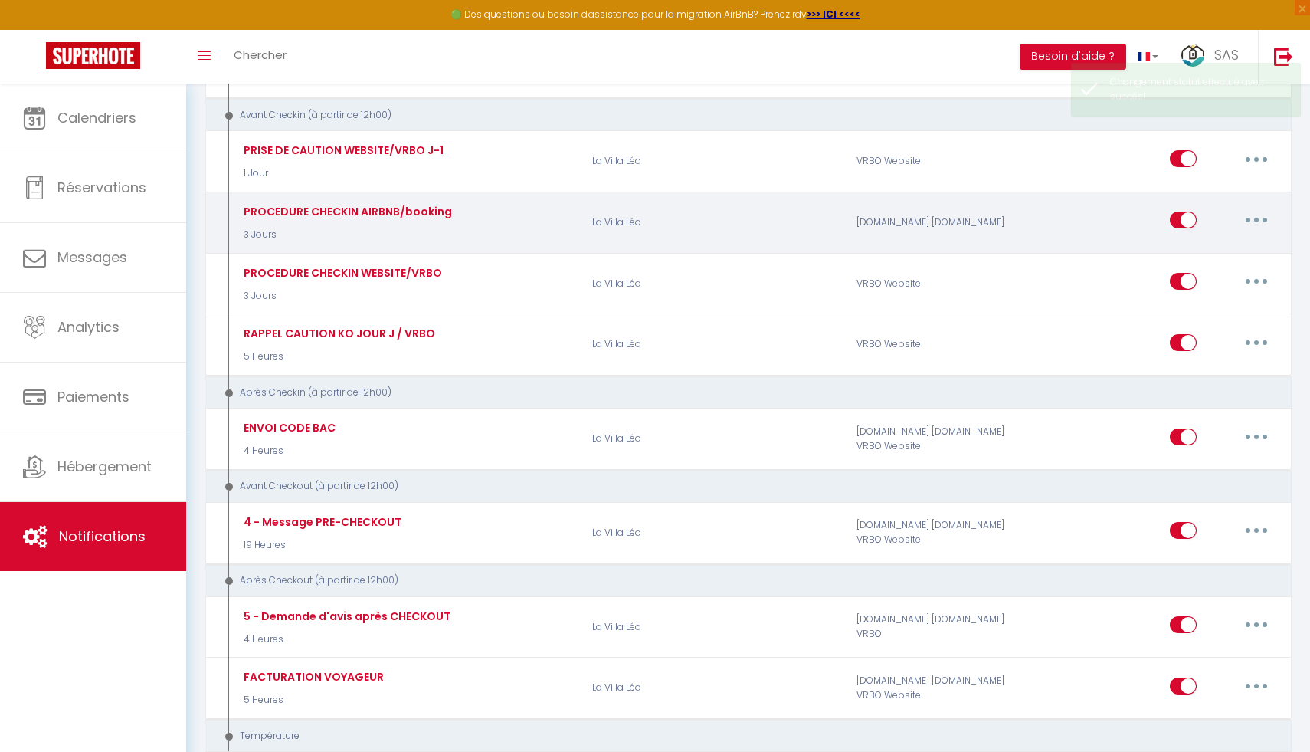
scroll to position [446, 0]
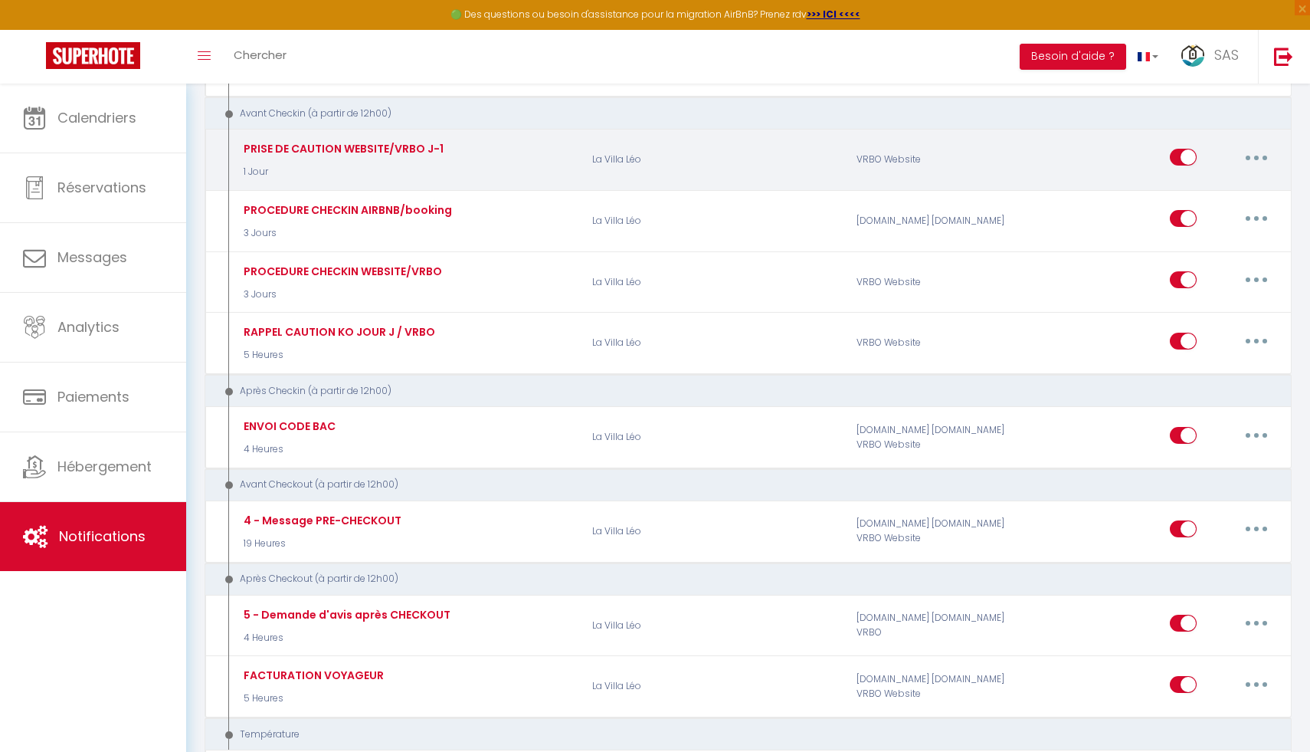
click at [1262, 151] on button "button" at bounding box center [1256, 157] width 43 height 25
click at [1209, 189] on link "Editer" at bounding box center [1216, 192] width 113 height 26
type input "PRISE DE CAUTION WEBSITE/VRBO J-1"
select select "1 Jour"
select select "if_booking_is_paid"
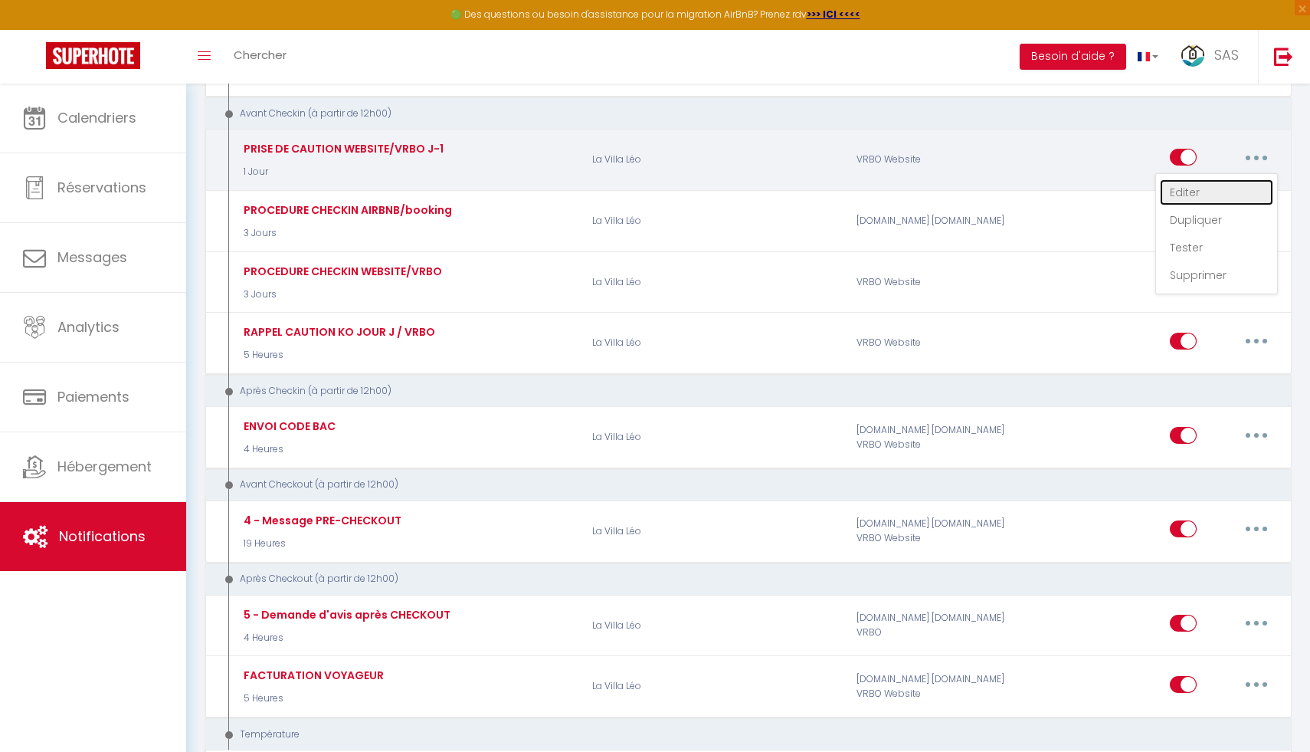
checkbox input "true"
checkbox input "false"
radio input "true"
type input "Caution - [RENTAL:NAME]"
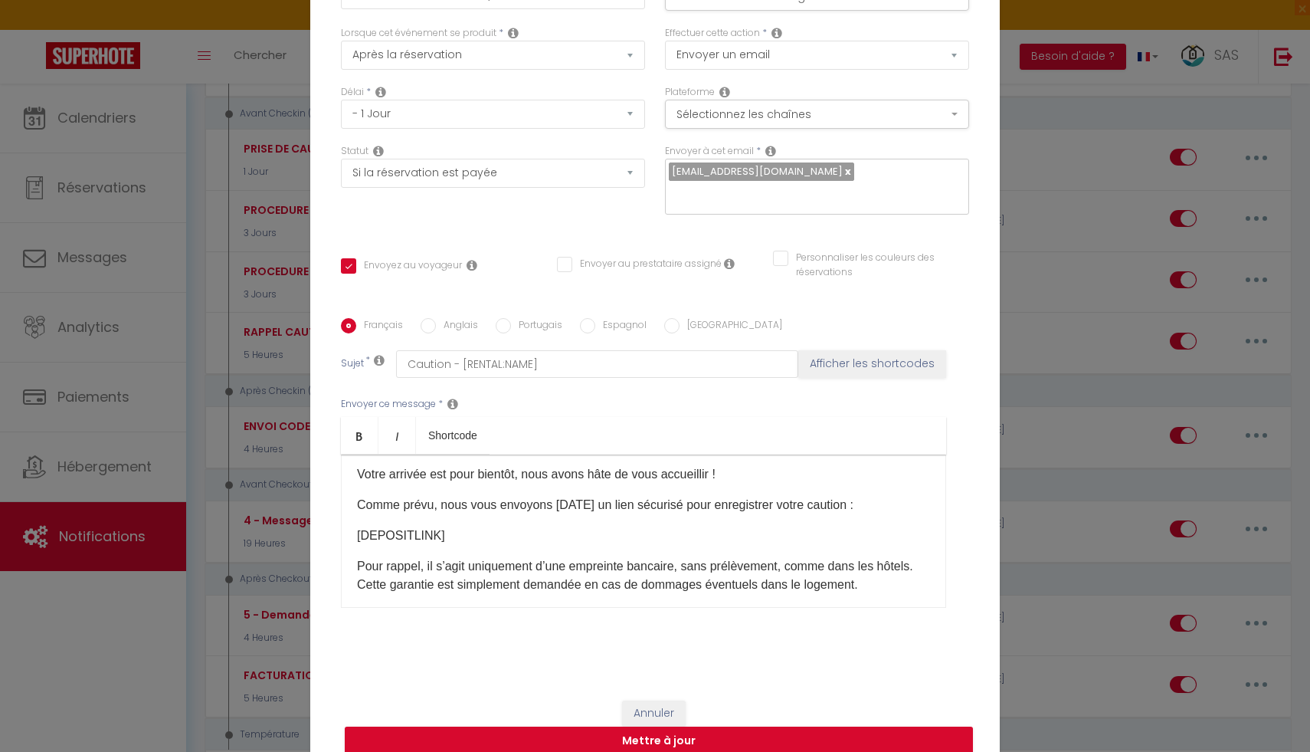
scroll to position [38, 0]
click at [742, 129] on button "Sélectionnez les chaînes" at bounding box center [817, 114] width 304 height 29
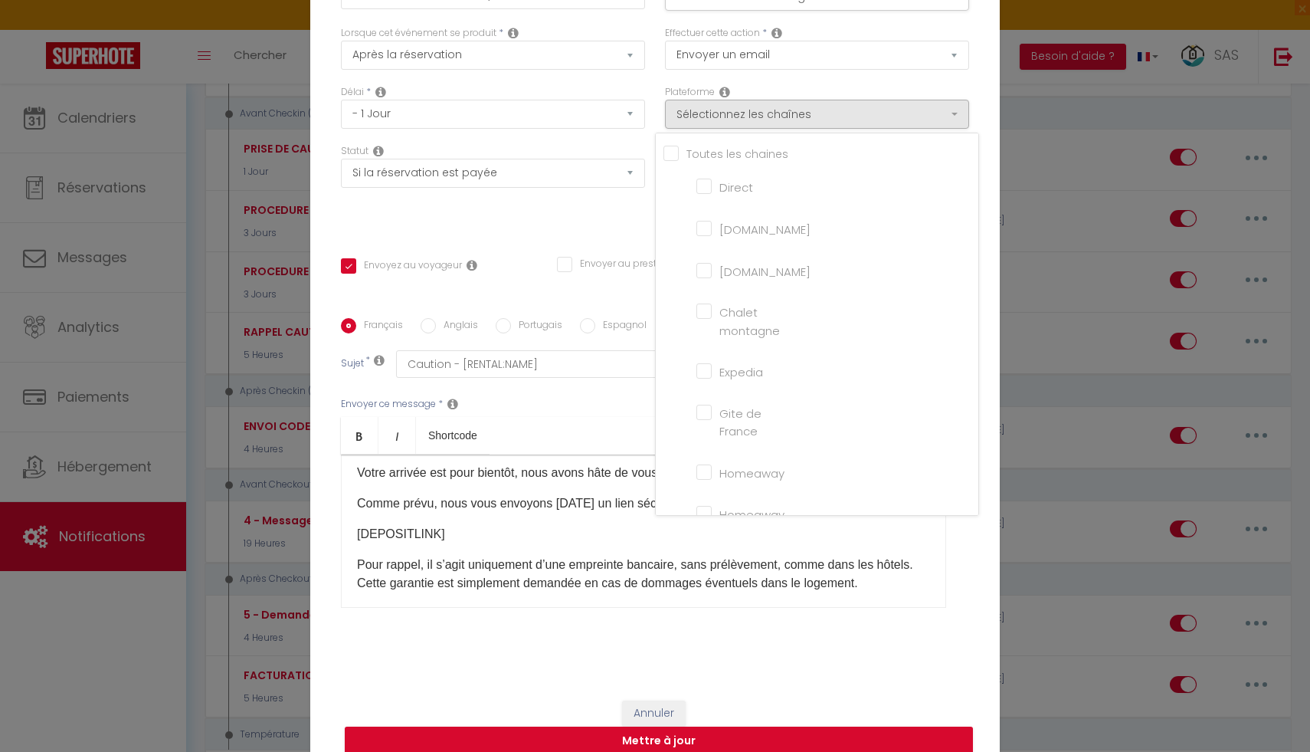
click at [709, 277] on input "[DOMAIN_NAME]" at bounding box center [739, 268] width 87 height 15
checkbox input "true"
checkbox input "false"
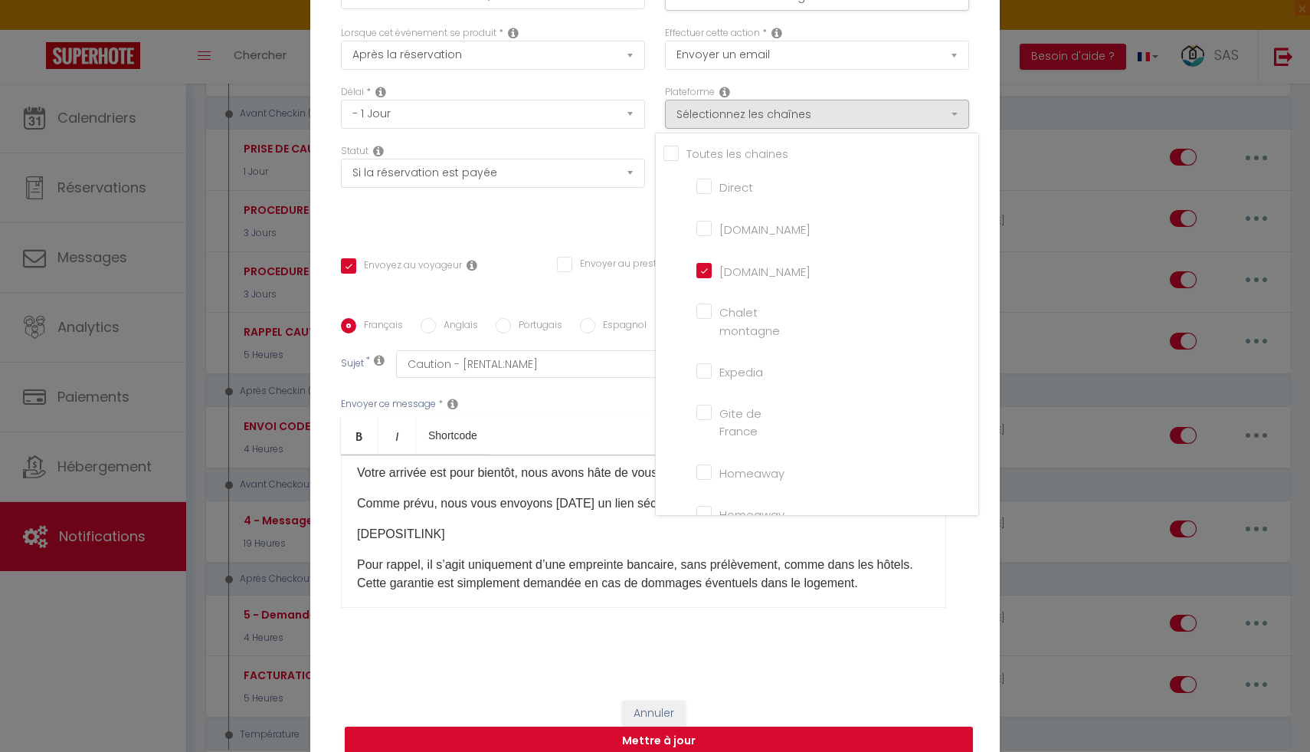
click at [612, 214] on div "Statut Aucun Si la réservation est payée Si réservation non payée Si la caution…" at bounding box center [493, 187] width 324 height 87
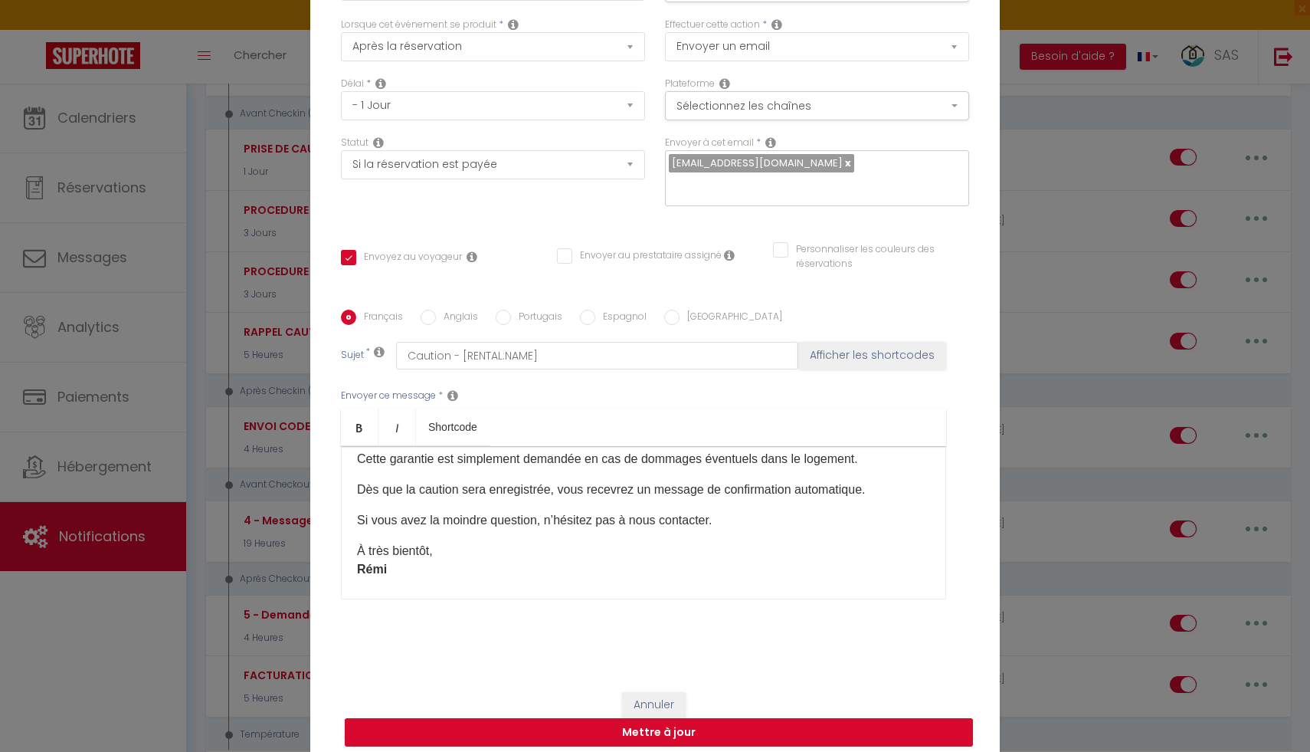
scroll to position [164, 0]
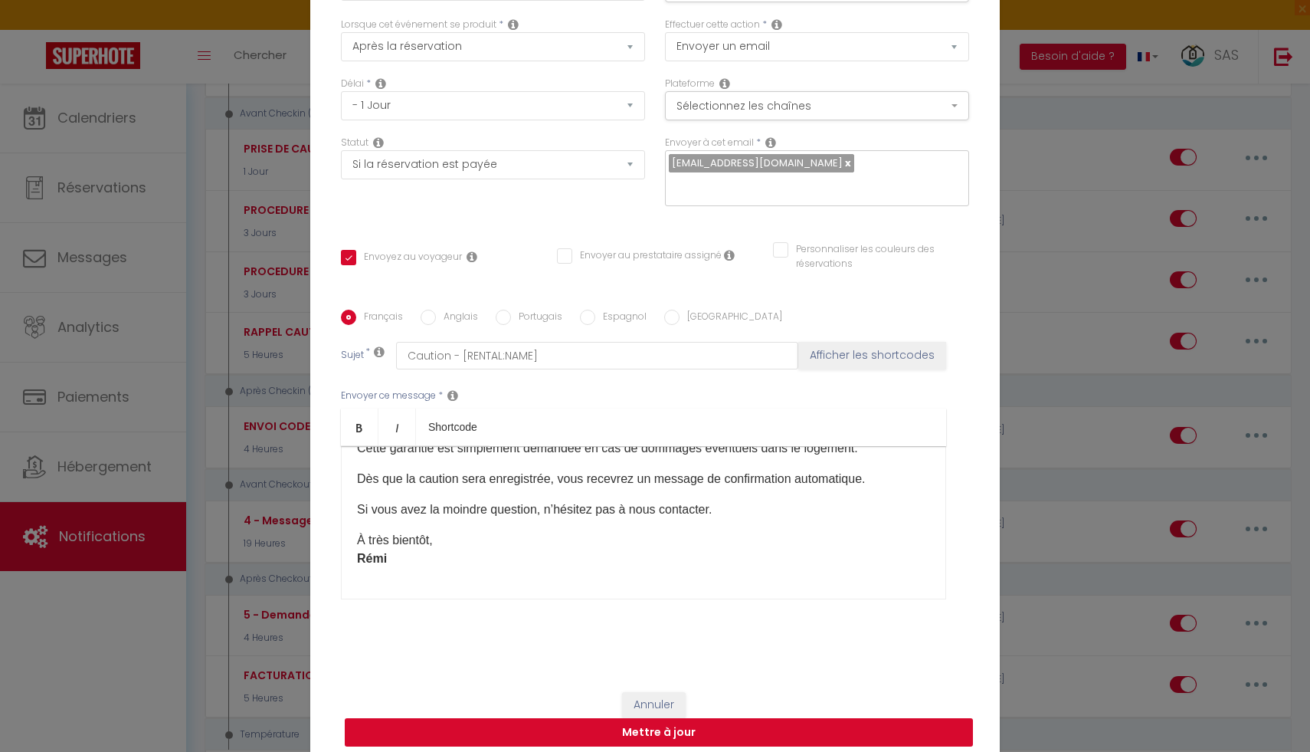
click at [578, 731] on button "Mettre à jour" at bounding box center [659, 732] width 628 height 29
checkbox input "true"
checkbox input "false"
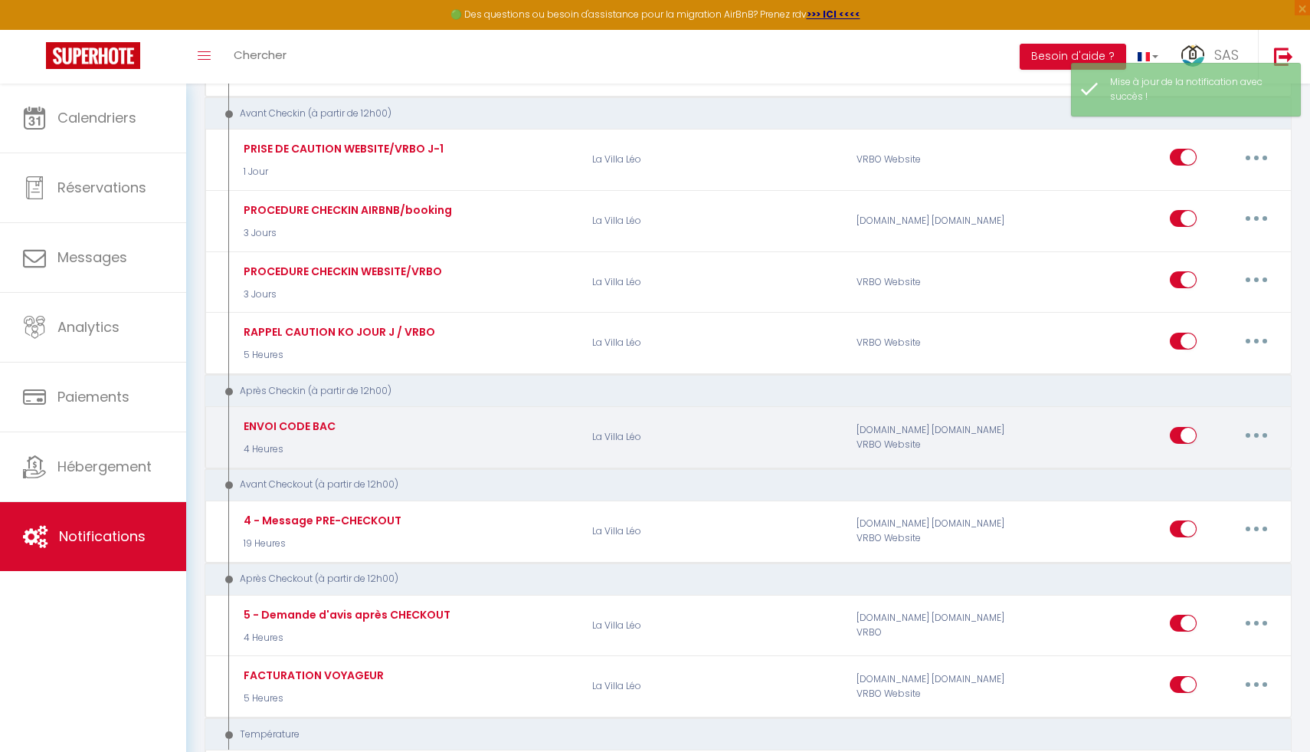
checkbox input "true"
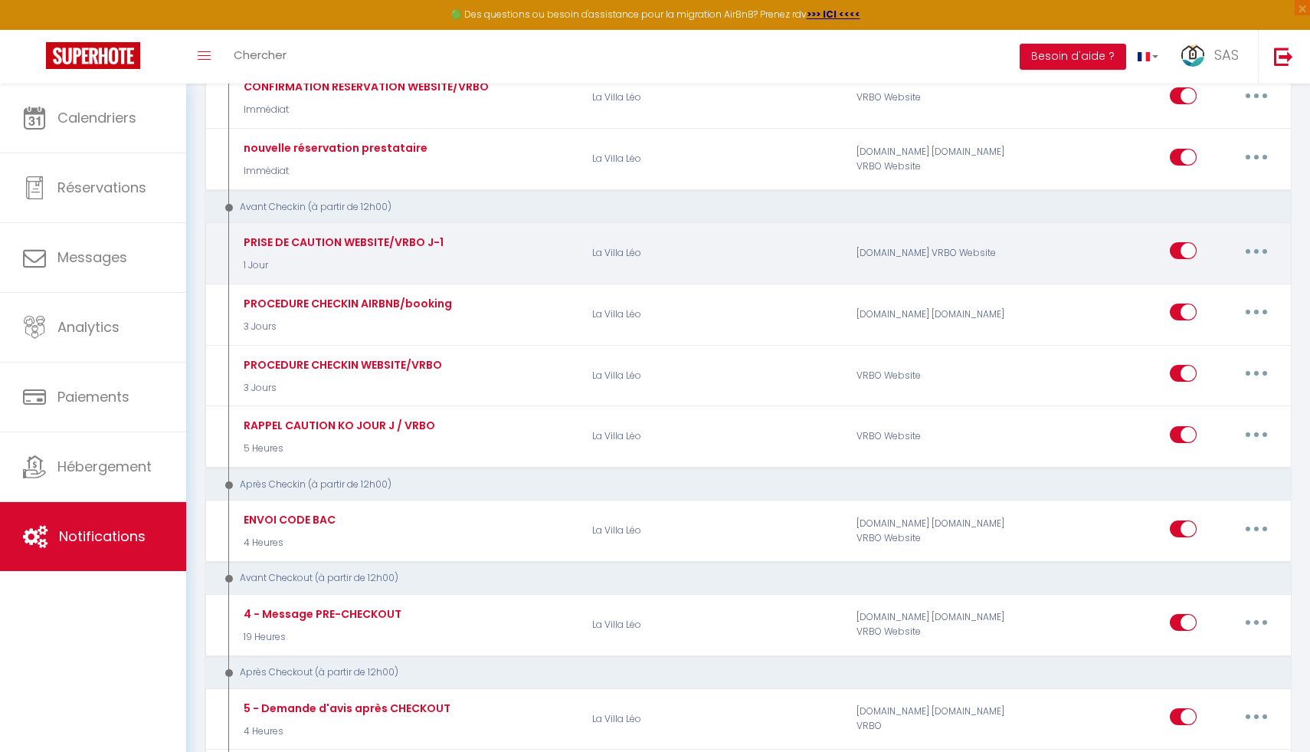
scroll to position [418, 0]
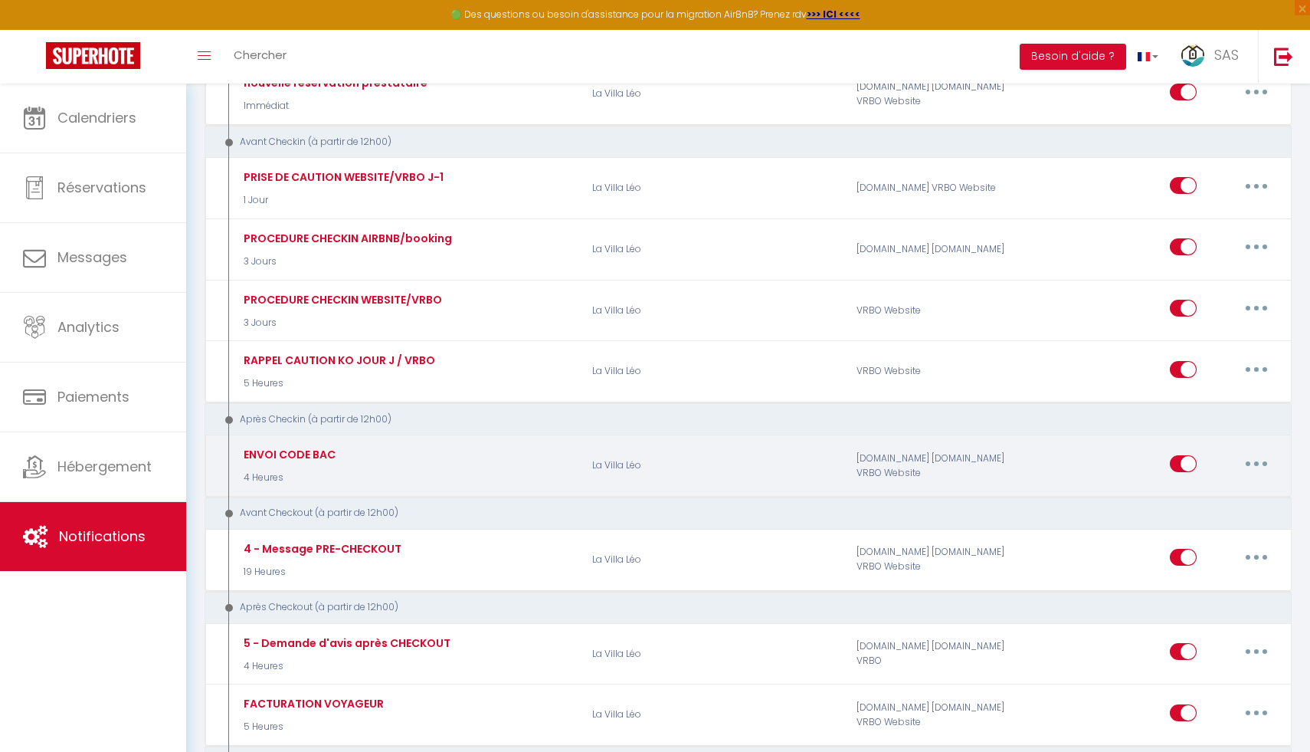
click at [1256, 456] on button "button" at bounding box center [1256, 463] width 43 height 25
click at [1210, 486] on link "Editer" at bounding box center [1216, 498] width 113 height 26
type input "ENVOI CODE BAC"
select select "3"
select select "4 Heures"
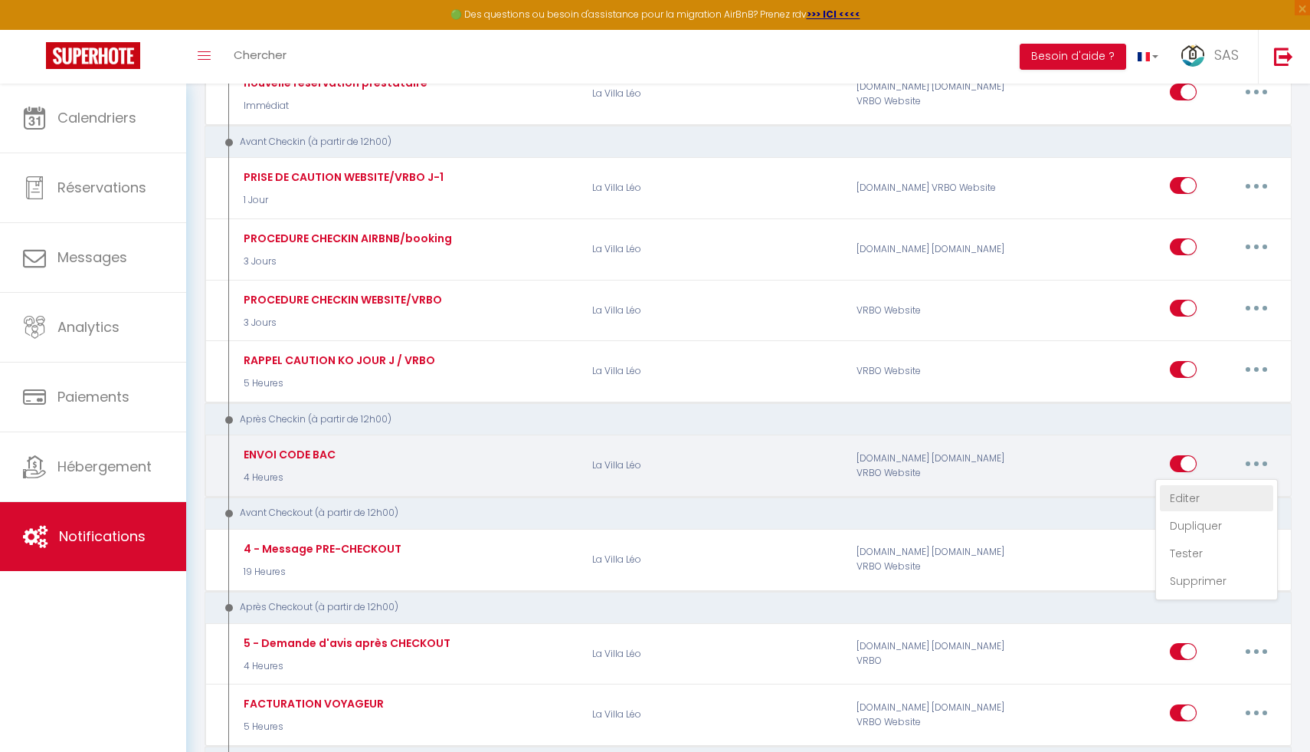
checkbox input "true"
select select "if_deposit_is_paid"
checkbox input "true"
checkbox input "false"
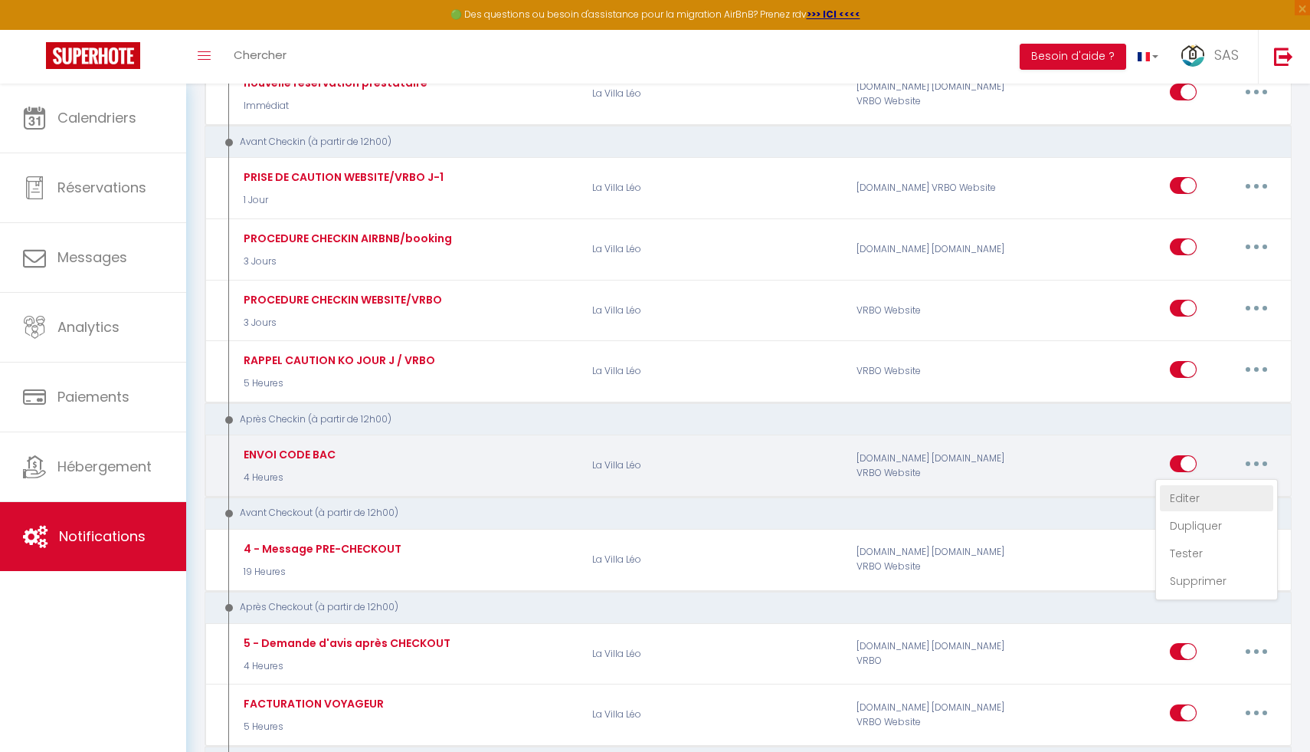
radio input "true"
type input "CODE BOITE A CLE"
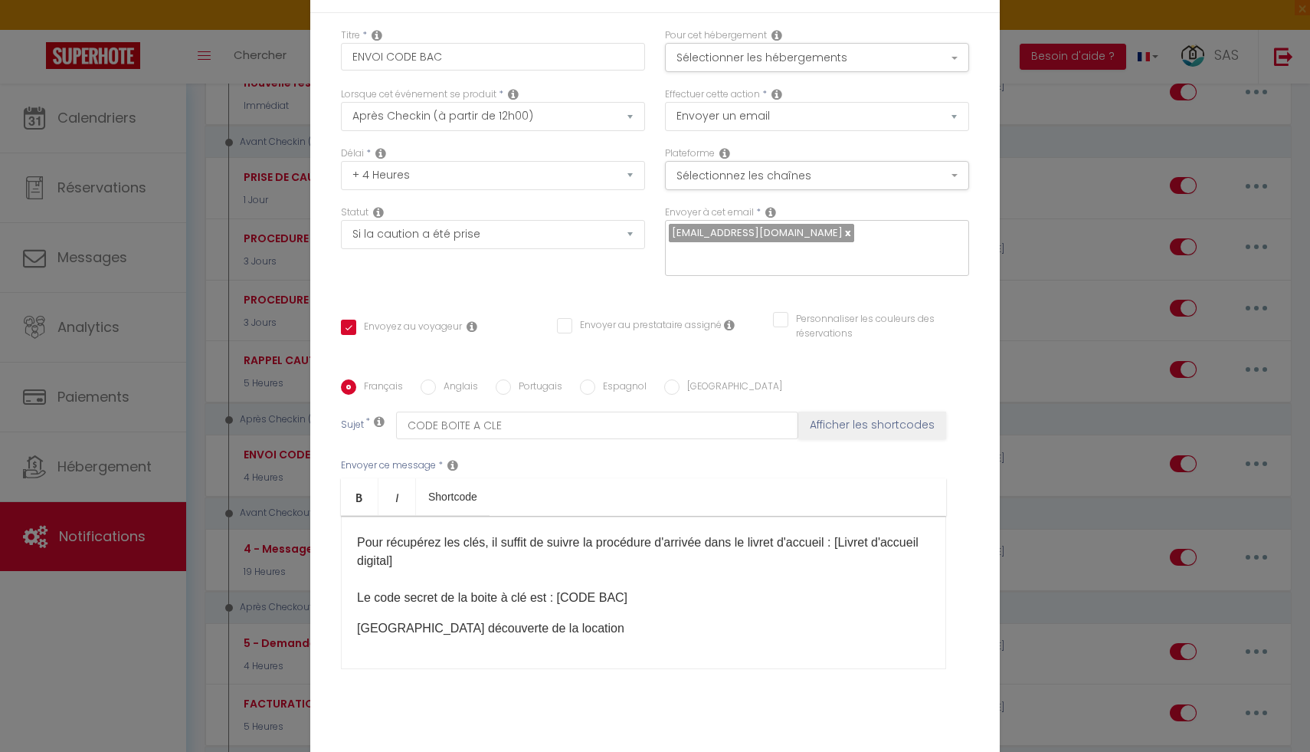
scroll to position [0, 0]
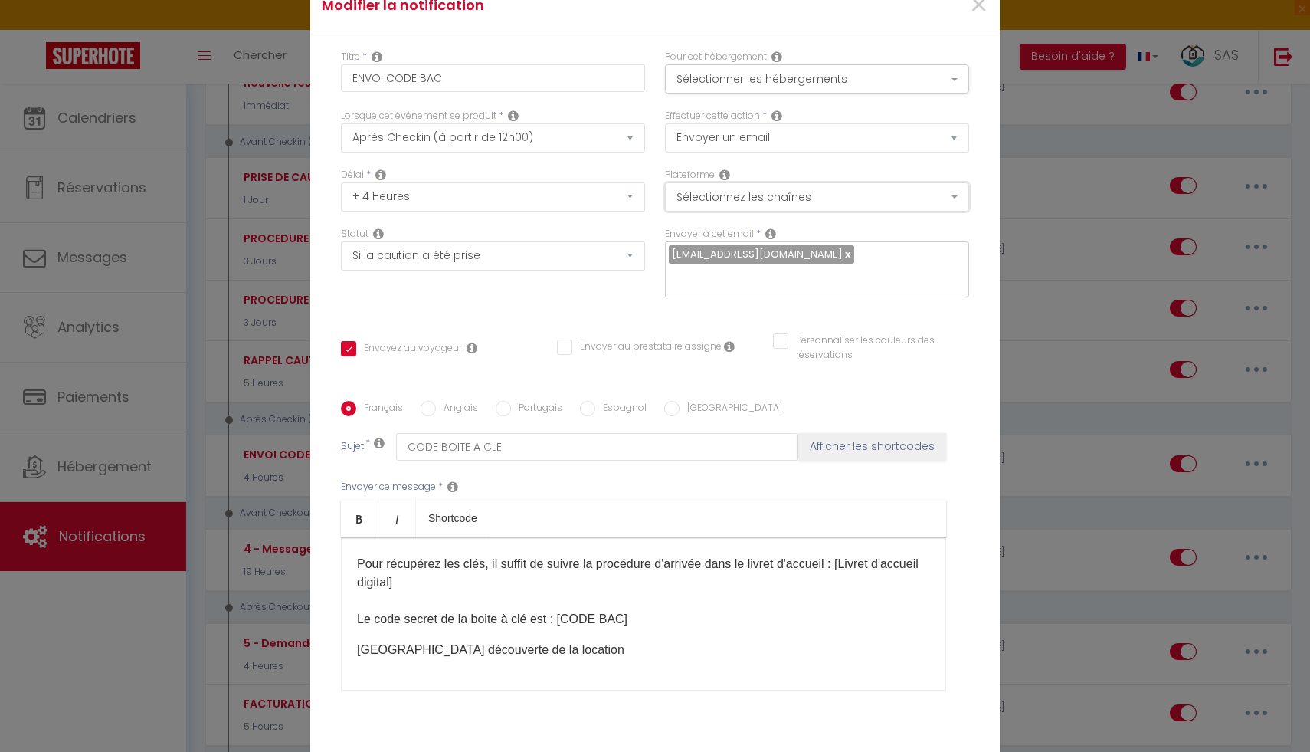
click at [718, 211] on button "Sélectionnez les chaînes" at bounding box center [817, 196] width 304 height 29
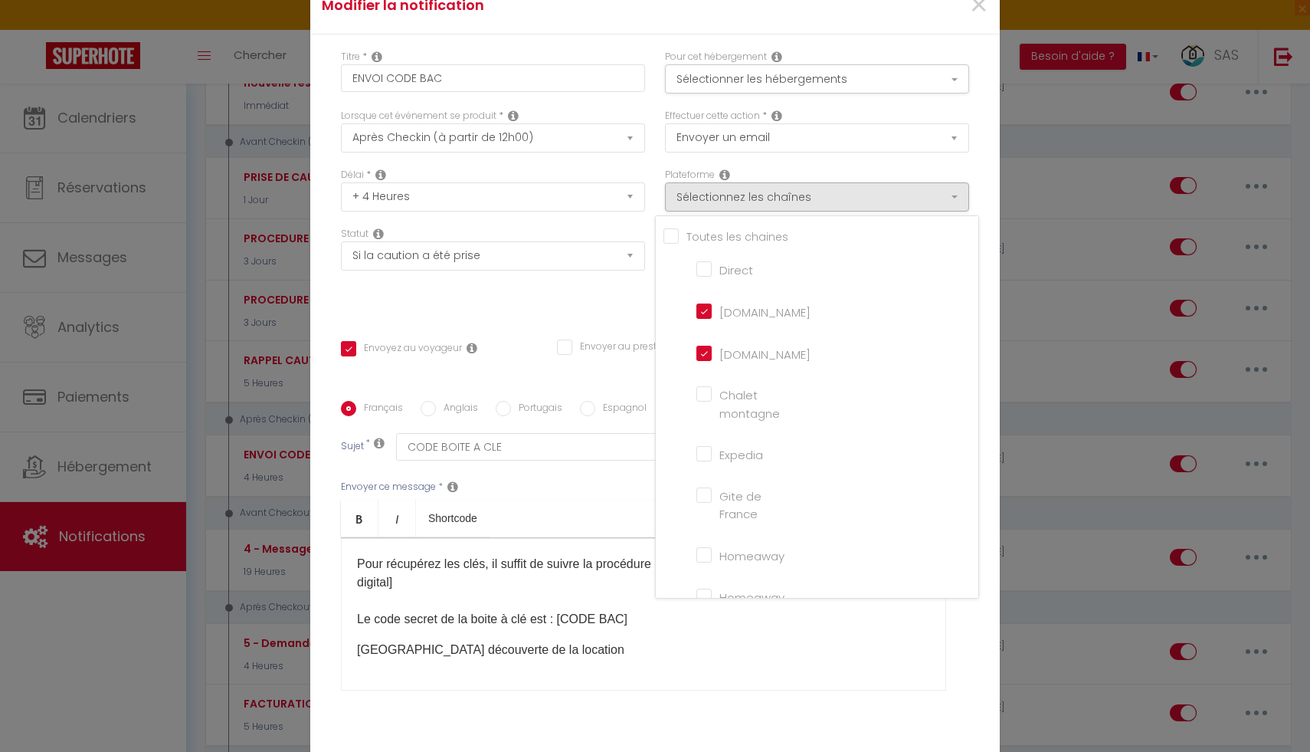
click at [559, 301] on div "Statut Aucun Si la réservation est payée Si réservation non payée Si la caution…" at bounding box center [493, 270] width 324 height 87
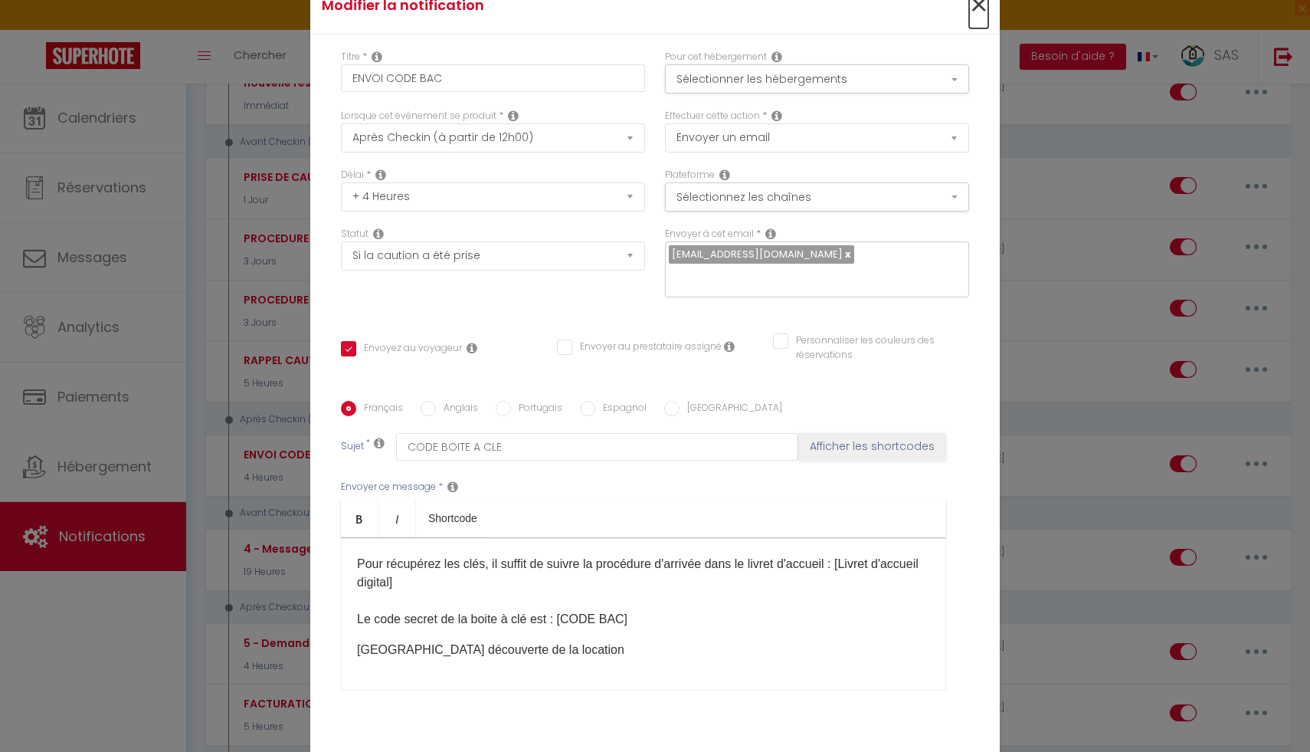
click at [970, 11] on span "×" at bounding box center [978, 5] width 19 height 46
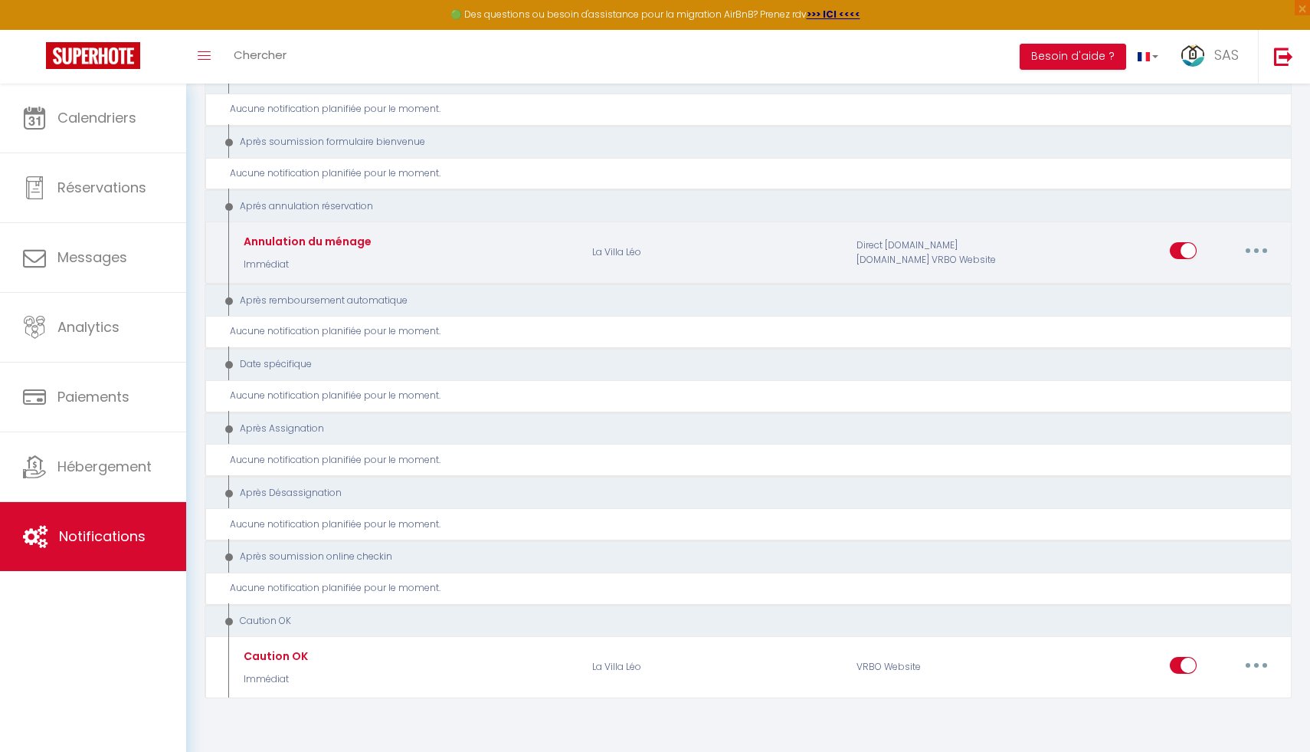
scroll to position [1826, 0]
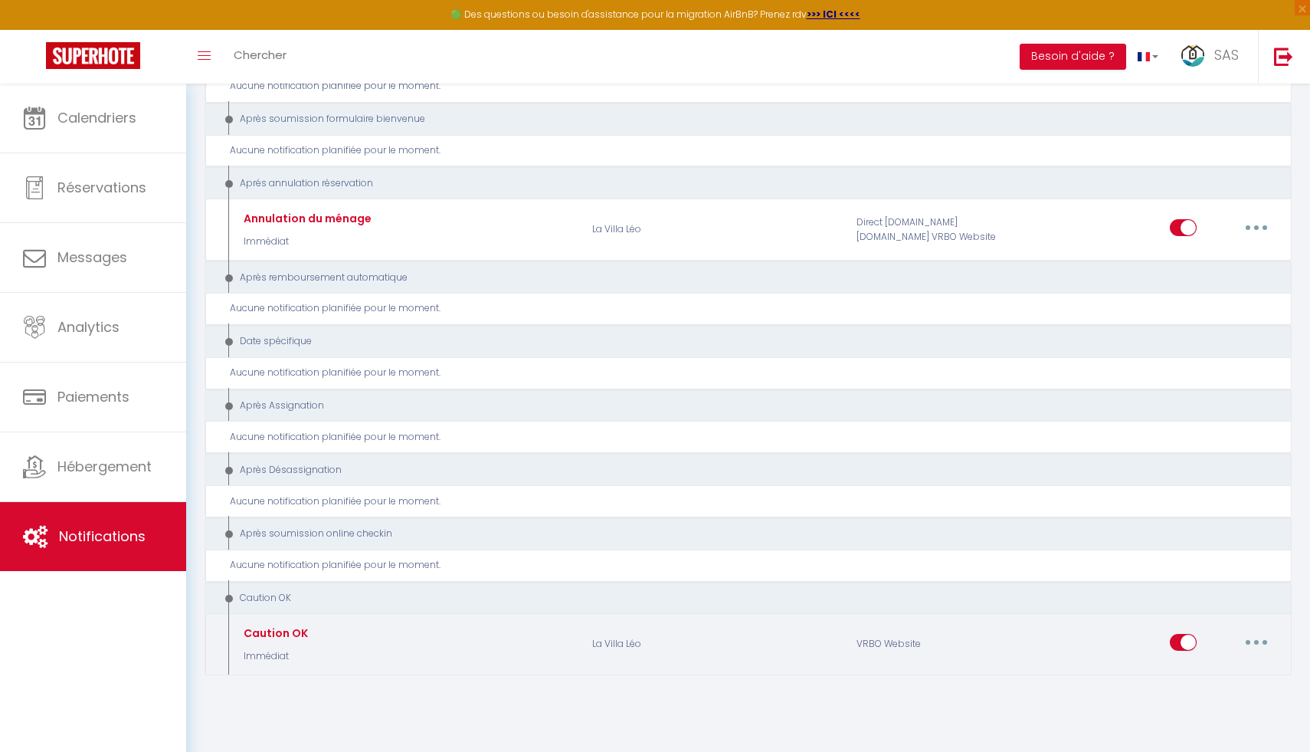
click at [1248, 630] on button "button" at bounding box center [1256, 642] width 43 height 25
click at [1184, 509] on link "Editer" at bounding box center [1216, 520] width 113 height 26
type input "Caution OK"
select select "24"
select select "Immédiat"
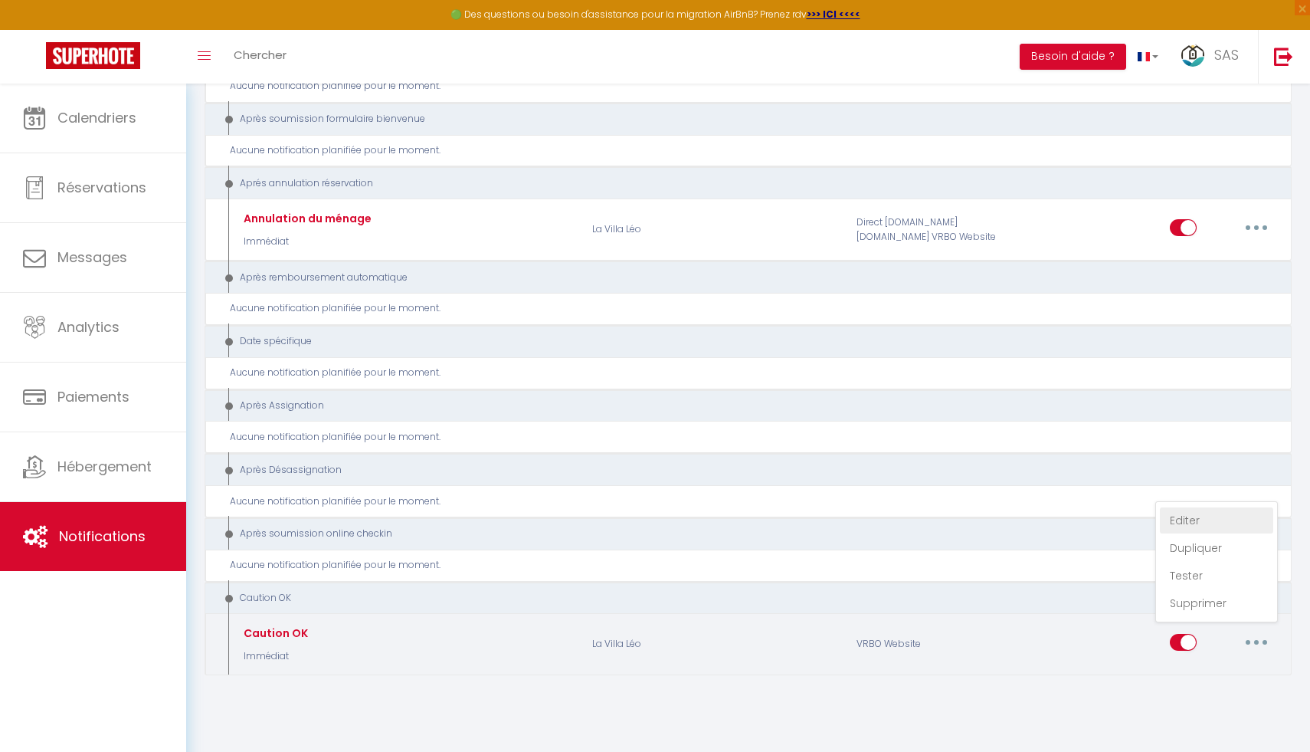
checkbox input "true"
checkbox input "false"
type input "Enregistrement de votre caution - [RENTAL:NAME]"
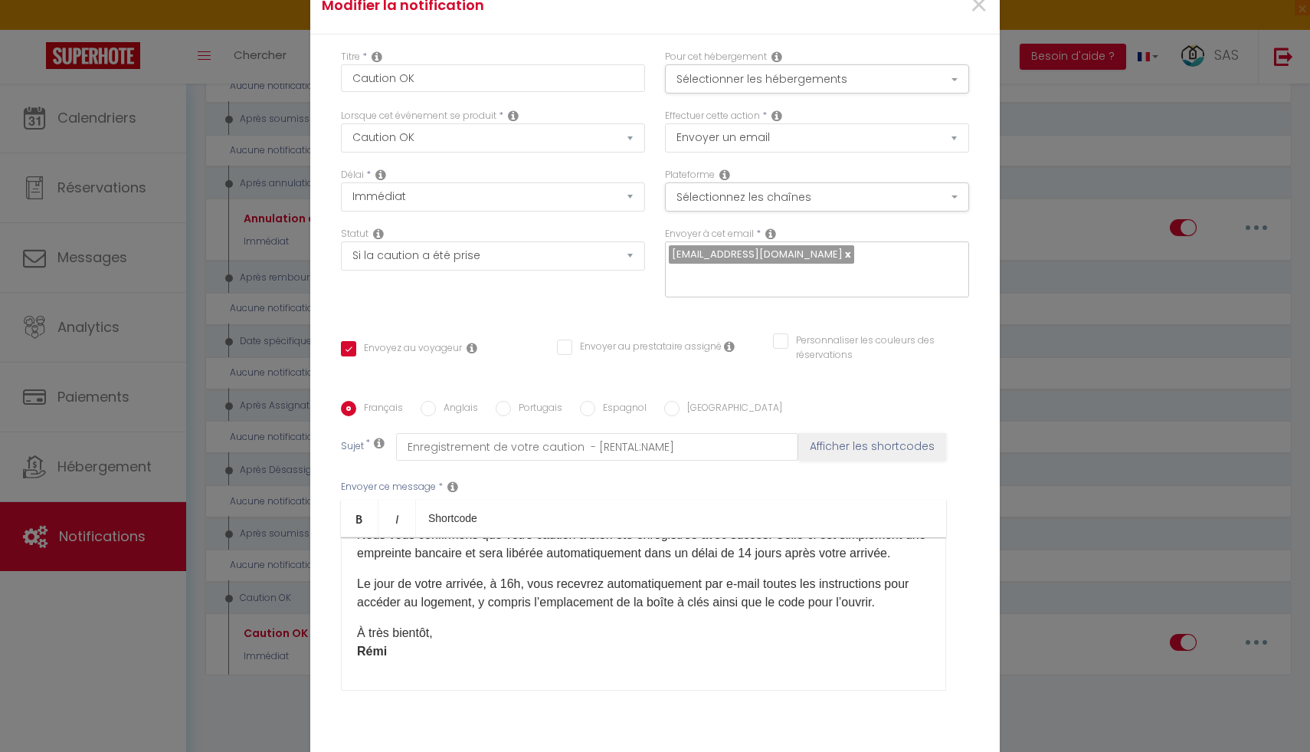
scroll to position [60, 0]
click at [806, 93] on button "Sélectionner les hébergements" at bounding box center [817, 78] width 304 height 29
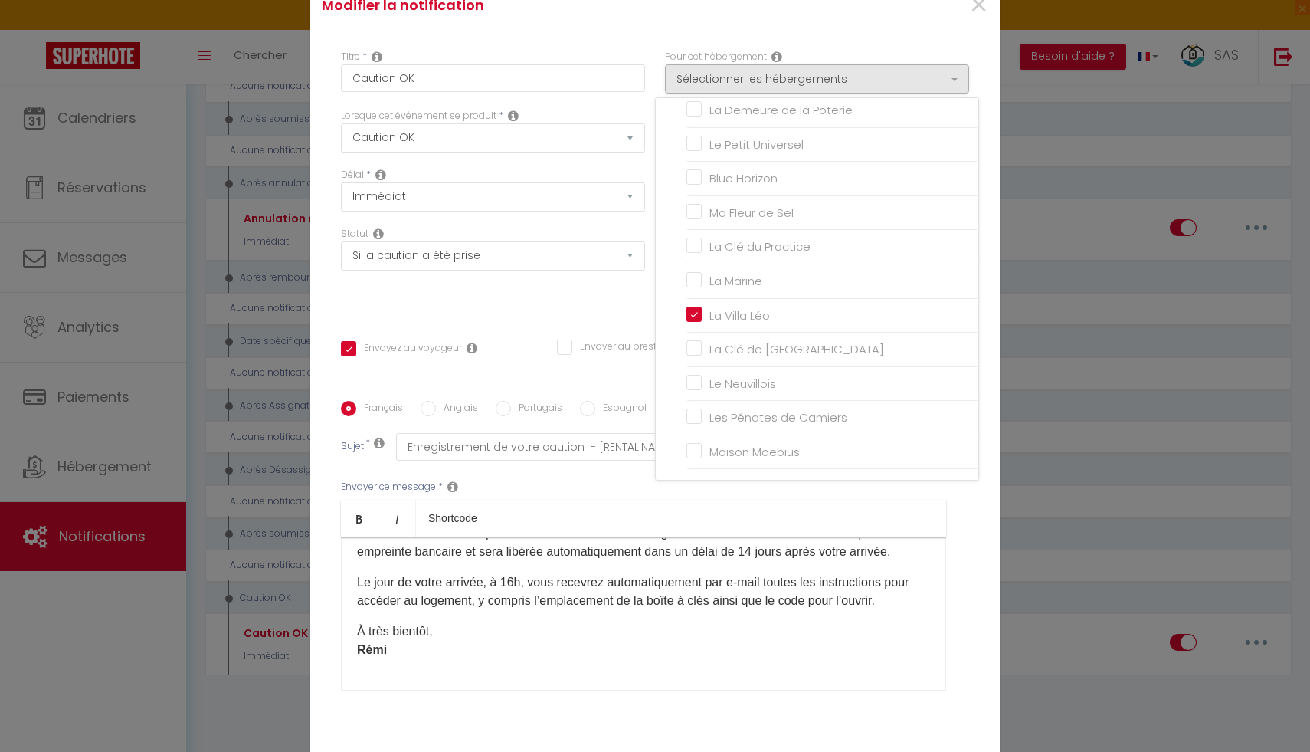
click at [588, 307] on div "Titre * Caution OK Pour cet hébergement Sélectionner les hébergements Tous les …" at bounding box center [655, 400] width 690 height 733
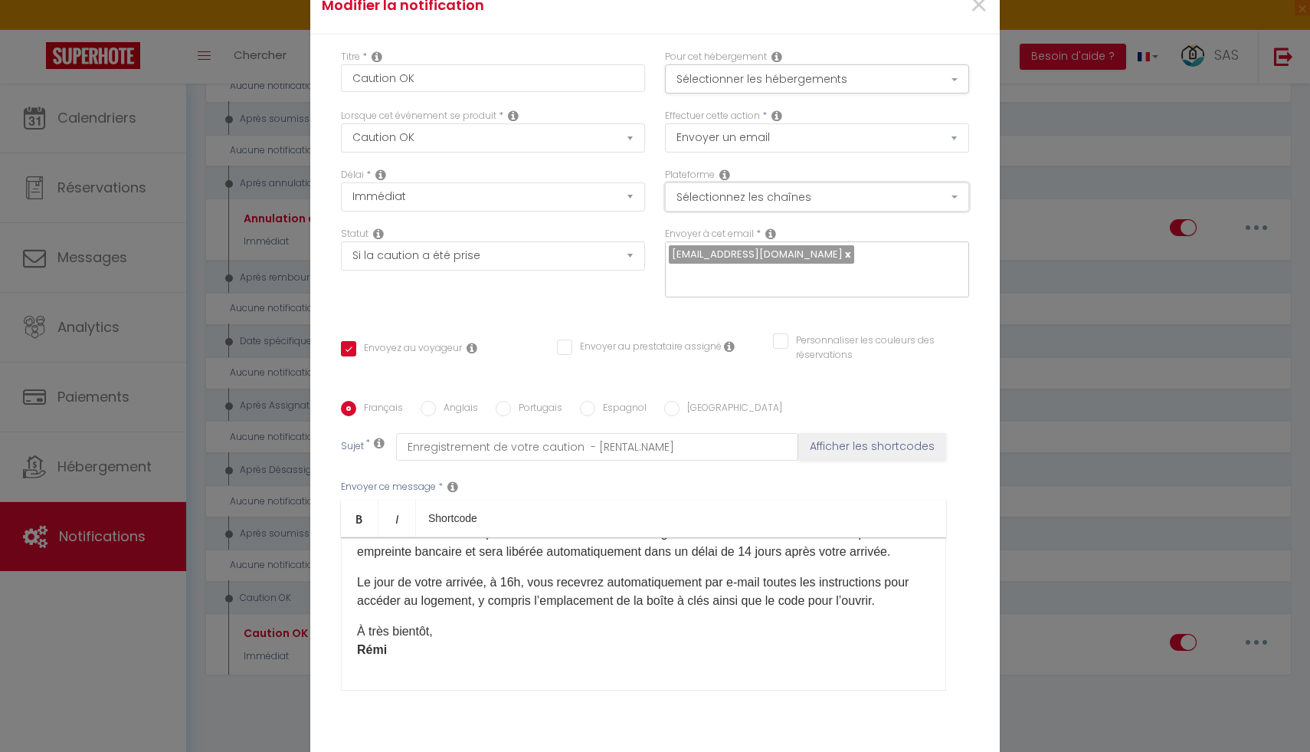
click at [778, 211] on button "Sélectionnez les chaînes" at bounding box center [817, 196] width 304 height 29
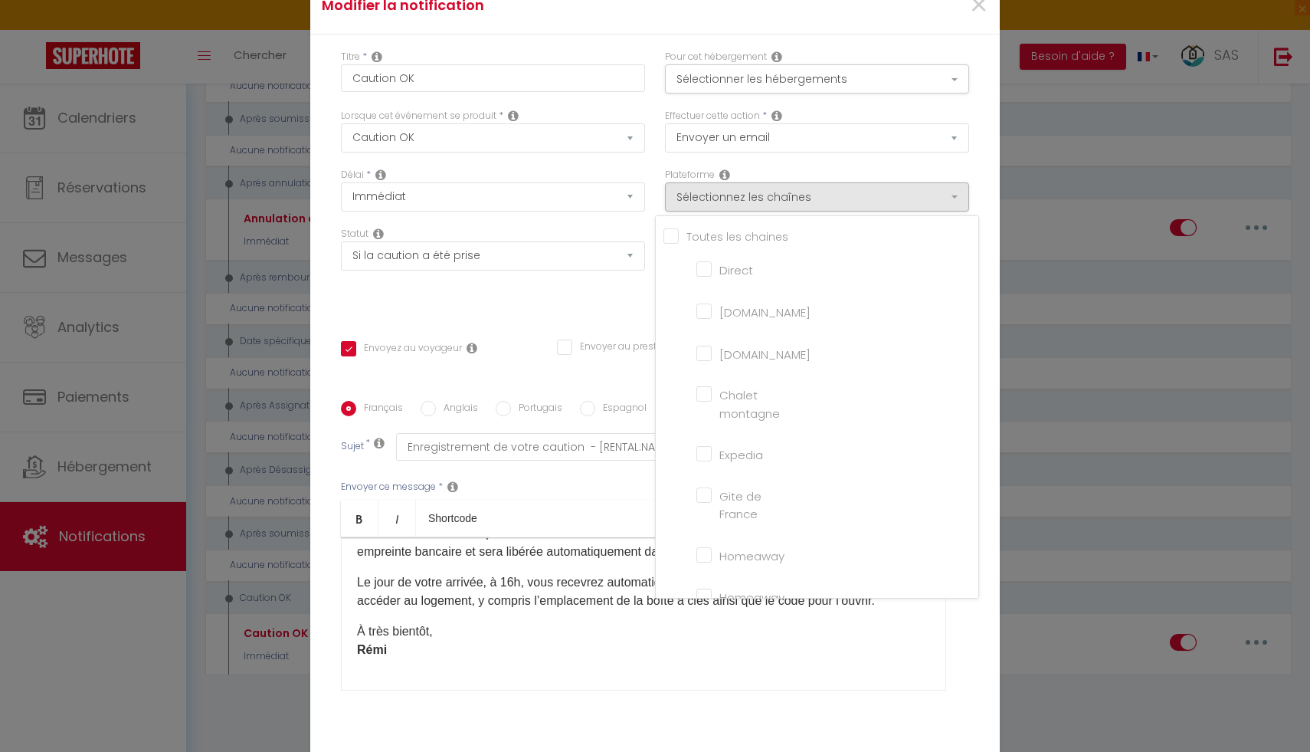
click at [700, 359] on input "[DOMAIN_NAME]" at bounding box center [739, 351] width 87 height 15
checkbox input "true"
checkbox input "false"
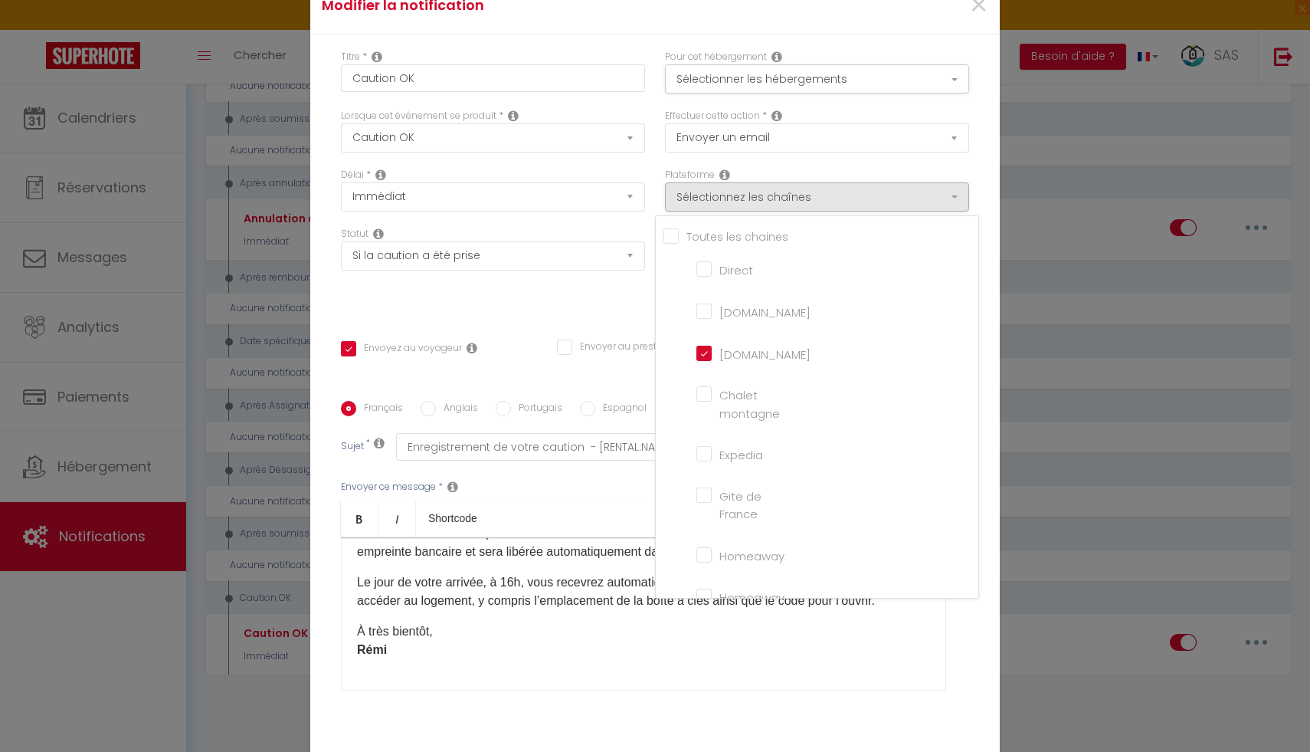
click at [601, 287] on div "Statut Aucun Si la réservation est payée Si réservation non payée Si la caution…" at bounding box center [493, 270] width 324 height 87
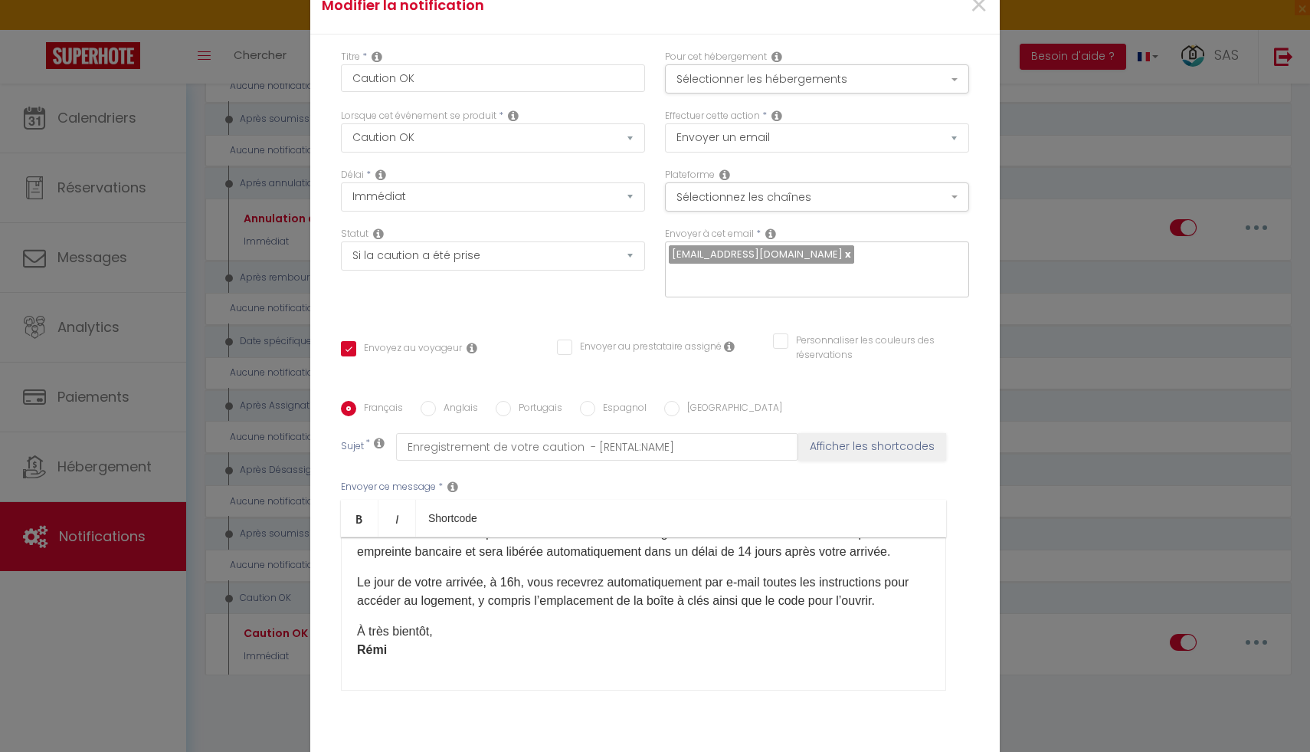
scroll to position [91, 0]
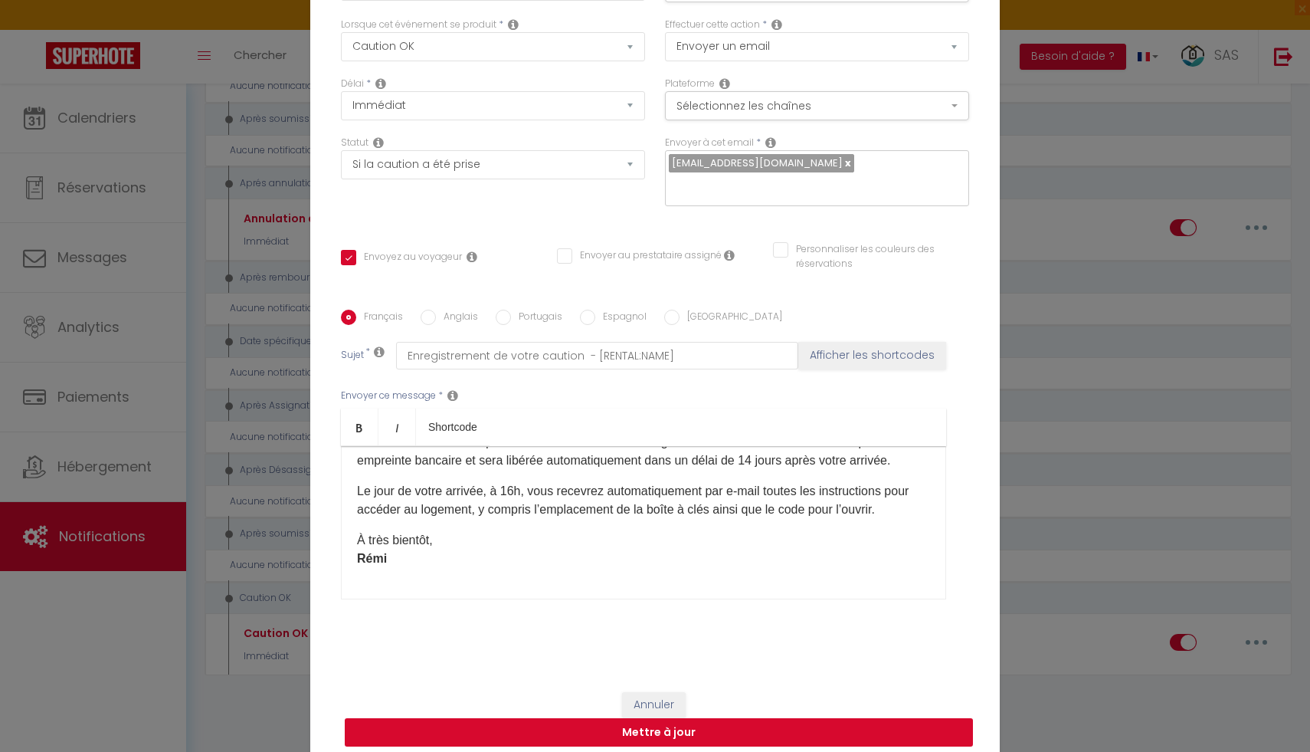
click at [679, 721] on button "Mettre à jour" at bounding box center [659, 732] width 628 height 29
checkbox input "true"
checkbox input "false"
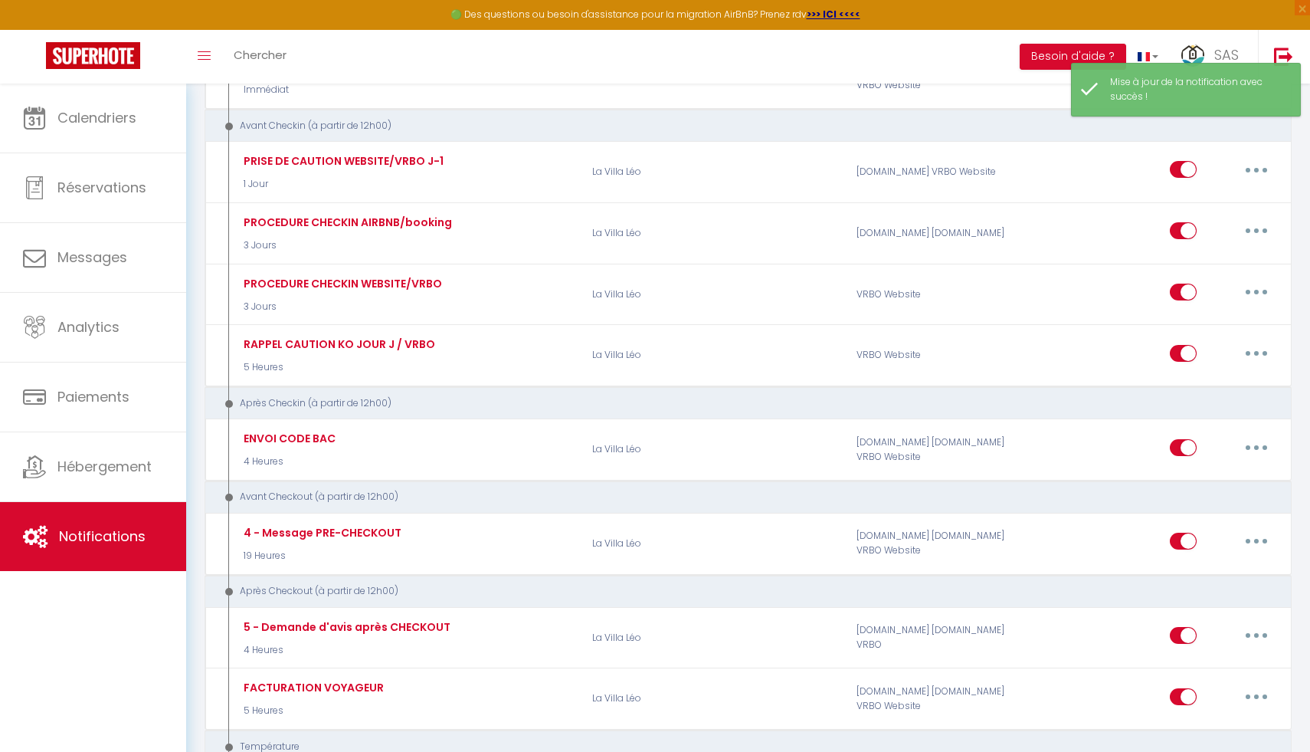
scroll to position [375, 0]
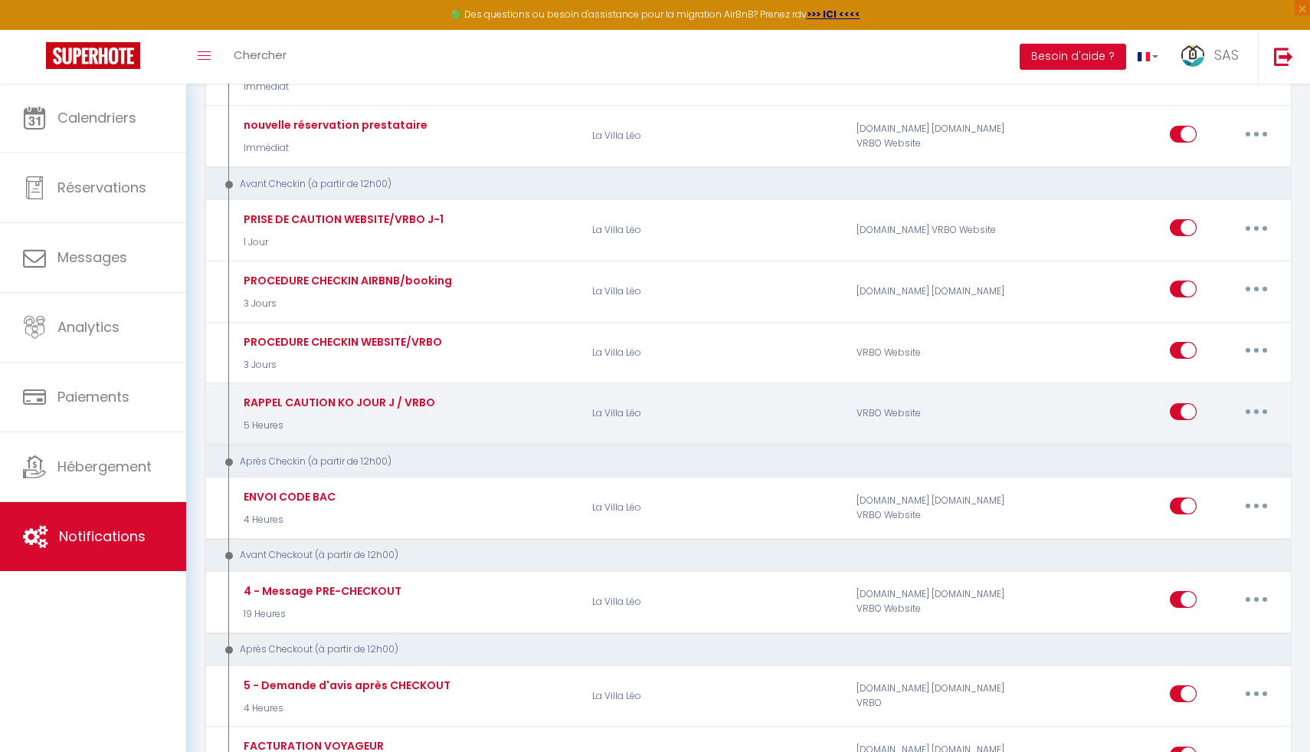
click at [1256, 414] on button "button" at bounding box center [1256, 411] width 43 height 25
click at [1214, 441] on link "Editer" at bounding box center [1216, 446] width 113 height 26
type input "RAPPEL CAUTION KO JOUR J / VRBO"
select select "5 Heures"
select select "if_deposit_not_paid"
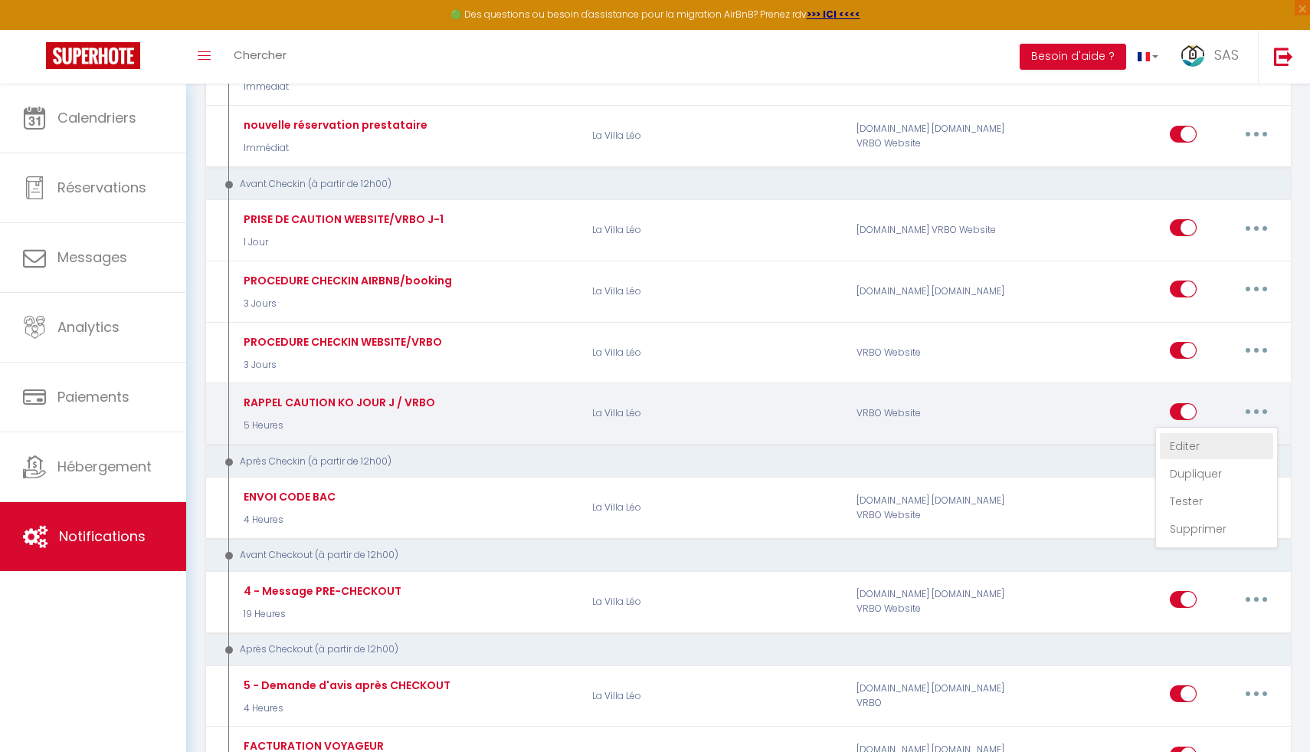
checkbox input "true"
checkbox input "false"
radio input "true"
type input "URGENT CAUTION MANQUANTE [RENTAL:NAME]"
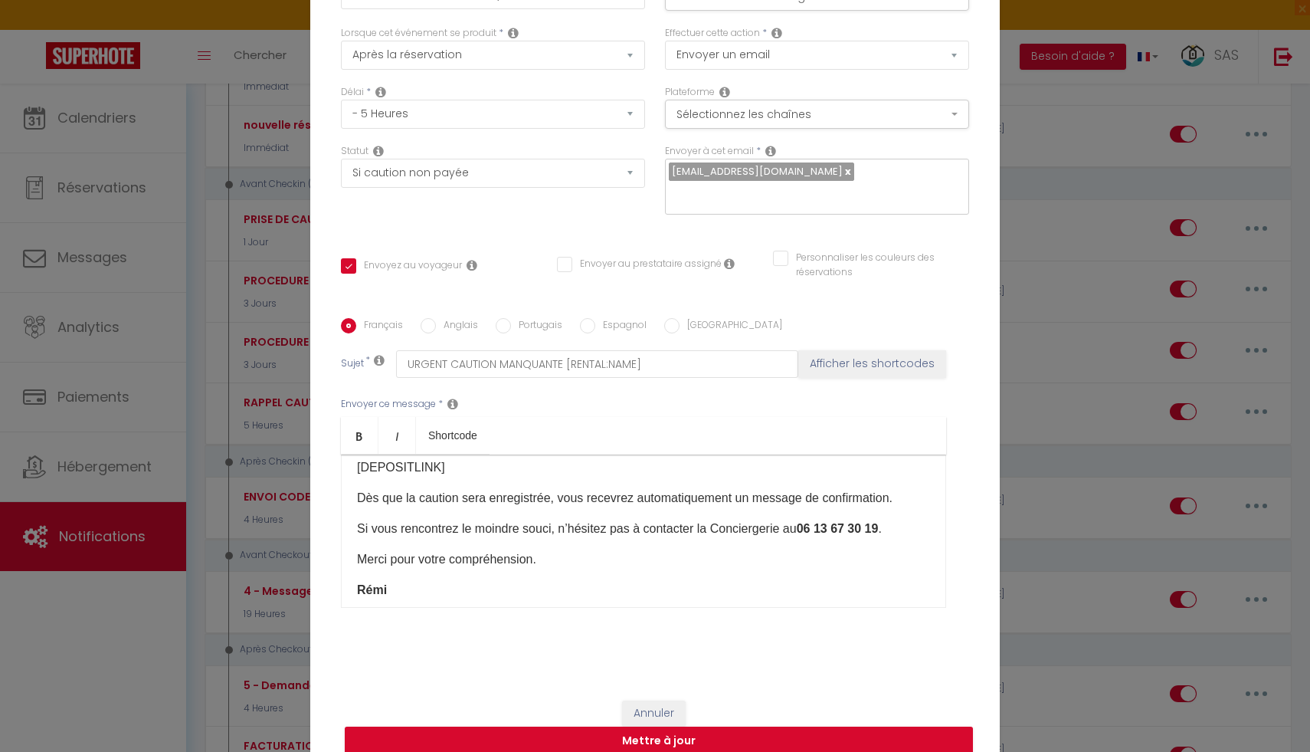
scroll to position [201, 0]
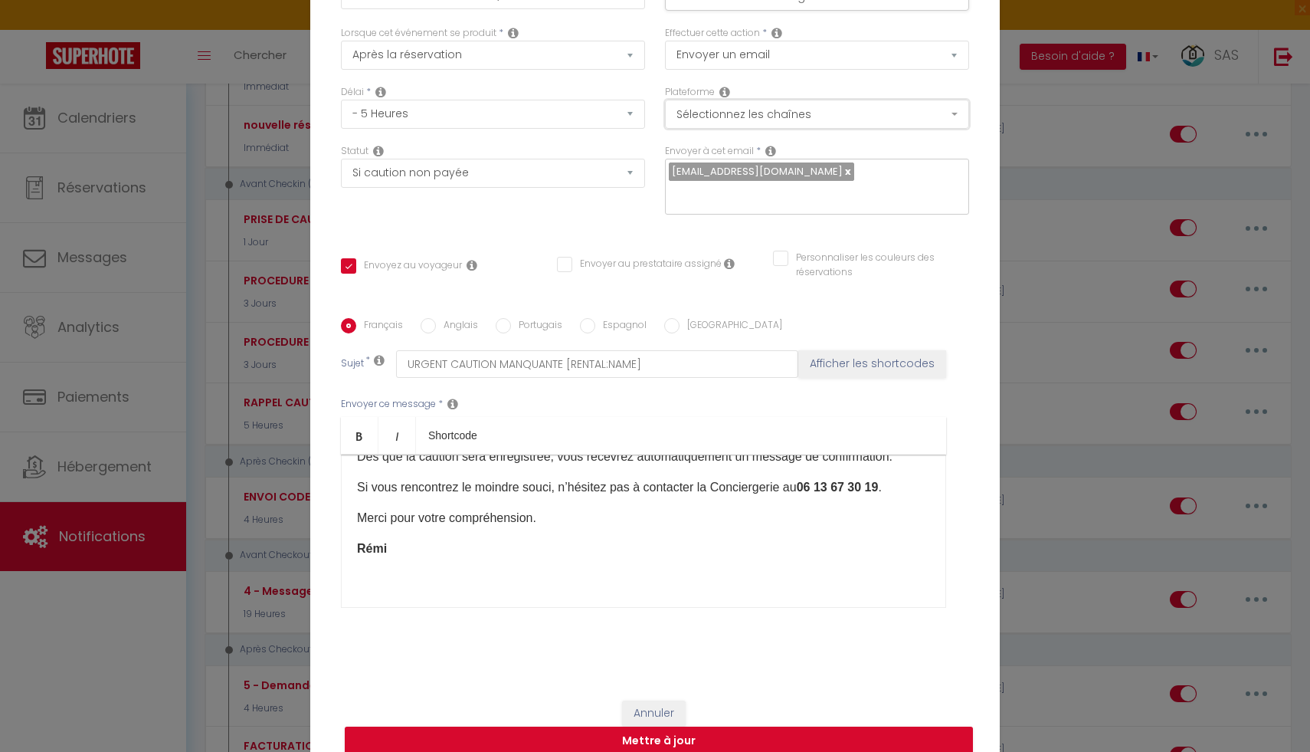
click at [763, 113] on button "Sélectionnez les chaînes" at bounding box center [817, 114] width 304 height 29
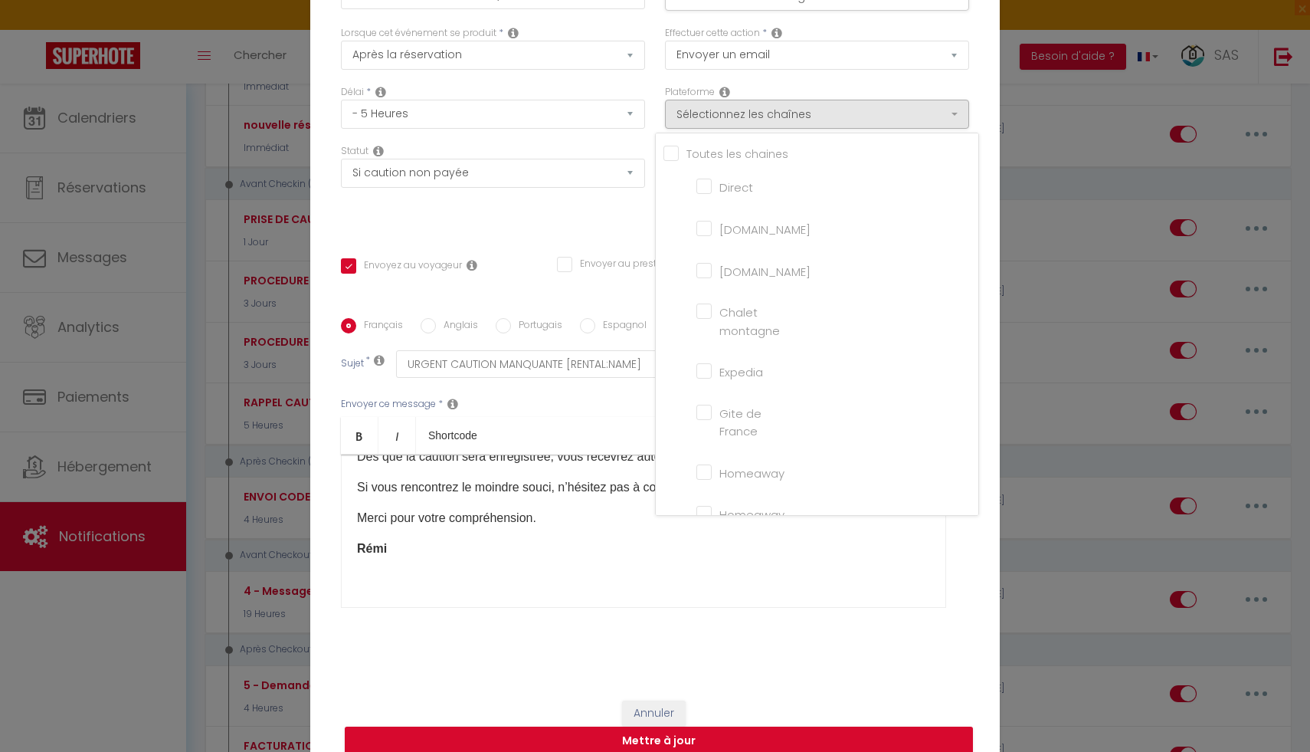
click at [706, 277] on input "[DOMAIN_NAME]" at bounding box center [739, 268] width 87 height 15
checkbox input "true"
checkbox input "false"
click at [602, 216] on div "Statut Aucun Si la réservation est payée Si réservation non payée Si la caution…" at bounding box center [493, 187] width 324 height 87
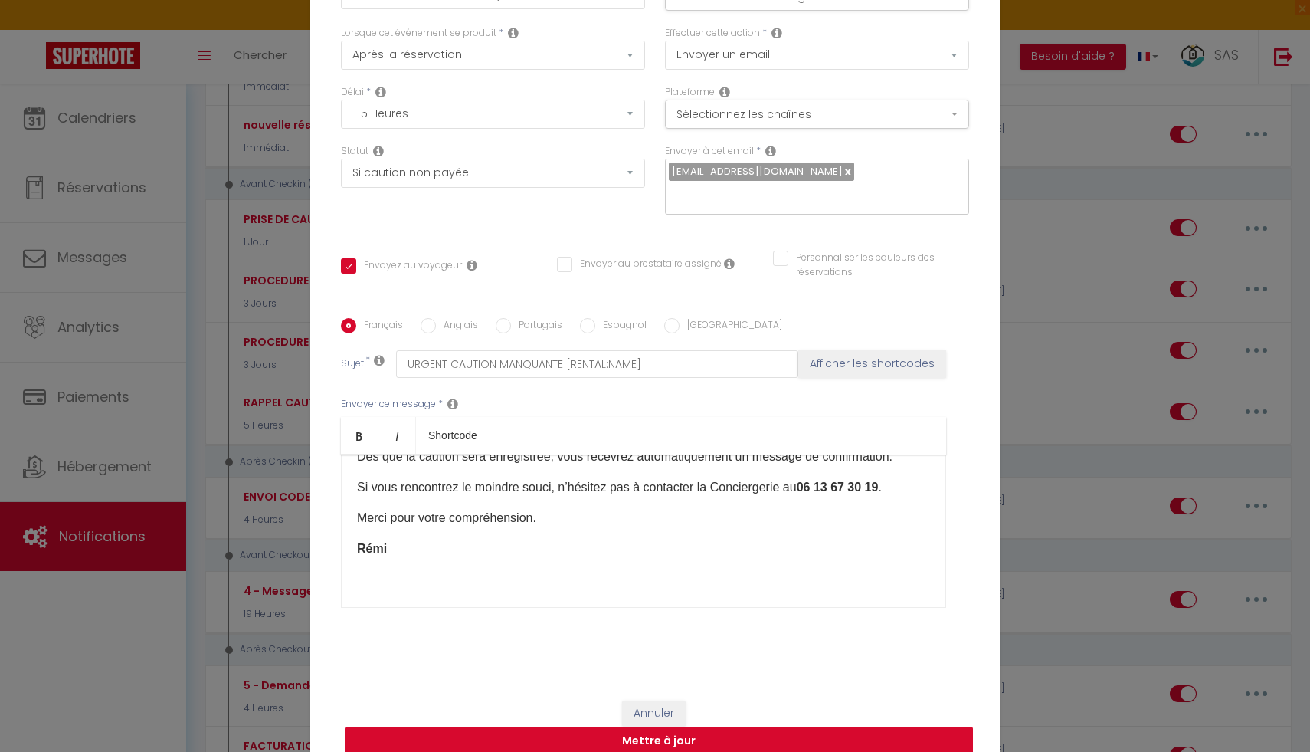
click at [691, 728] on button "Mettre à jour" at bounding box center [659, 740] width 628 height 29
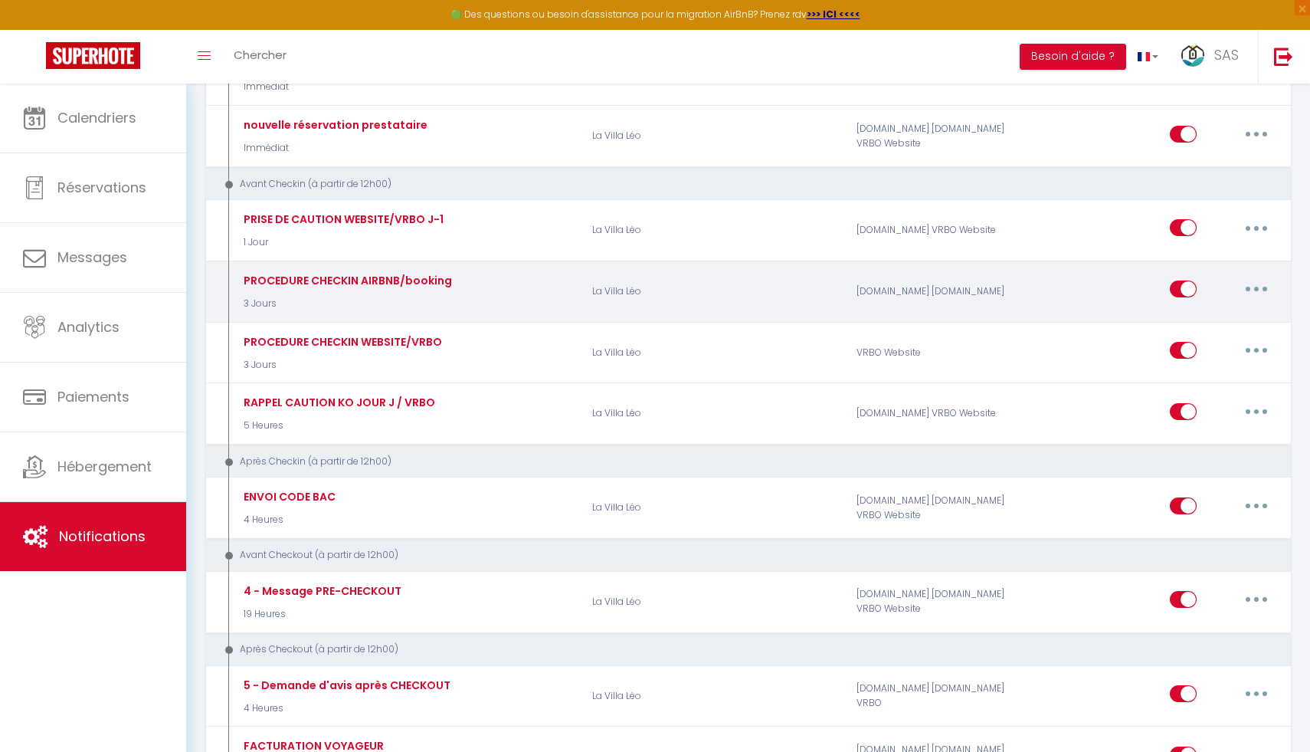
click at [1248, 284] on button "button" at bounding box center [1256, 289] width 43 height 25
click at [1207, 312] on link "Editer" at bounding box center [1216, 324] width 113 height 26
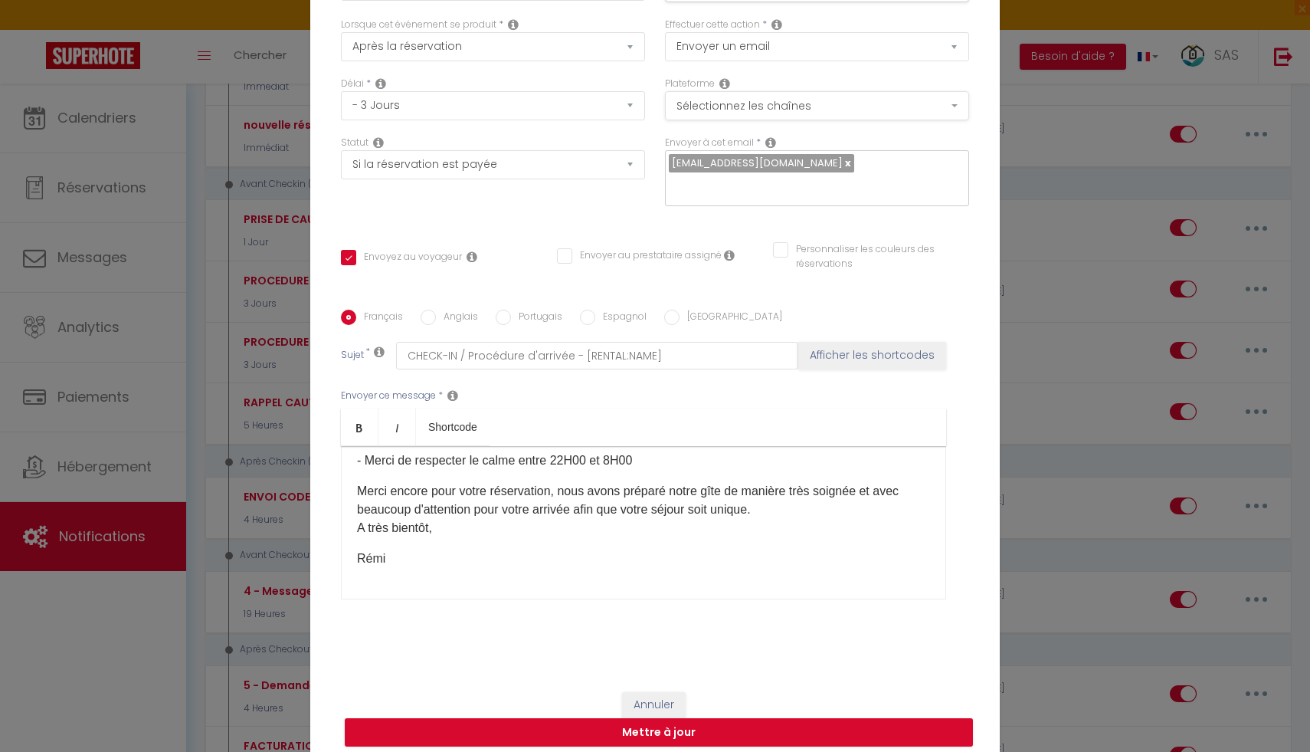
scroll to position [0, 0]
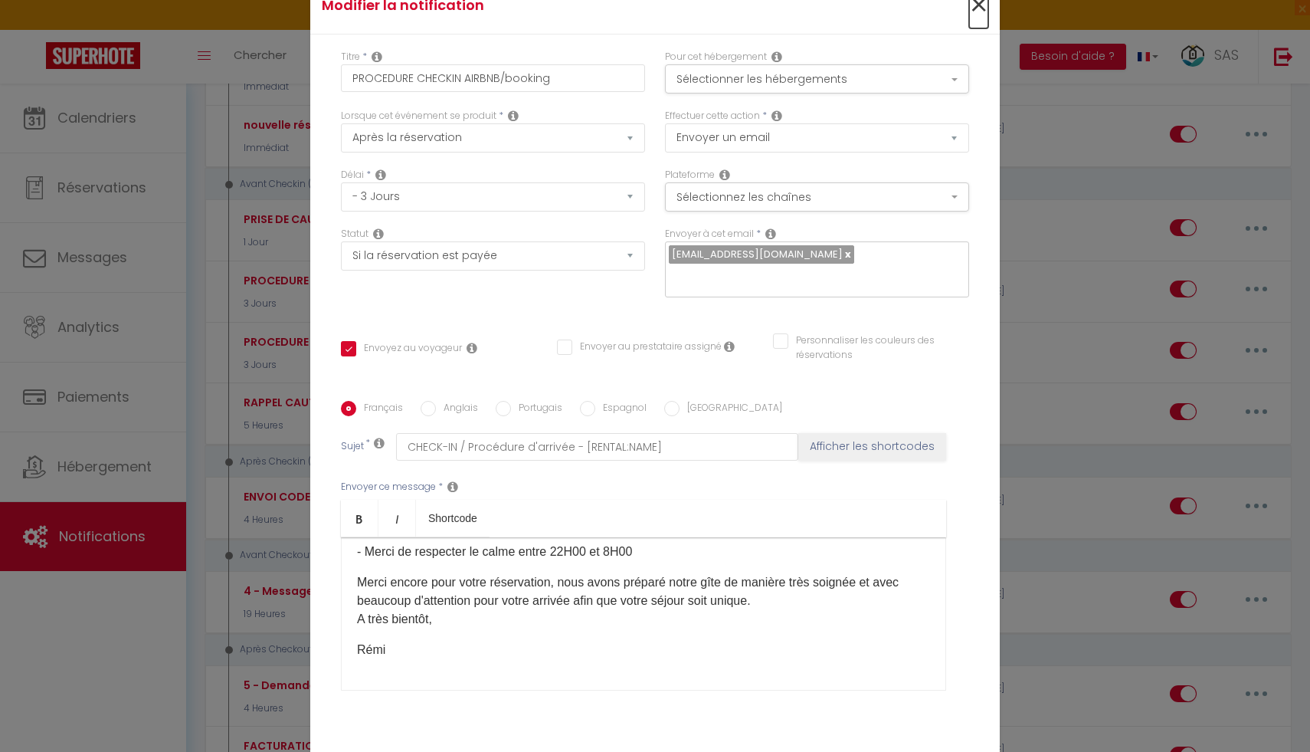
click at [975, 18] on span "×" at bounding box center [978, 5] width 19 height 46
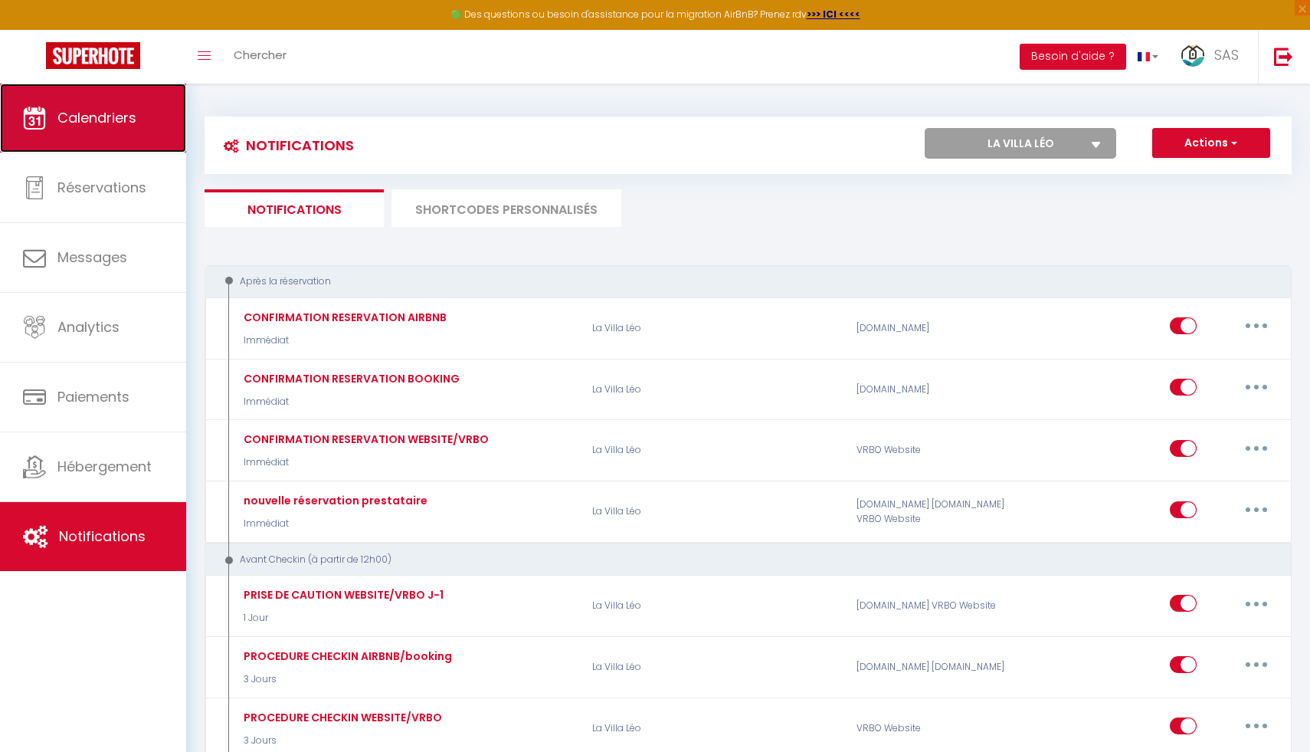
click at [73, 110] on span "Calendriers" at bounding box center [96, 117] width 79 height 19
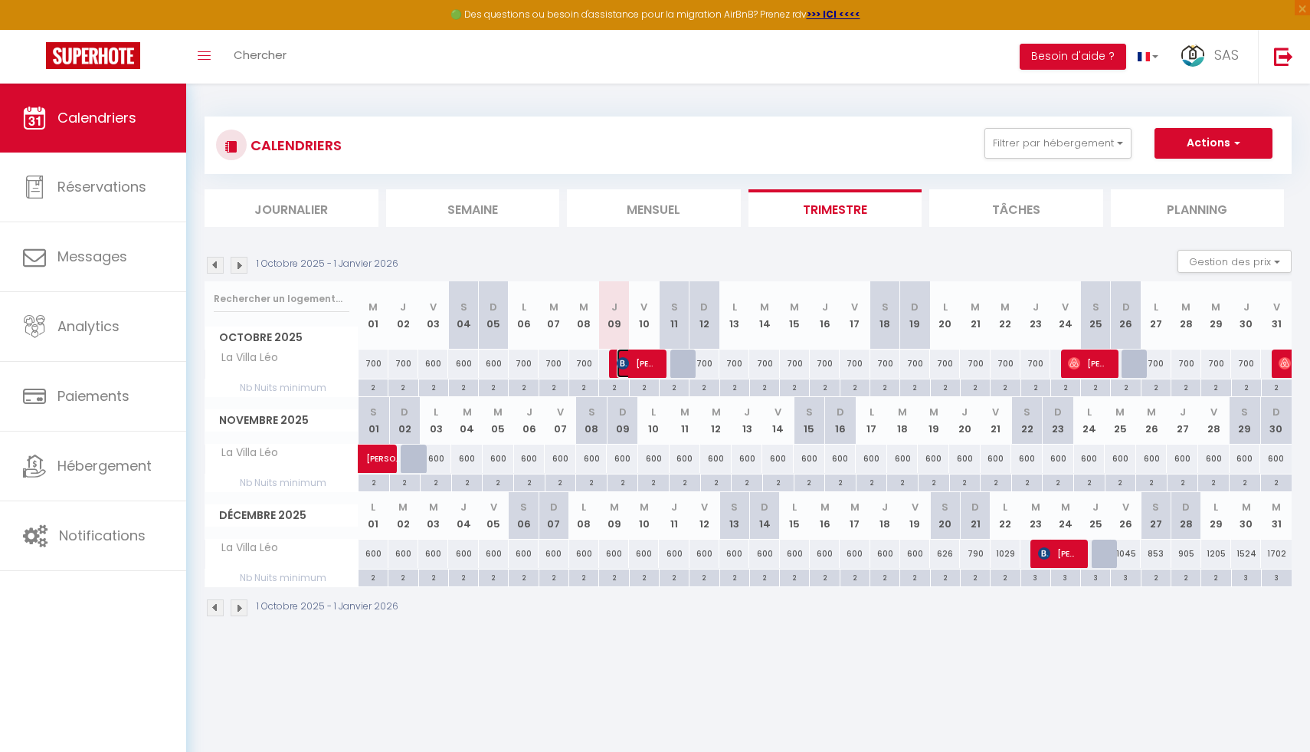
click at [631, 366] on span "[PERSON_NAME]" at bounding box center [637, 363] width 40 height 29
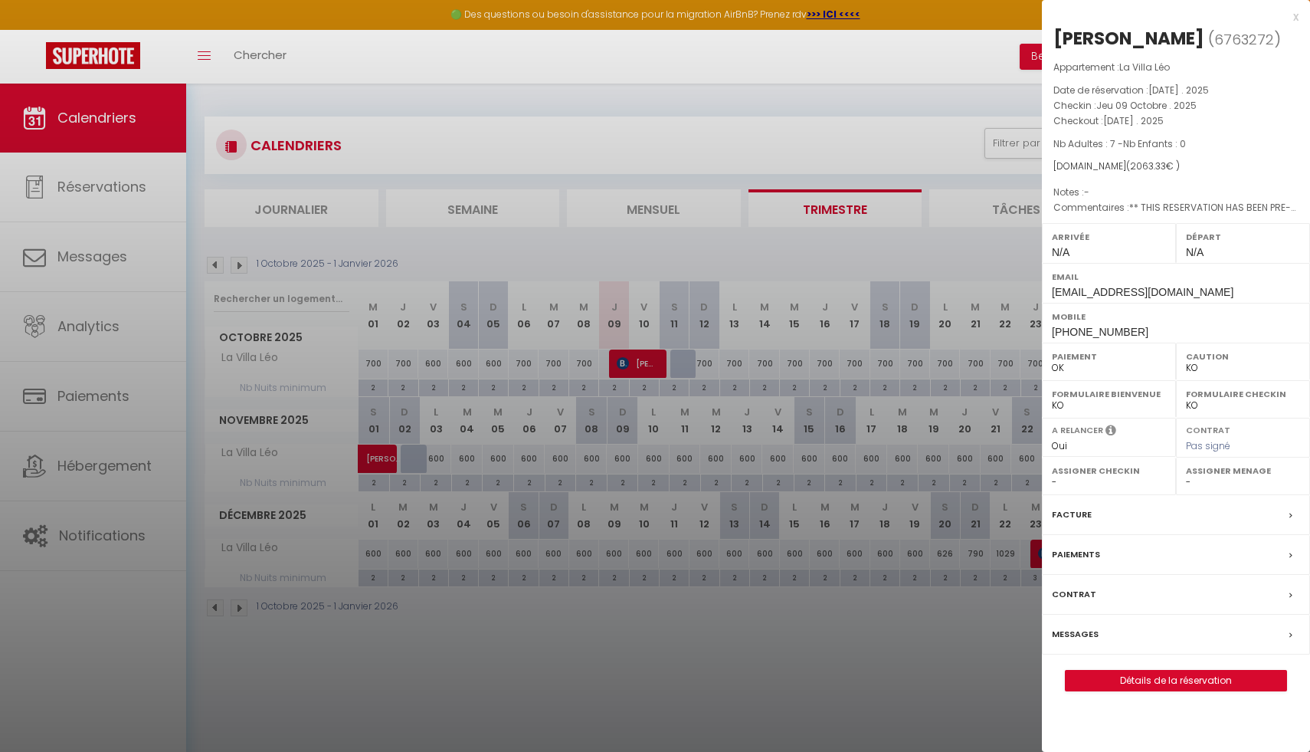
click at [1093, 638] on label "Messages" at bounding box center [1075, 634] width 47 height 16
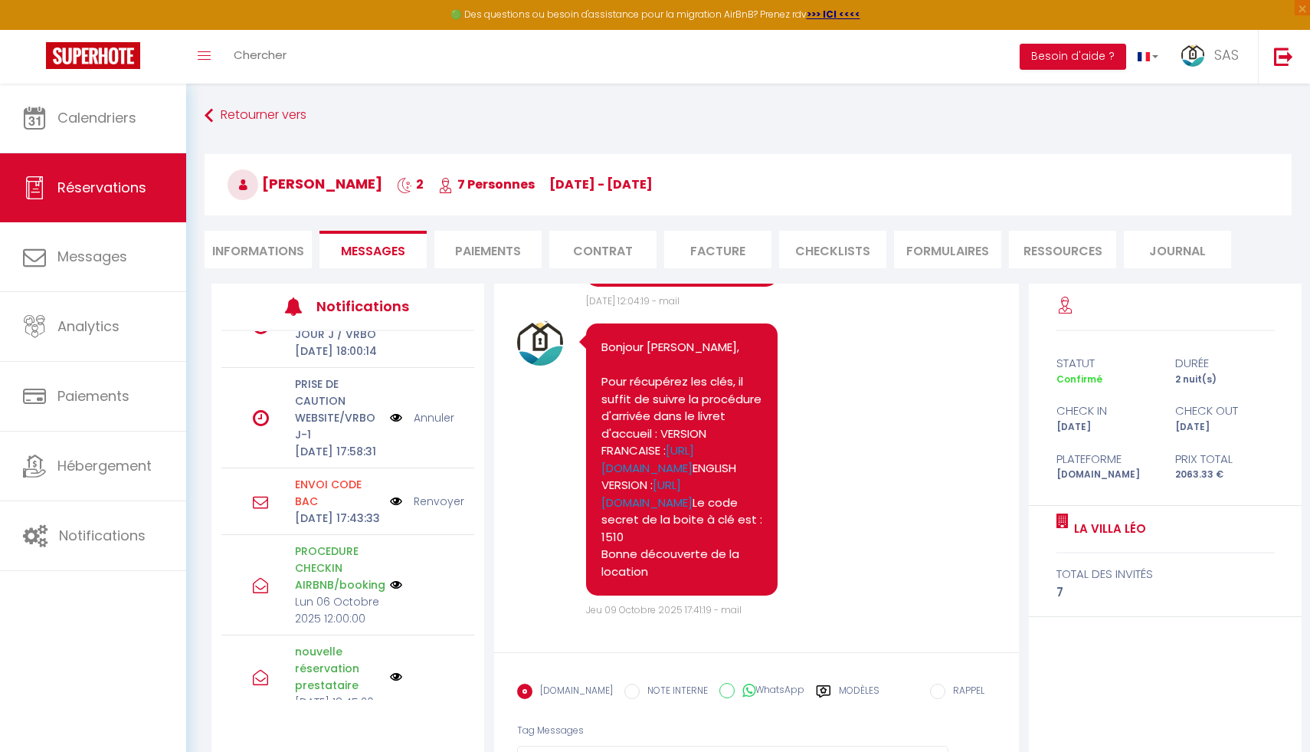
scroll to position [418, 0]
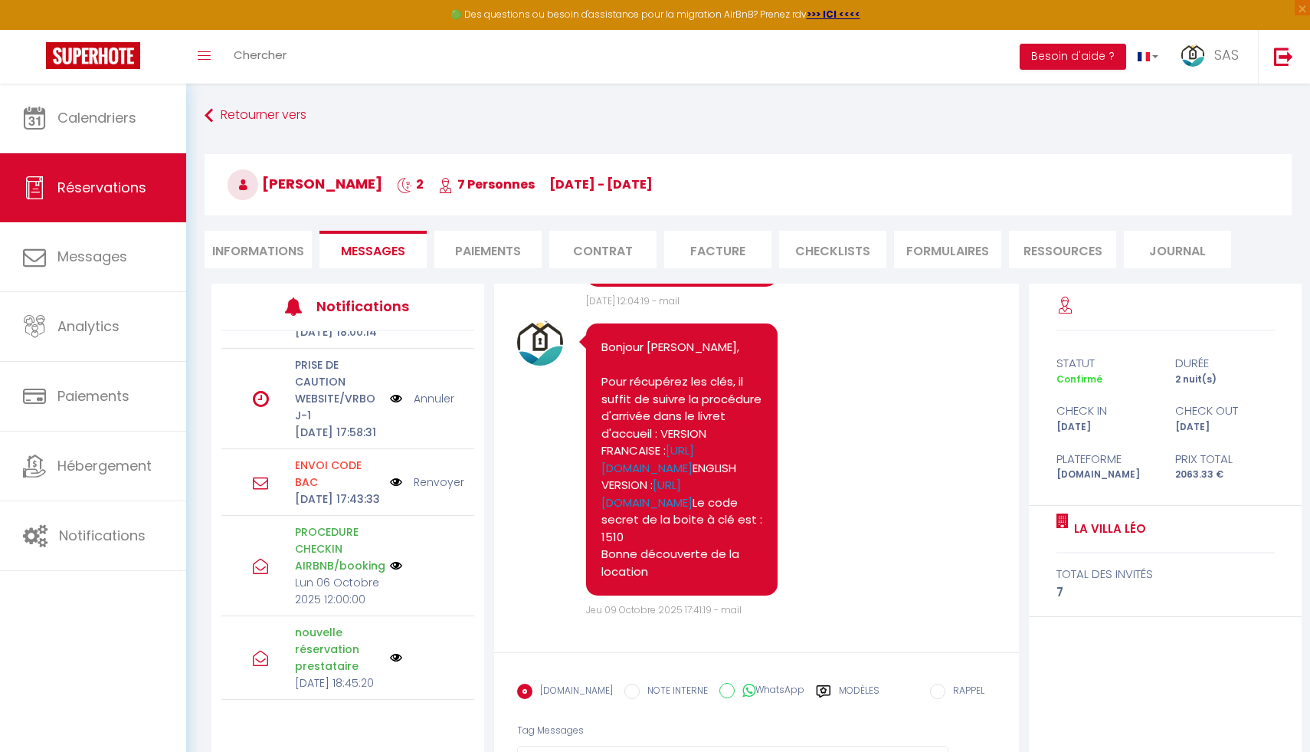
click at [390, 99] on div "Retourner vers [PERSON_NAME] 2 7 Personnes [DATE] - [DATE] Actions Enregistrer …" at bounding box center [748, 456] width 1124 height 745
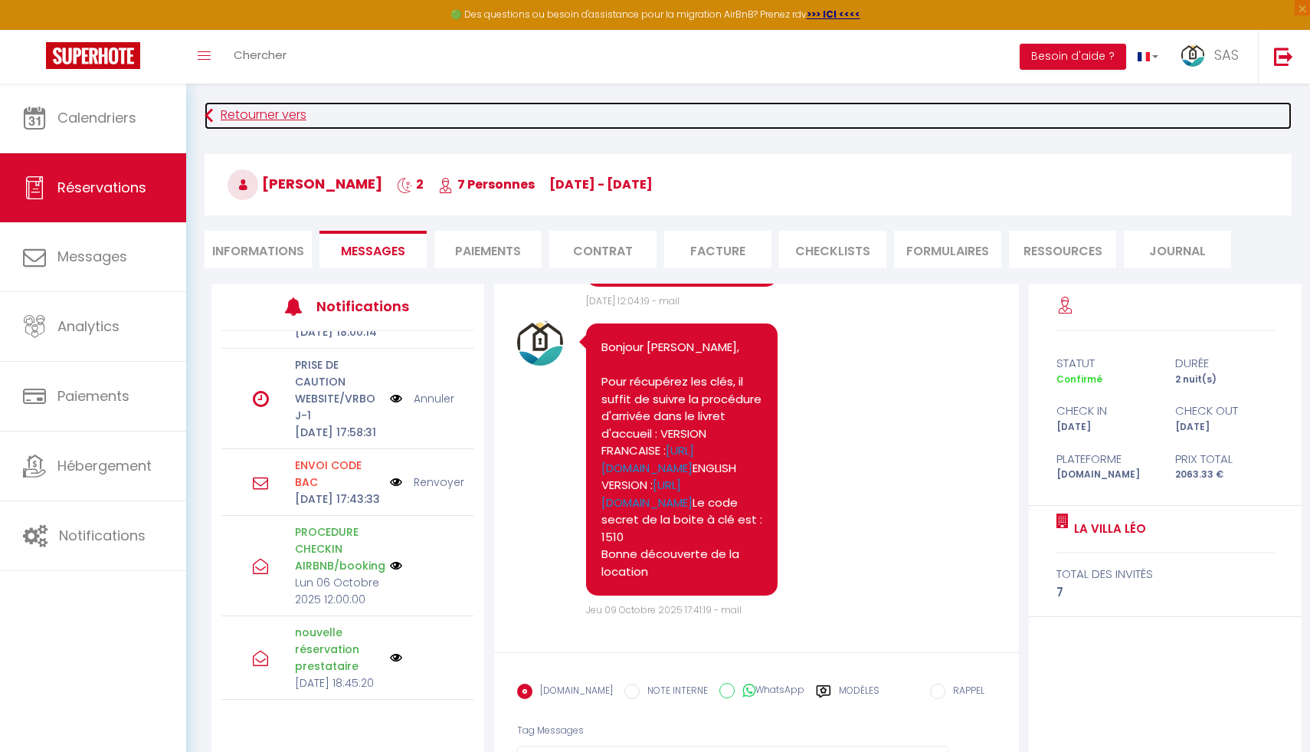
click at [509, 109] on link "Retourner vers" at bounding box center [748, 116] width 1087 height 28
